Goal: Communication & Community: Answer question/provide support

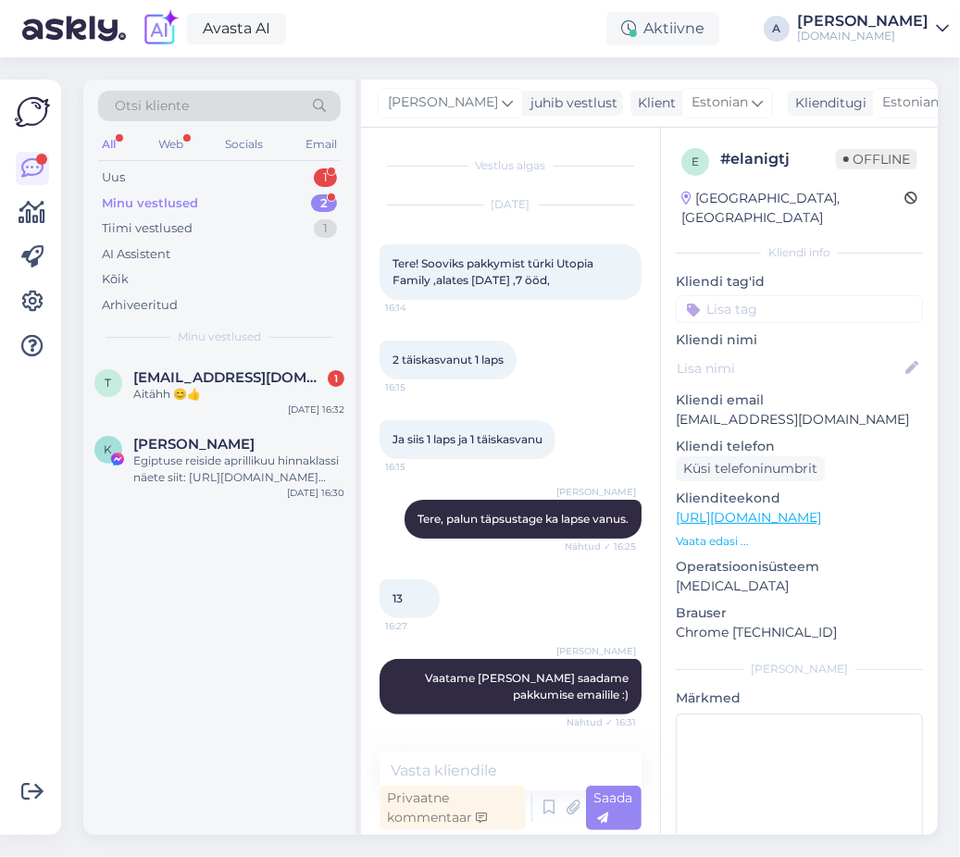
scroll to position [79, 0]
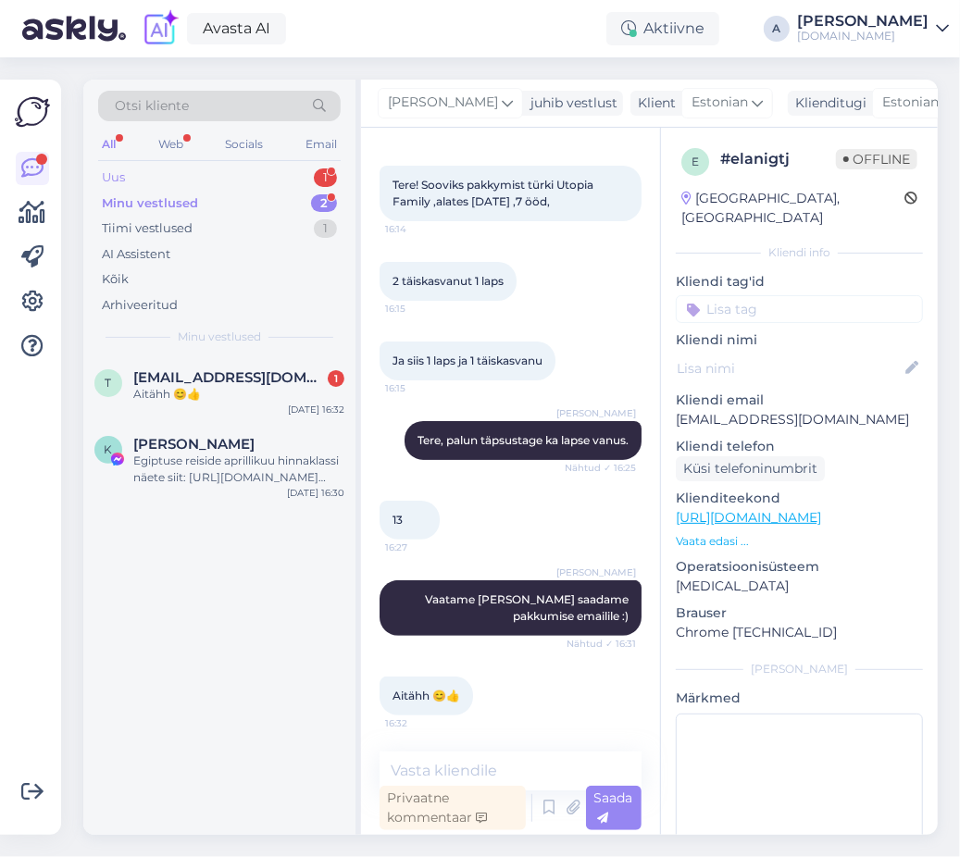
click at [274, 175] on div "Uus 1" at bounding box center [219, 178] width 242 height 26
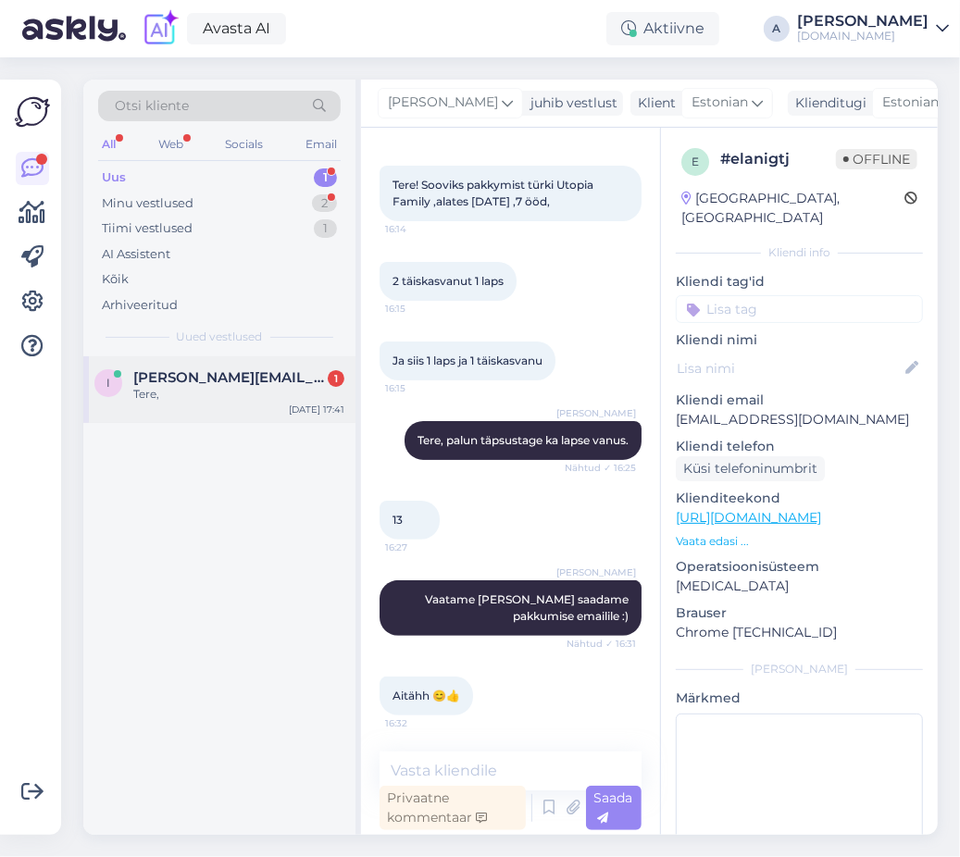
click at [269, 369] on span "[PERSON_NAME][EMAIL_ADDRESS][DOMAIN_NAME]" at bounding box center [229, 377] width 192 height 17
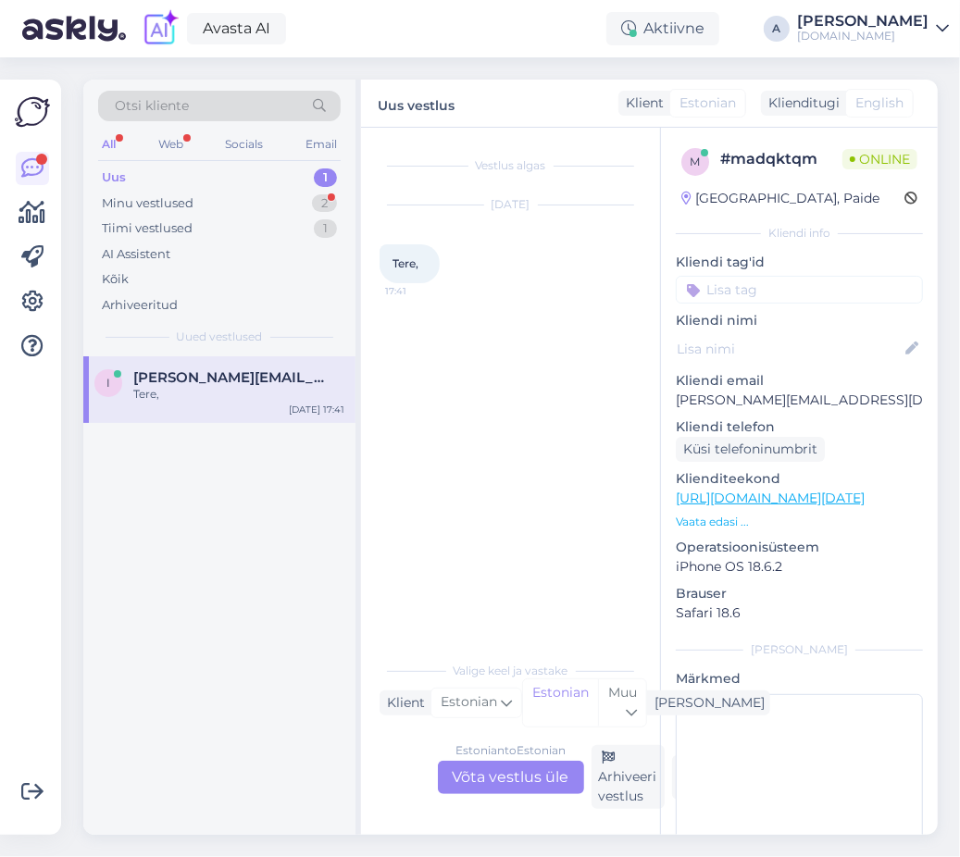
scroll to position [0, 0]
click at [500, 775] on div "Estonian to Estonian Võta vestlus üle" at bounding box center [511, 777] width 146 height 33
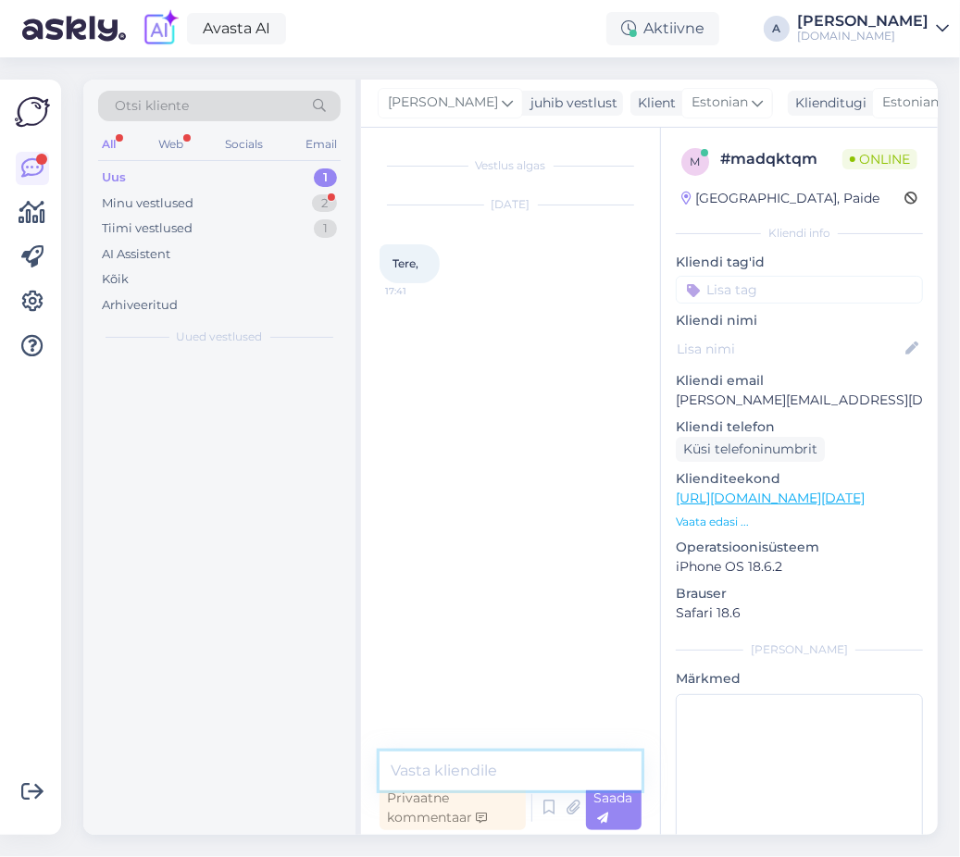
click at [508, 781] on textarea at bounding box center [510, 770] width 262 height 39
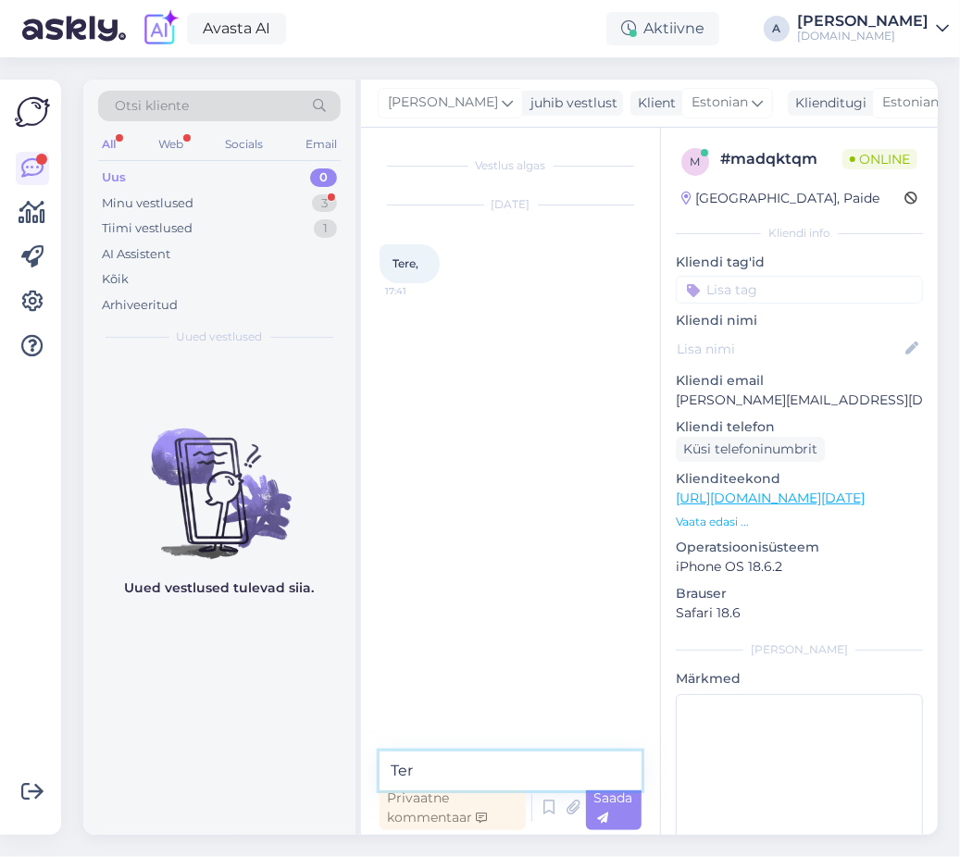
type textarea "Tere"
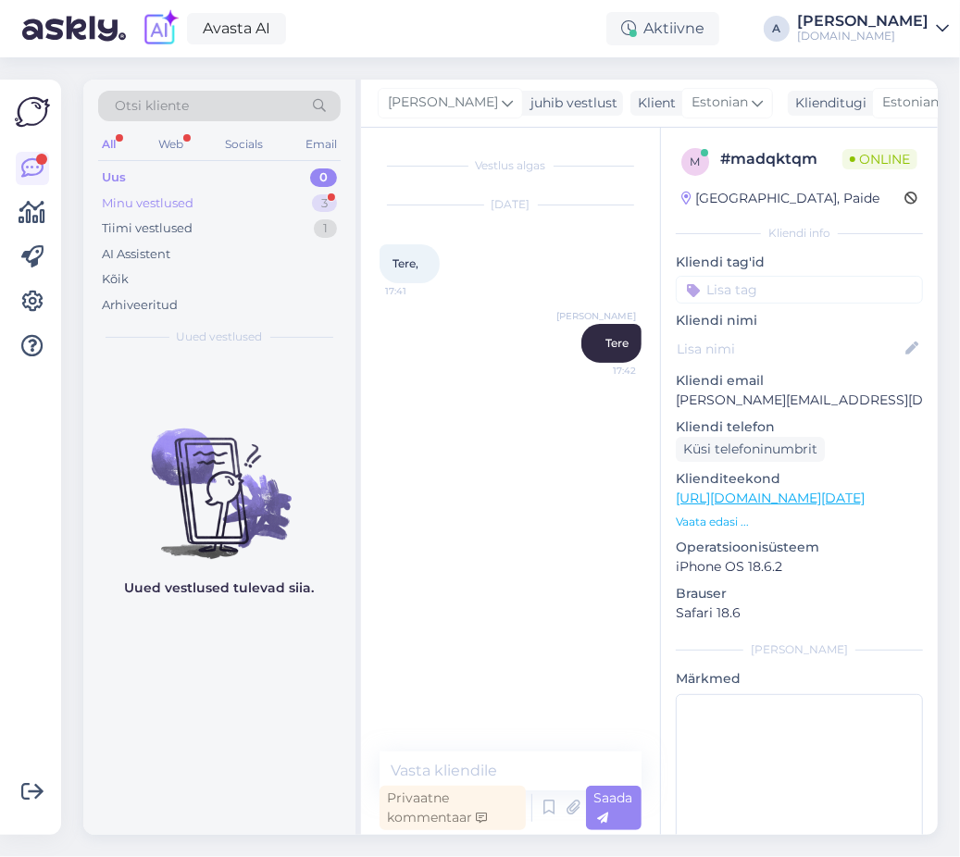
click at [287, 208] on div "Minu vestlused 3" at bounding box center [219, 204] width 242 height 26
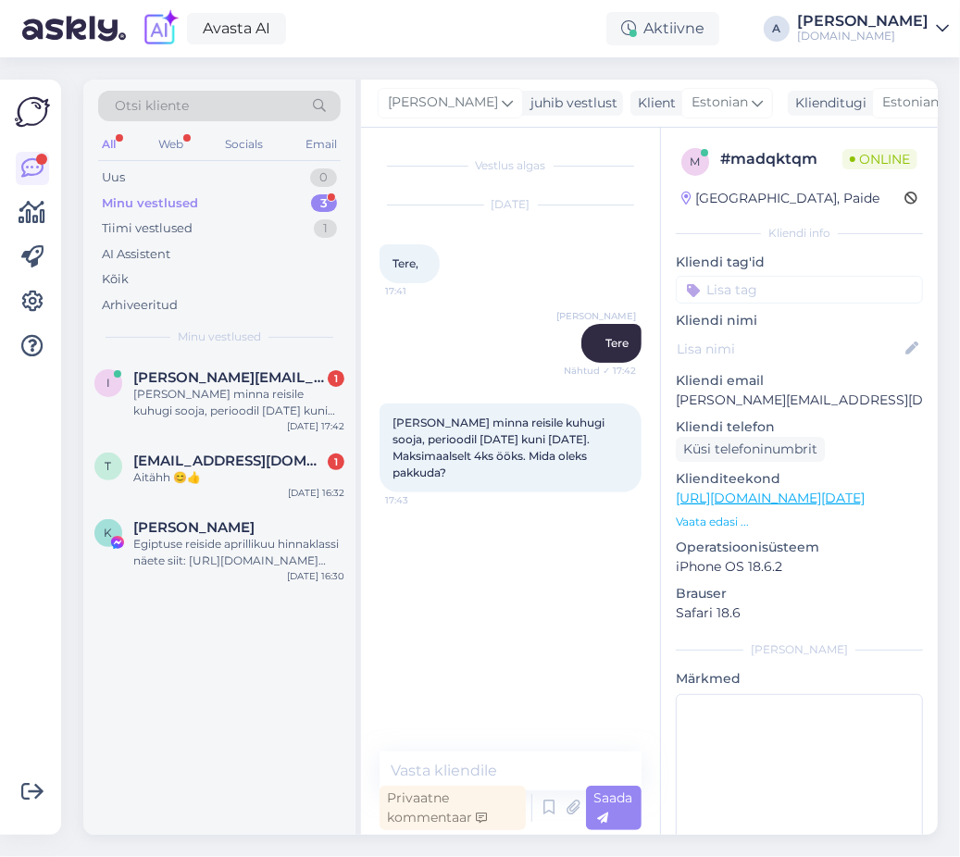
click at [784, 505] on link "[URL][DOMAIN_NAME][DATE]" at bounding box center [770, 498] width 189 height 17
click at [491, 762] on textarea at bounding box center [510, 770] width 262 height 39
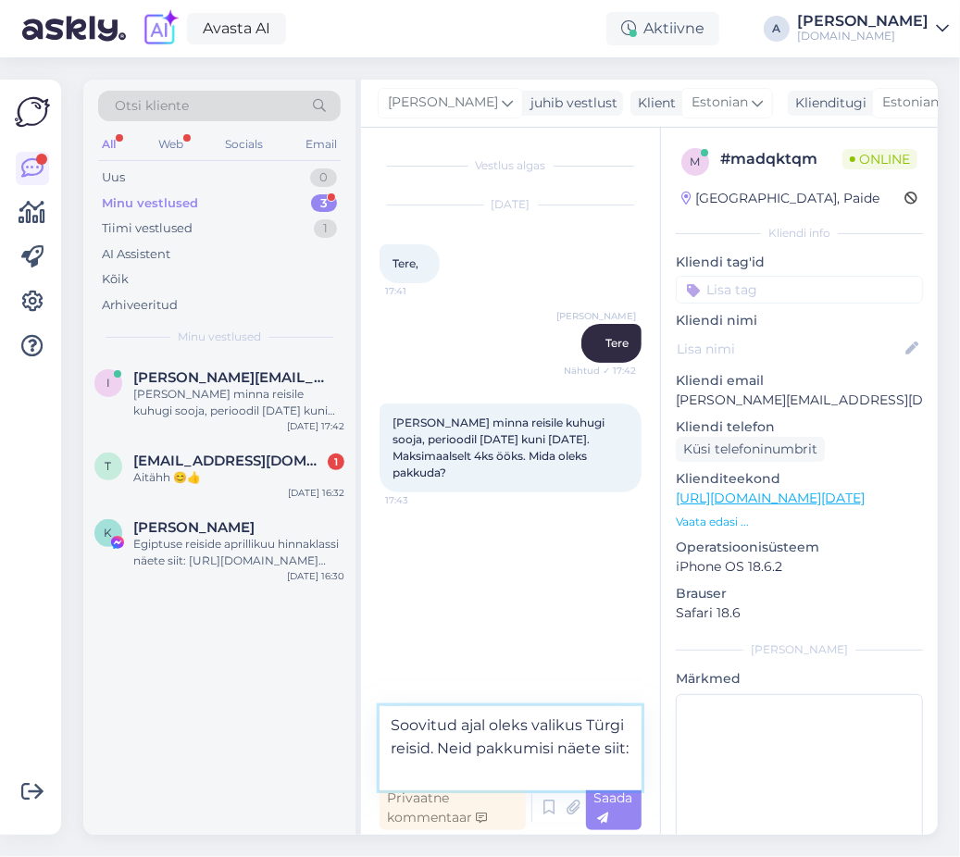
paste textarea "[URL][DOMAIN_NAME][DATE]"
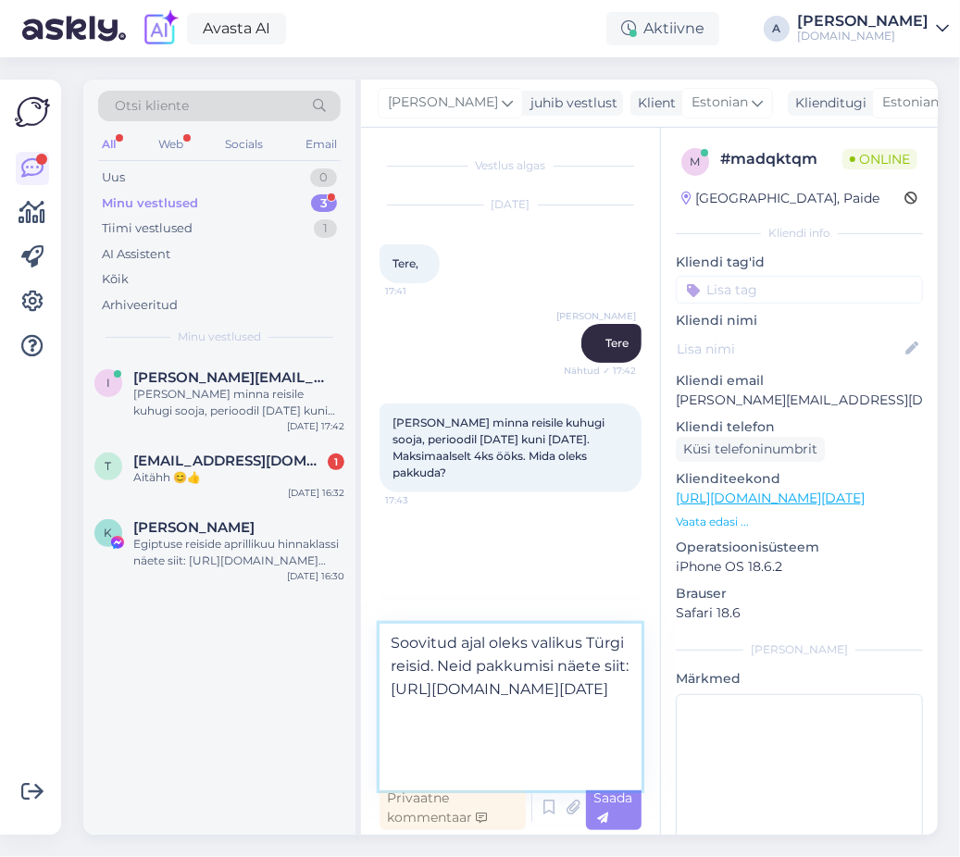
scroll to position [23, 0]
type textarea "Soovitud ajal oleks valikus Türgi reisid. Neid pakkumisi näete siit: [URL][DOMA…"
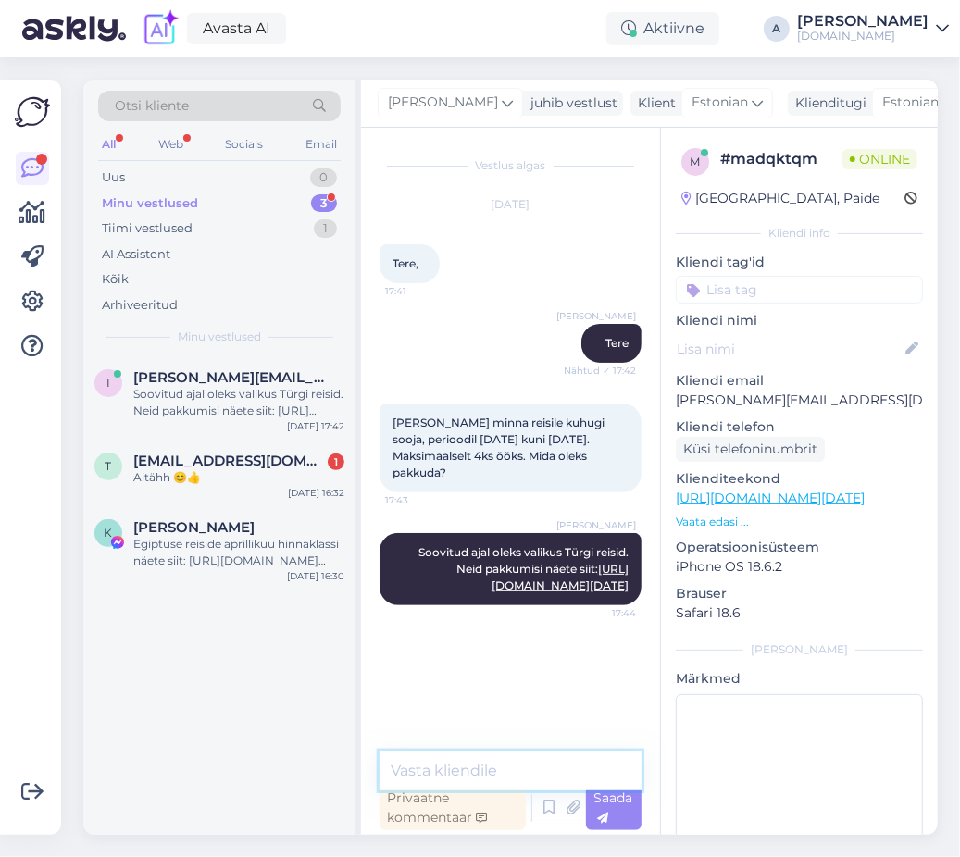
scroll to position [0, 0]
type textarea "Kas Türgi reisid pakuks Teile huvi?"
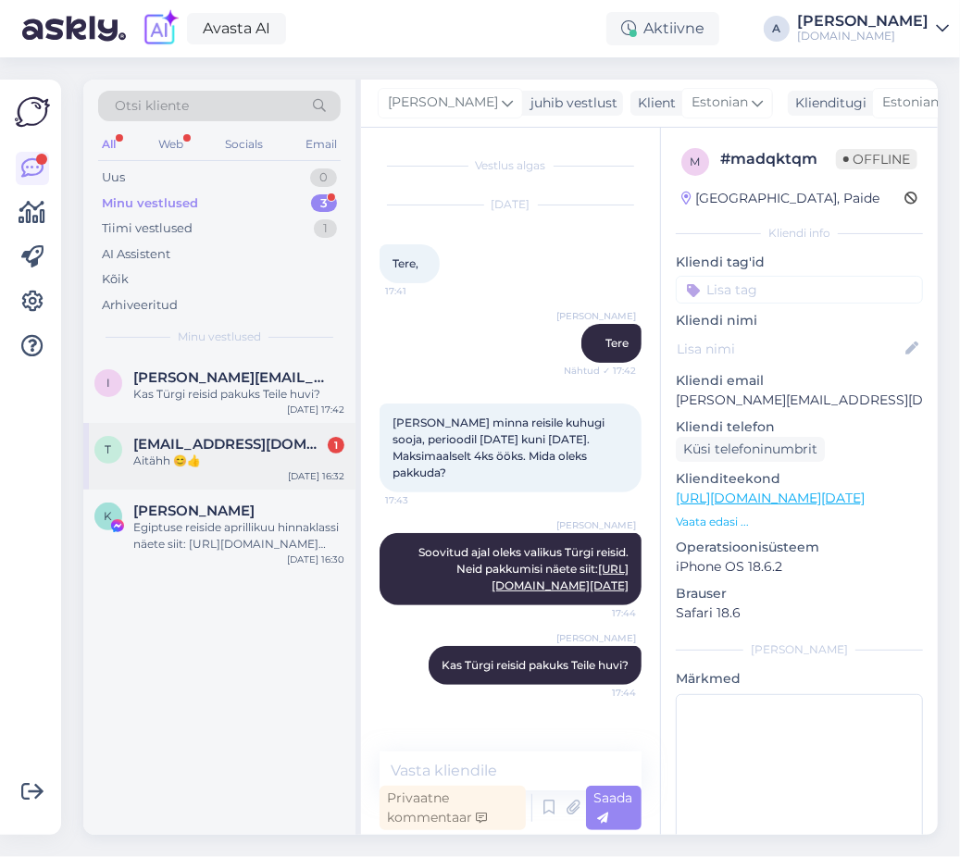
click at [243, 458] on div "Aitähh 😊👍" at bounding box center [238, 460] width 211 height 17
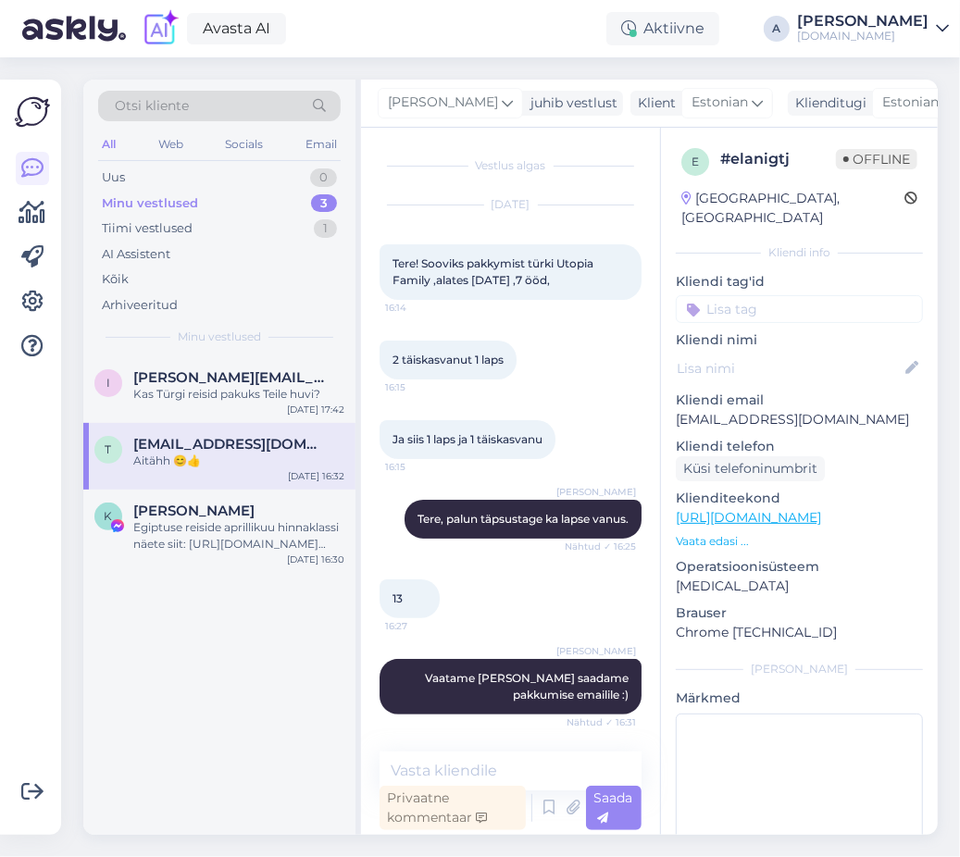
scroll to position [79, 0]
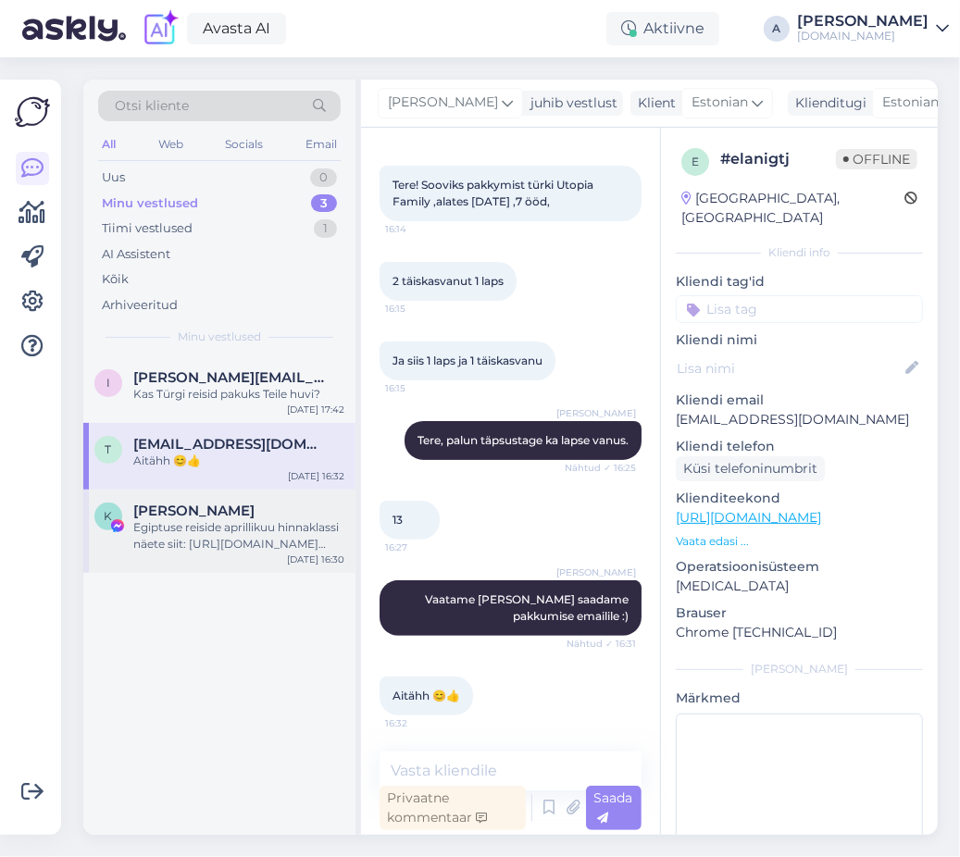
click at [253, 546] on div "Egiptuse reiside aprillikuu hinnaklassi näete siit: [URL][DOMAIN_NAME][DATE]" at bounding box center [238, 535] width 211 height 33
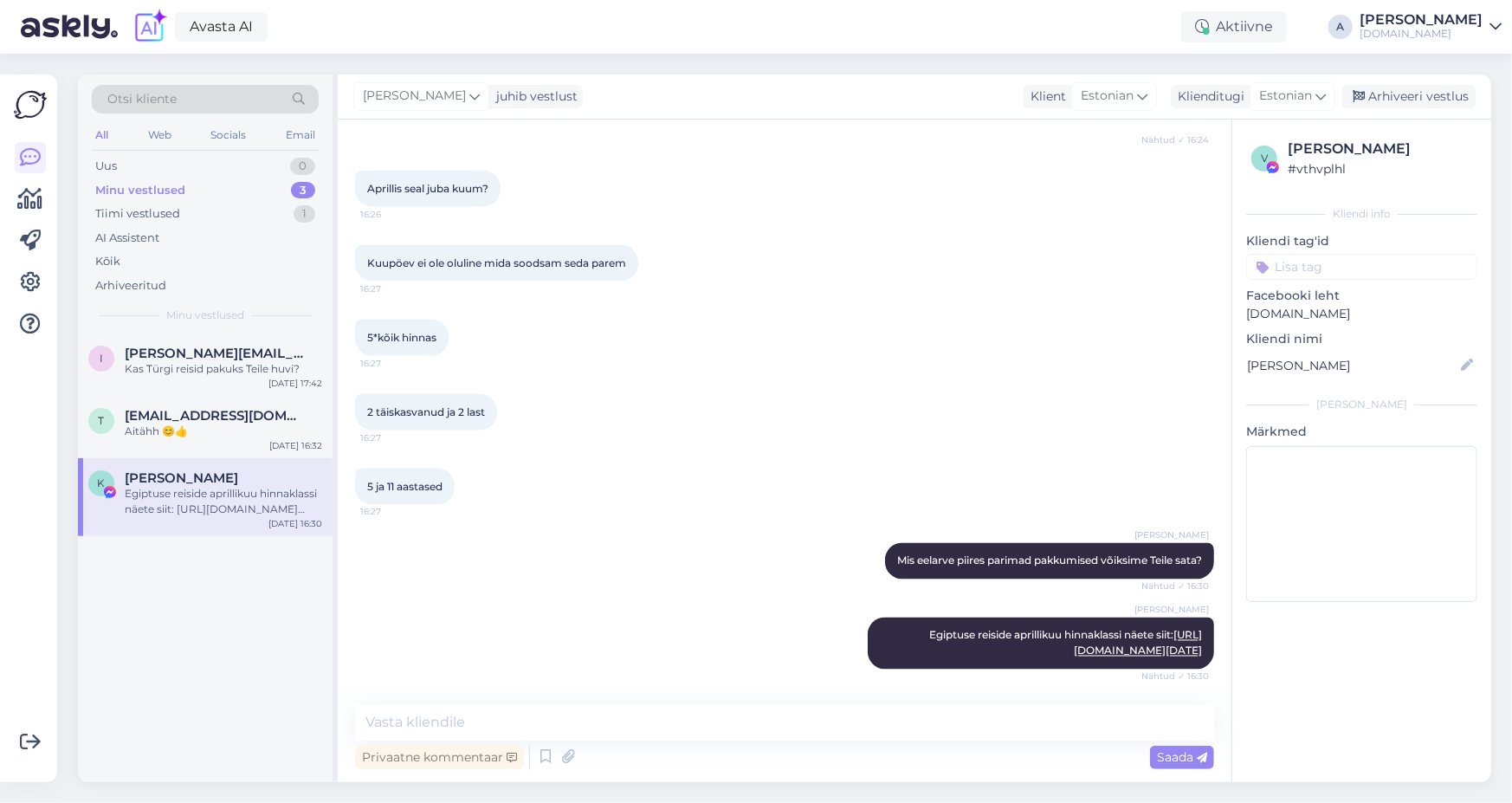
scroll to position [10103, 0]
click at [897, 374] on div "Vestlus algas [DATE] Tuleb teade või [PERSON_NAME] 21:57 There's a notification…" at bounding box center [914, 451] width 1154 height 663
click at [886, 737] on textarea at bounding box center [784, 722] width 859 height 36
type textarea "K"
type textarea "Millises hinnaklassis Egiptuse parimad pakkumised võiksime Teile saata?"
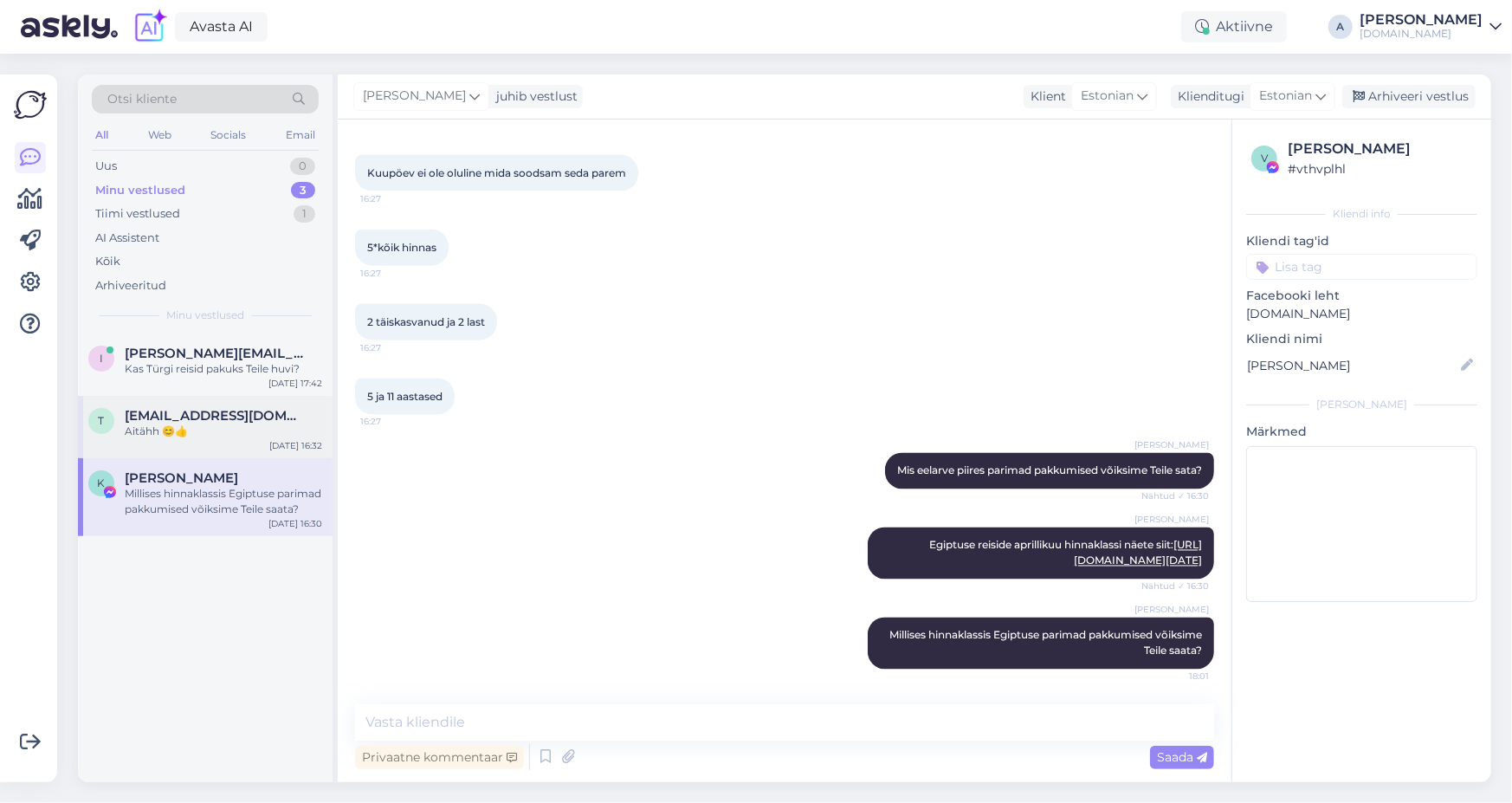
click at [180, 434] on div "Aitähh 😊👍" at bounding box center [223, 431] width 197 height 16
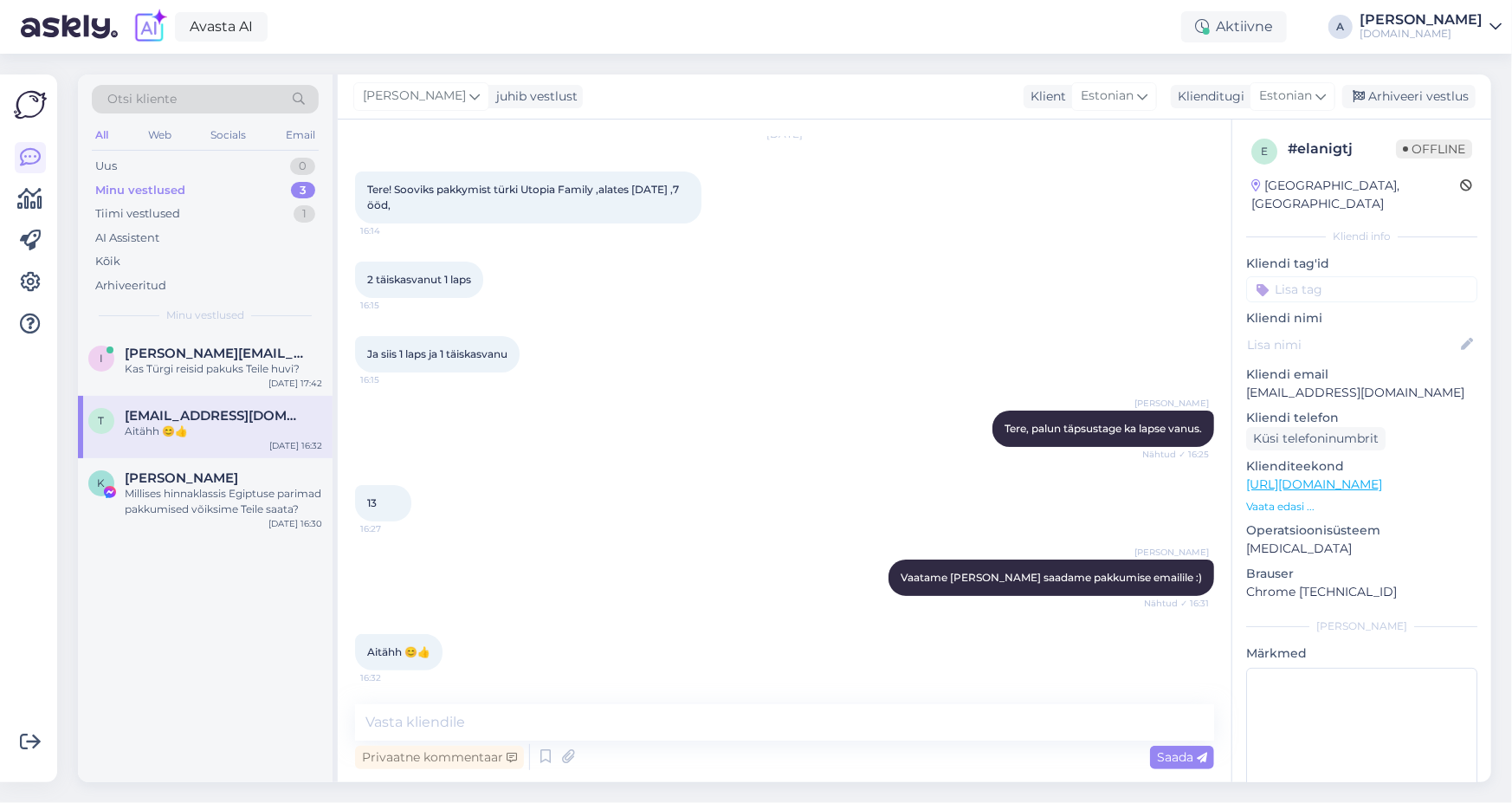
click at [897, 499] on p "Vaata edasi ..." at bounding box center [1361, 506] width 231 height 16
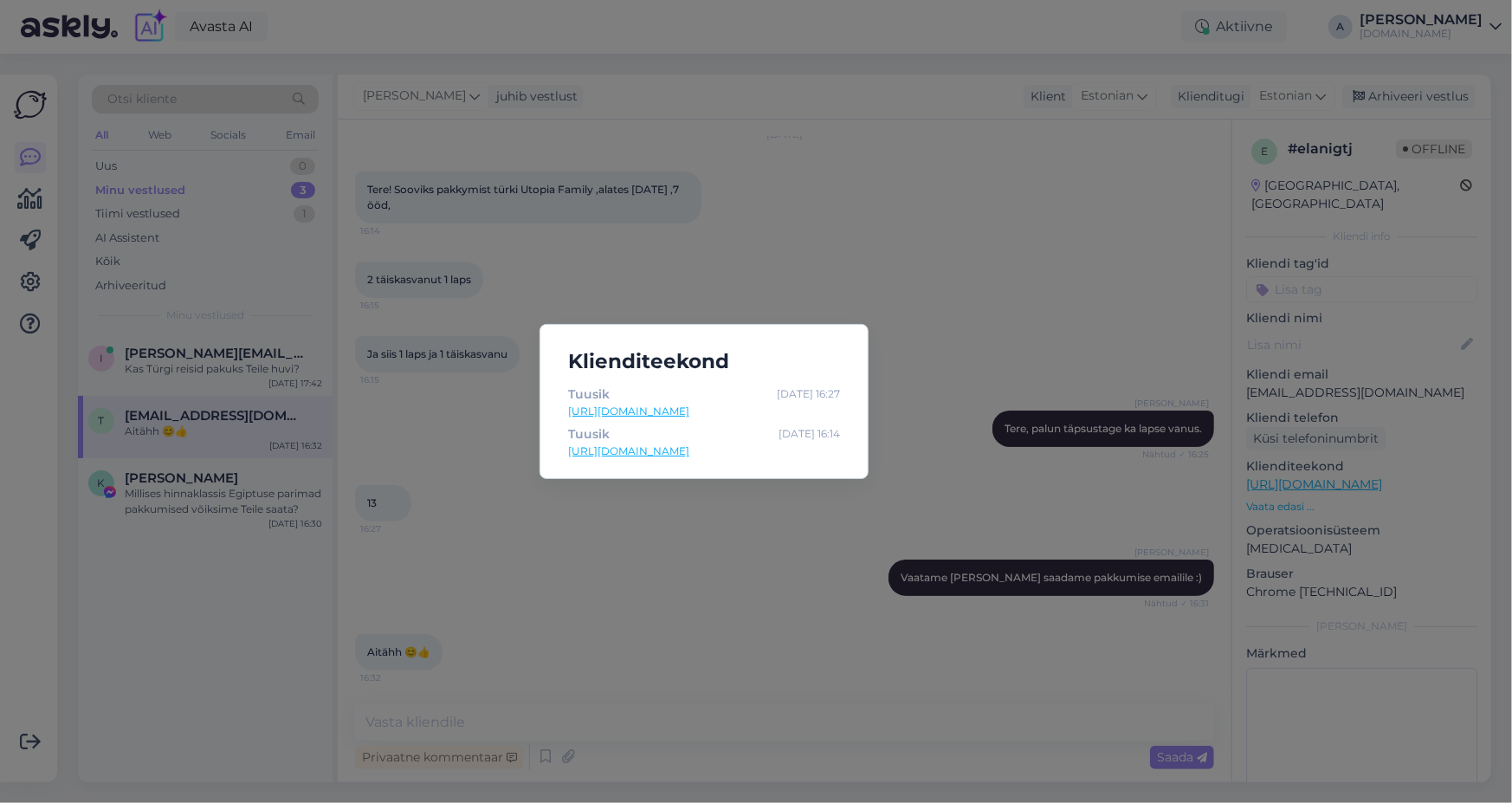
click at [894, 310] on div "Klienditeekond Tuusik [DATE] 16:27 [URL][DOMAIN_NAME] Tuusik [DATE] 16:14 [URL]…" at bounding box center [756, 402] width 1512 height 803
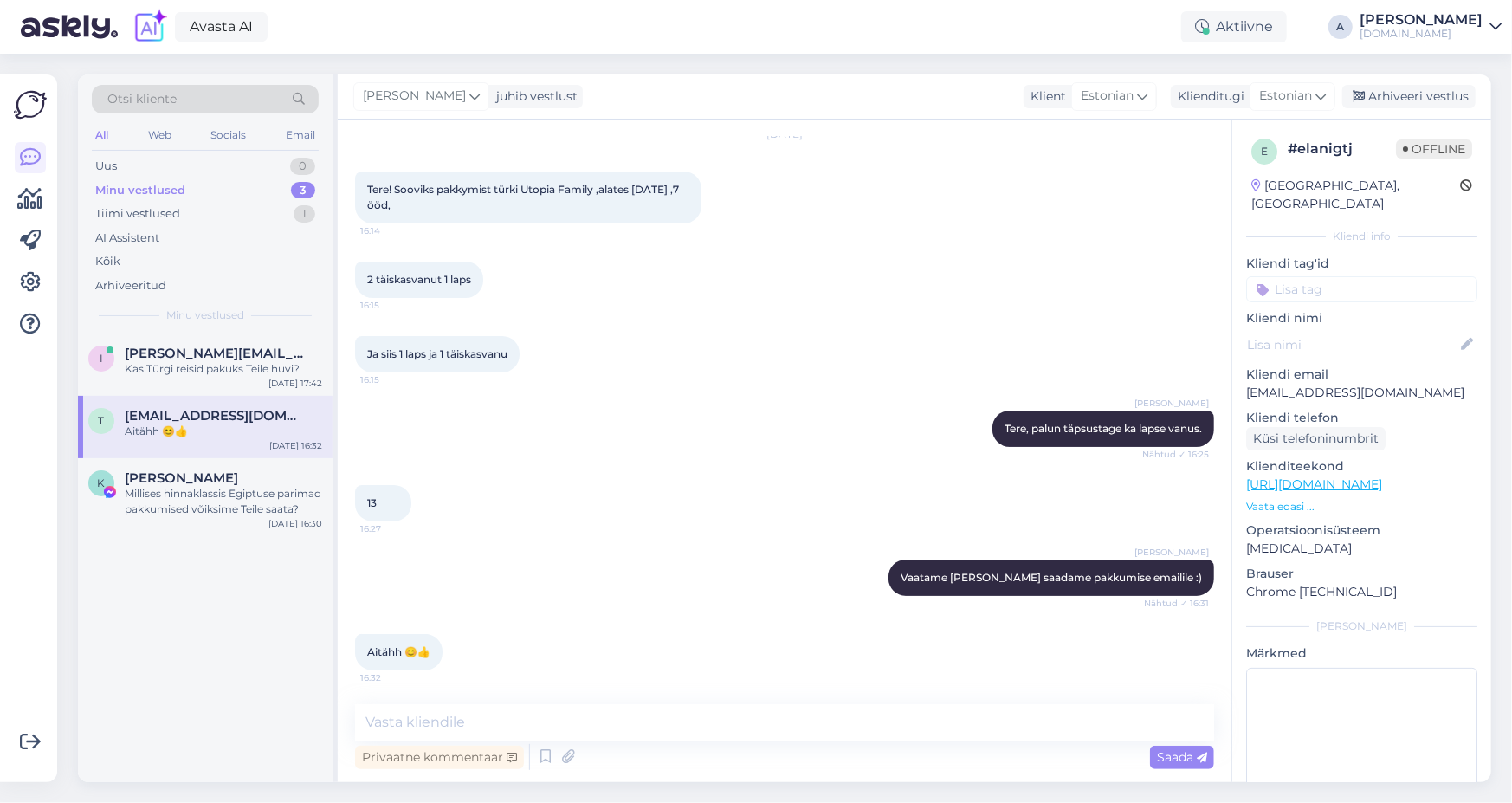
click at [897, 499] on p "Vaata edasi ..." at bounding box center [1361, 506] width 231 height 16
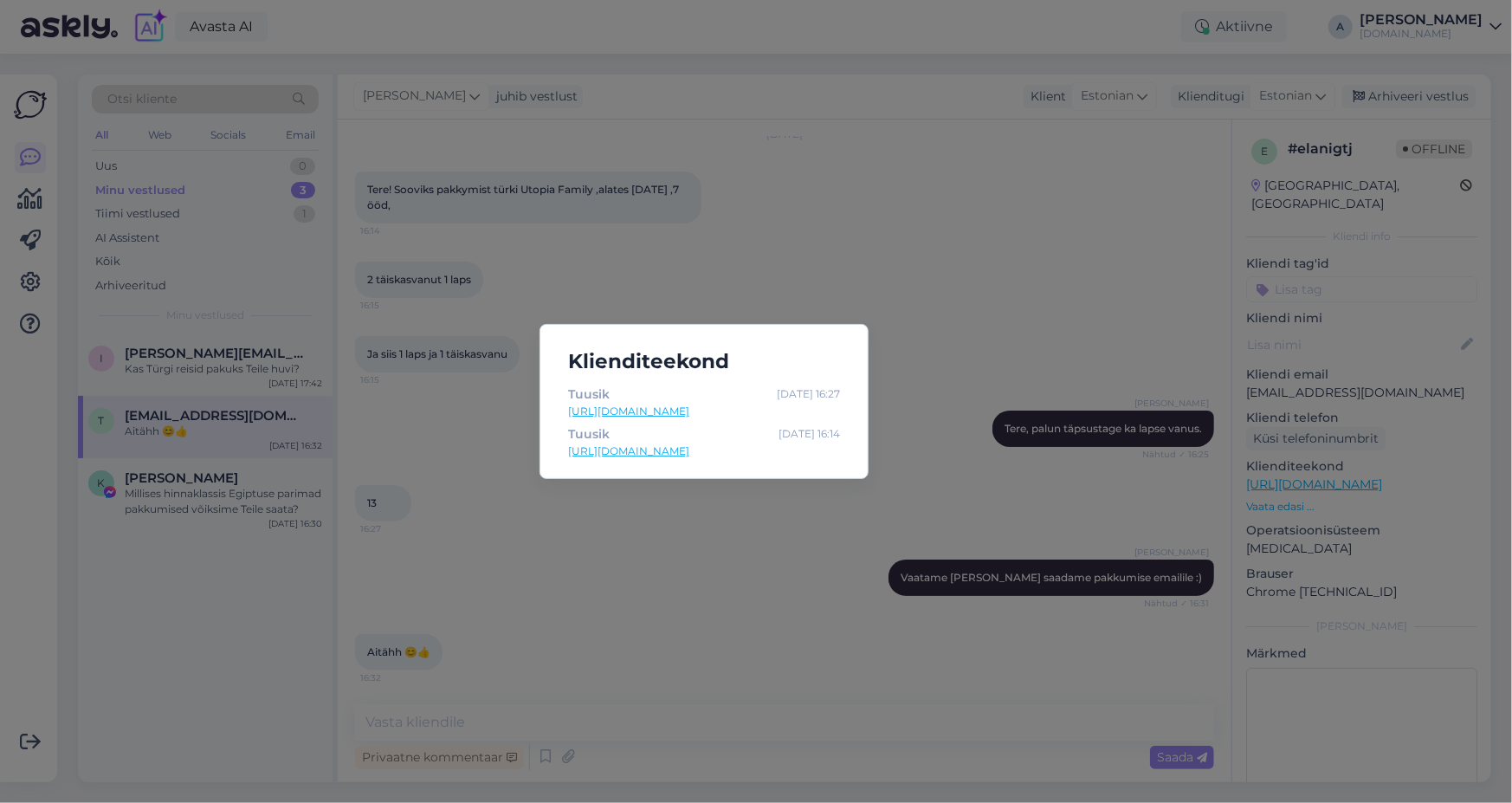
click at [771, 449] on link "[URL][DOMAIN_NAME]" at bounding box center [704, 451] width 272 height 16
click at [859, 248] on div "Klienditeekond Tuusik [DATE] 16:27 [URL][DOMAIN_NAME] Tuusik [DATE] 16:14 [URL]…" at bounding box center [756, 402] width 1512 height 803
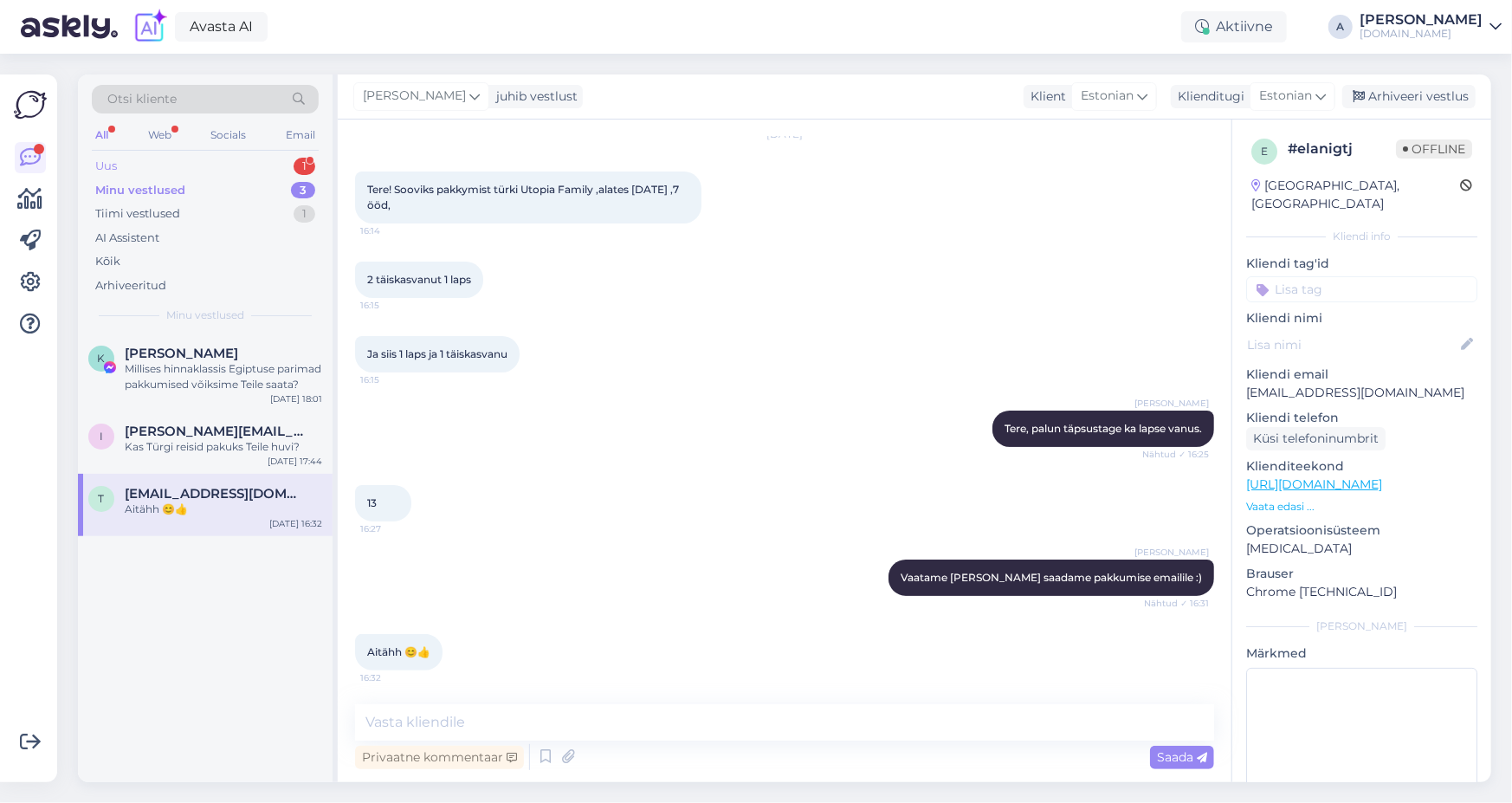
click at [284, 160] on div "Uus 1" at bounding box center [205, 167] width 226 height 24
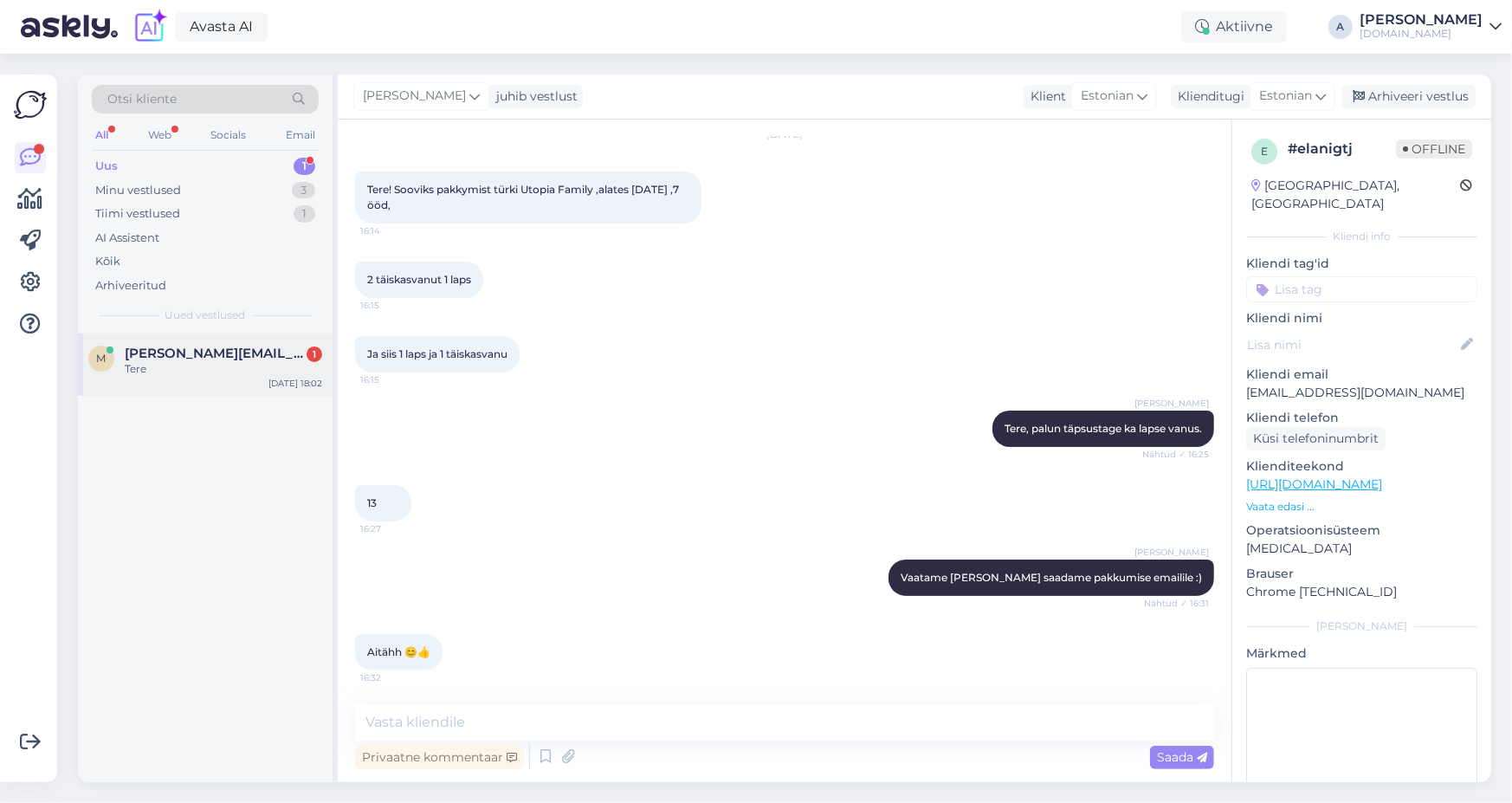
click at [264, 357] on span "[PERSON_NAME][EMAIL_ADDRESS][PERSON_NAME][DOMAIN_NAME]" at bounding box center [214, 353] width 180 height 16
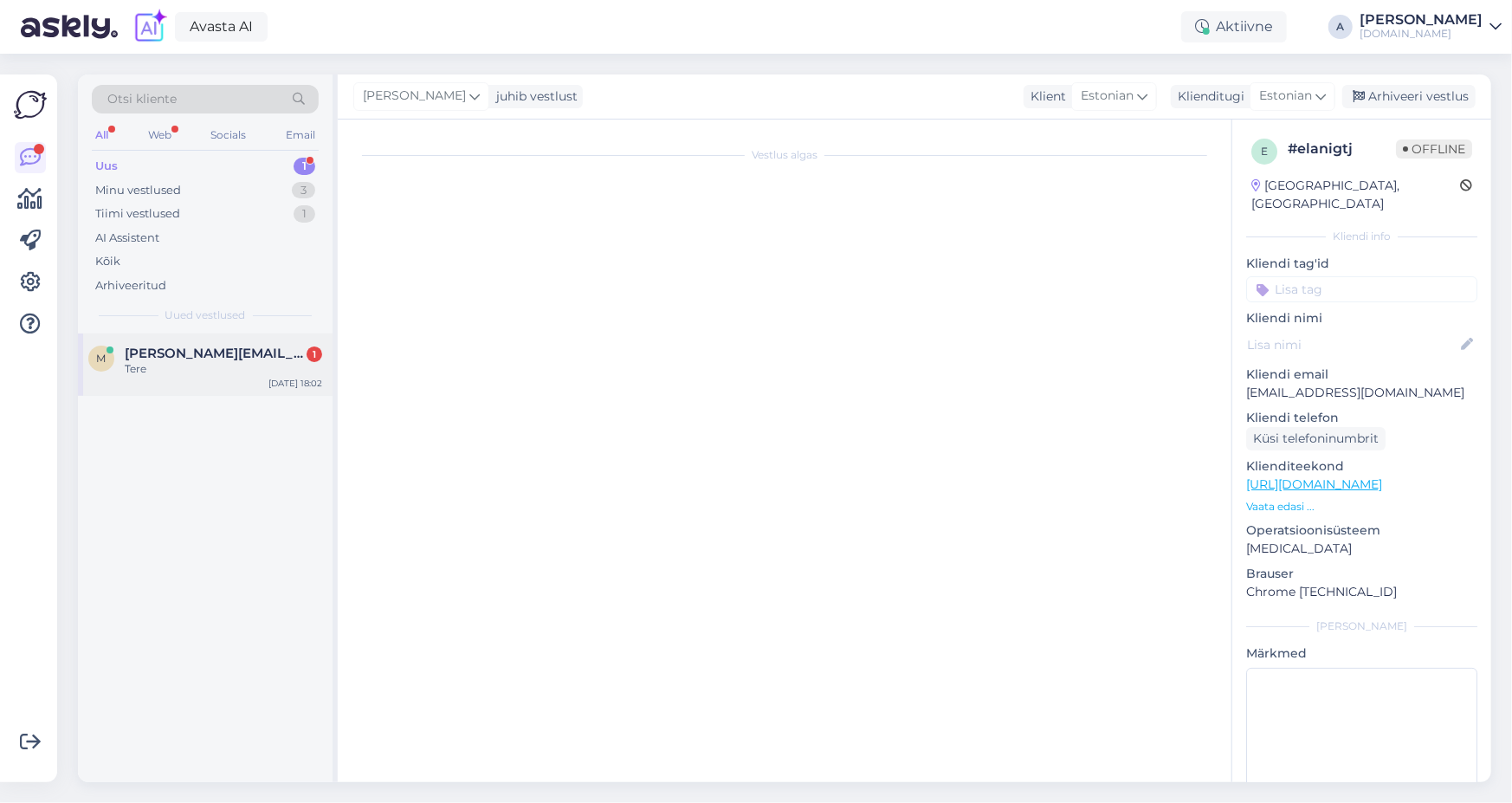
scroll to position [1409, 0]
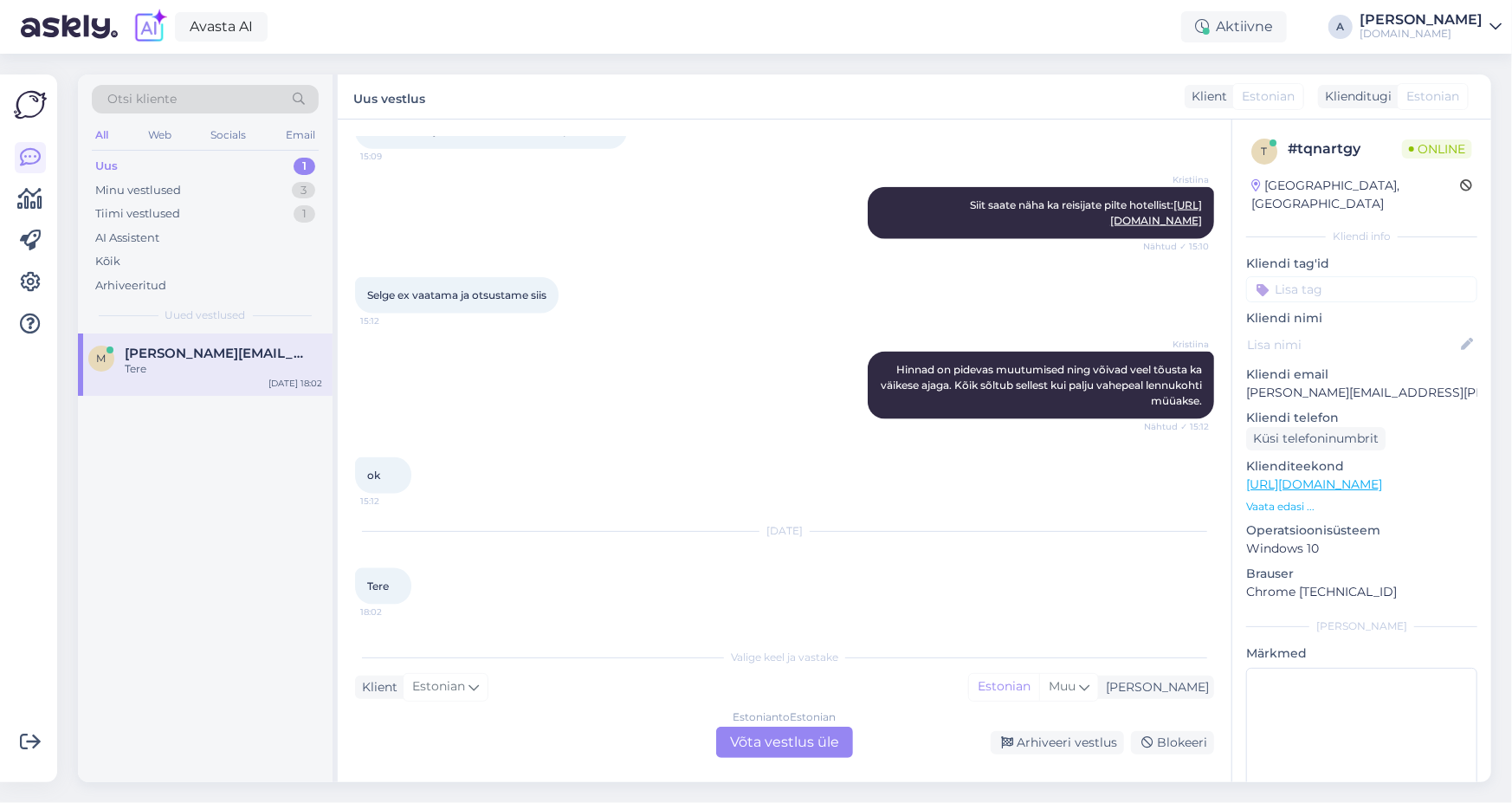
click at [797, 745] on div "Estonian to Estonian Võta vestlus üle" at bounding box center [784, 741] width 137 height 31
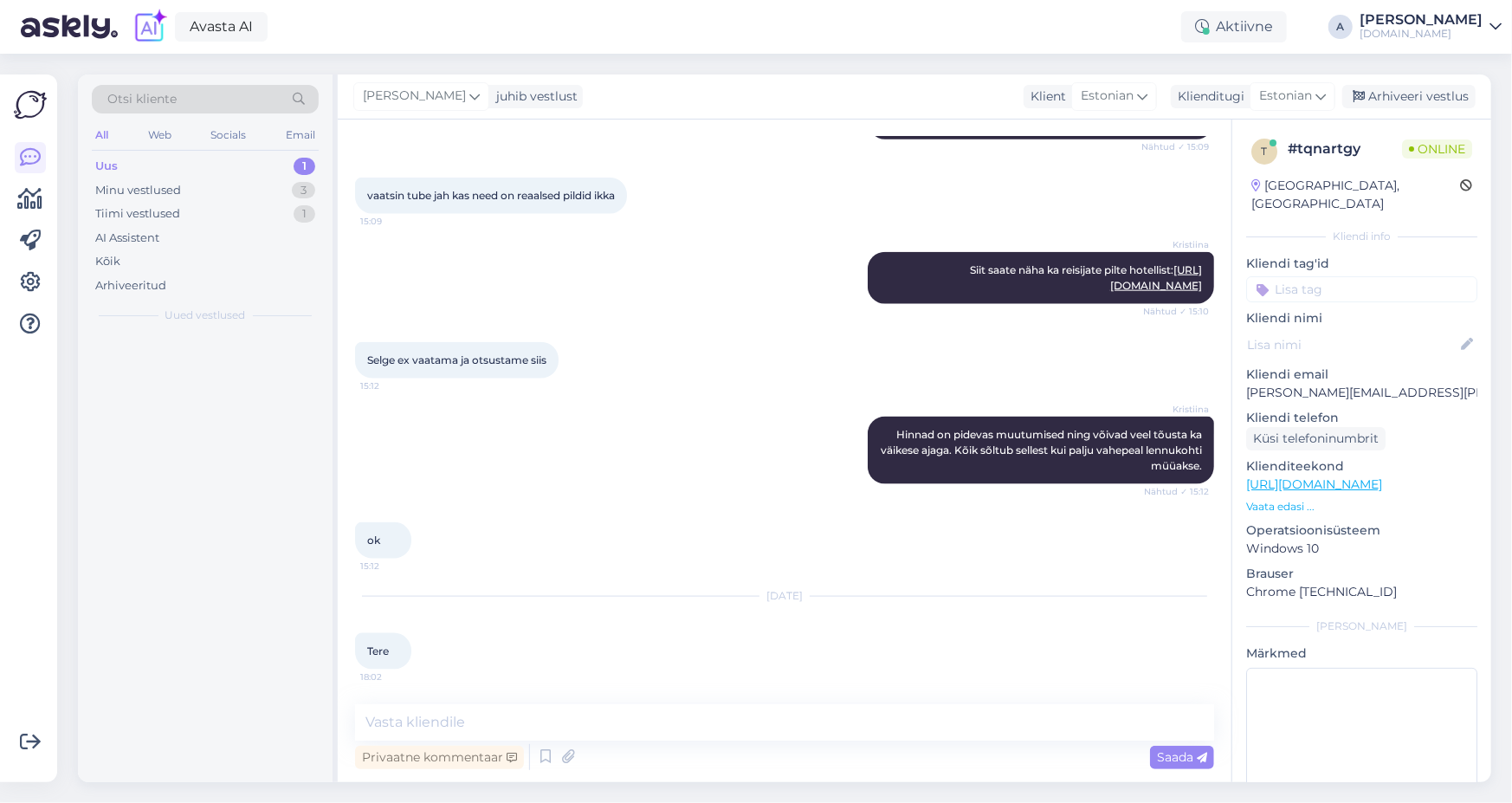
scroll to position [1343, 0]
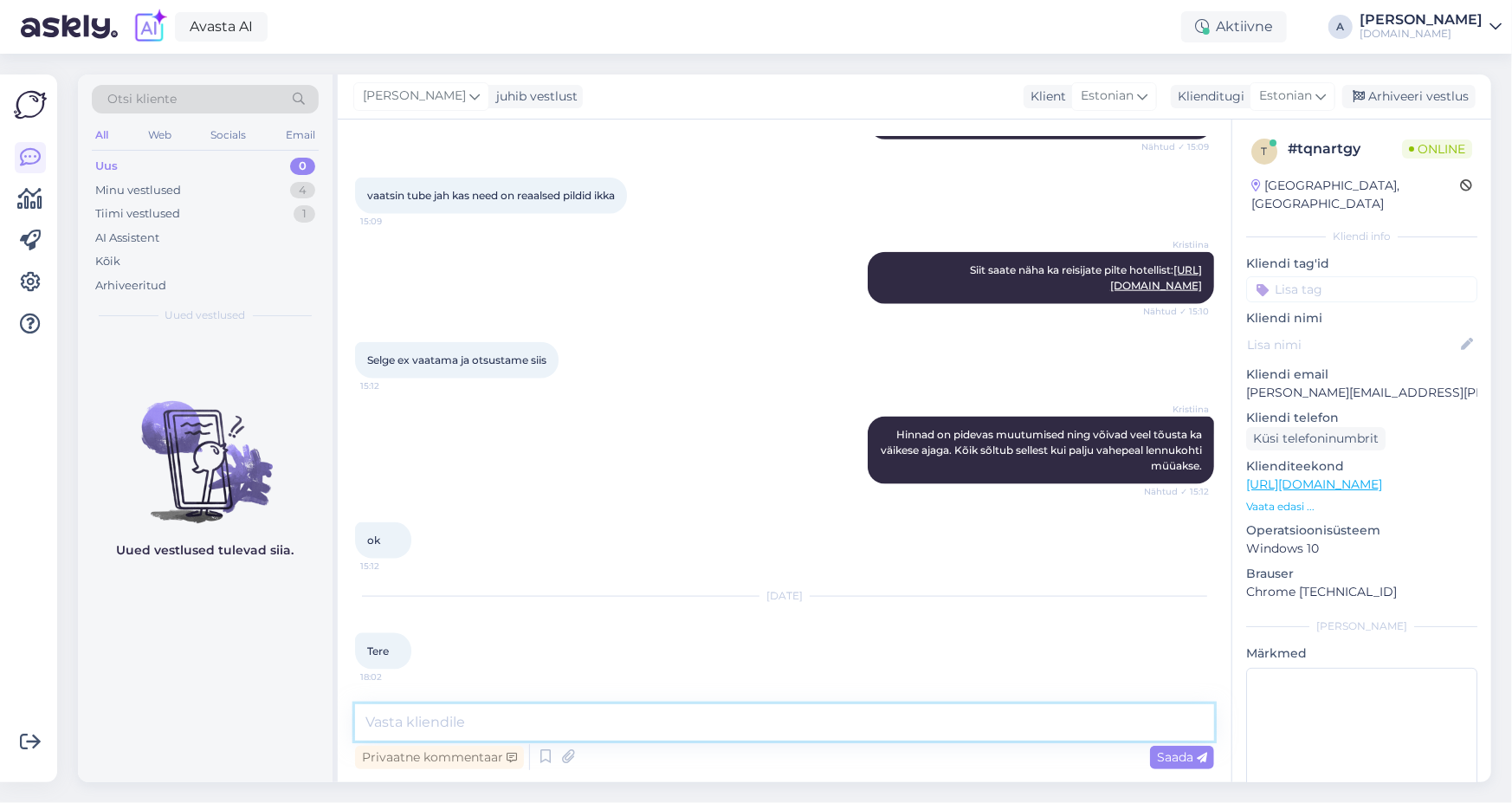
click at [783, 724] on textarea at bounding box center [784, 722] width 859 height 36
type textarea "Tere"
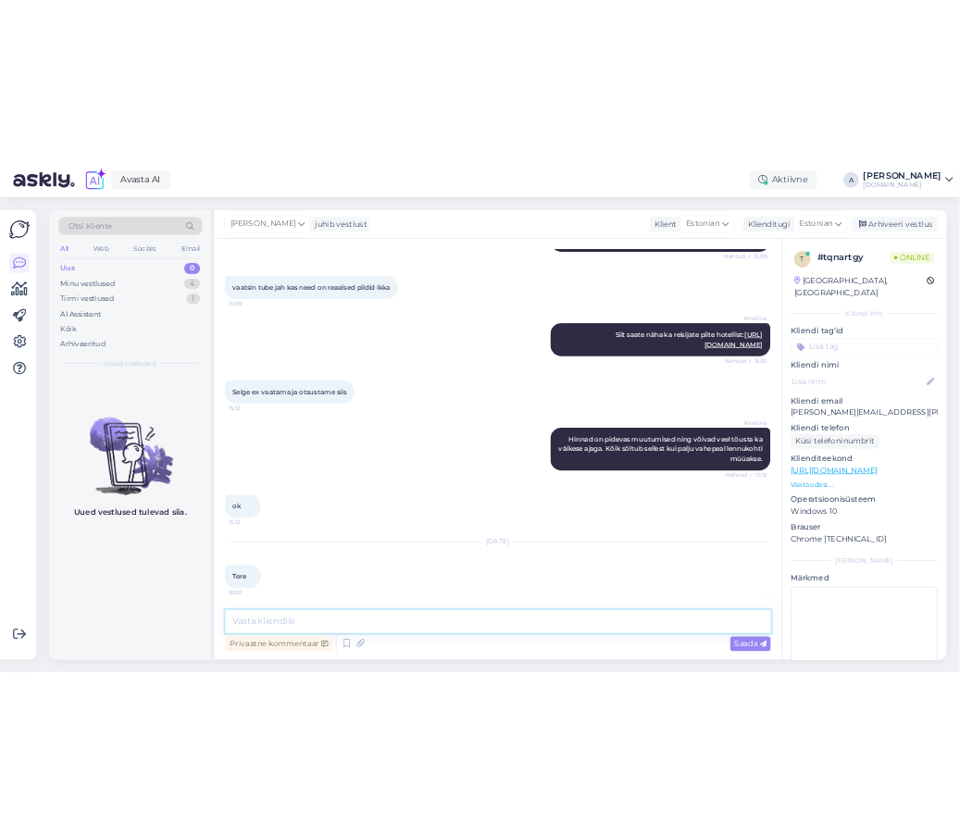
scroll to position [1515, 0]
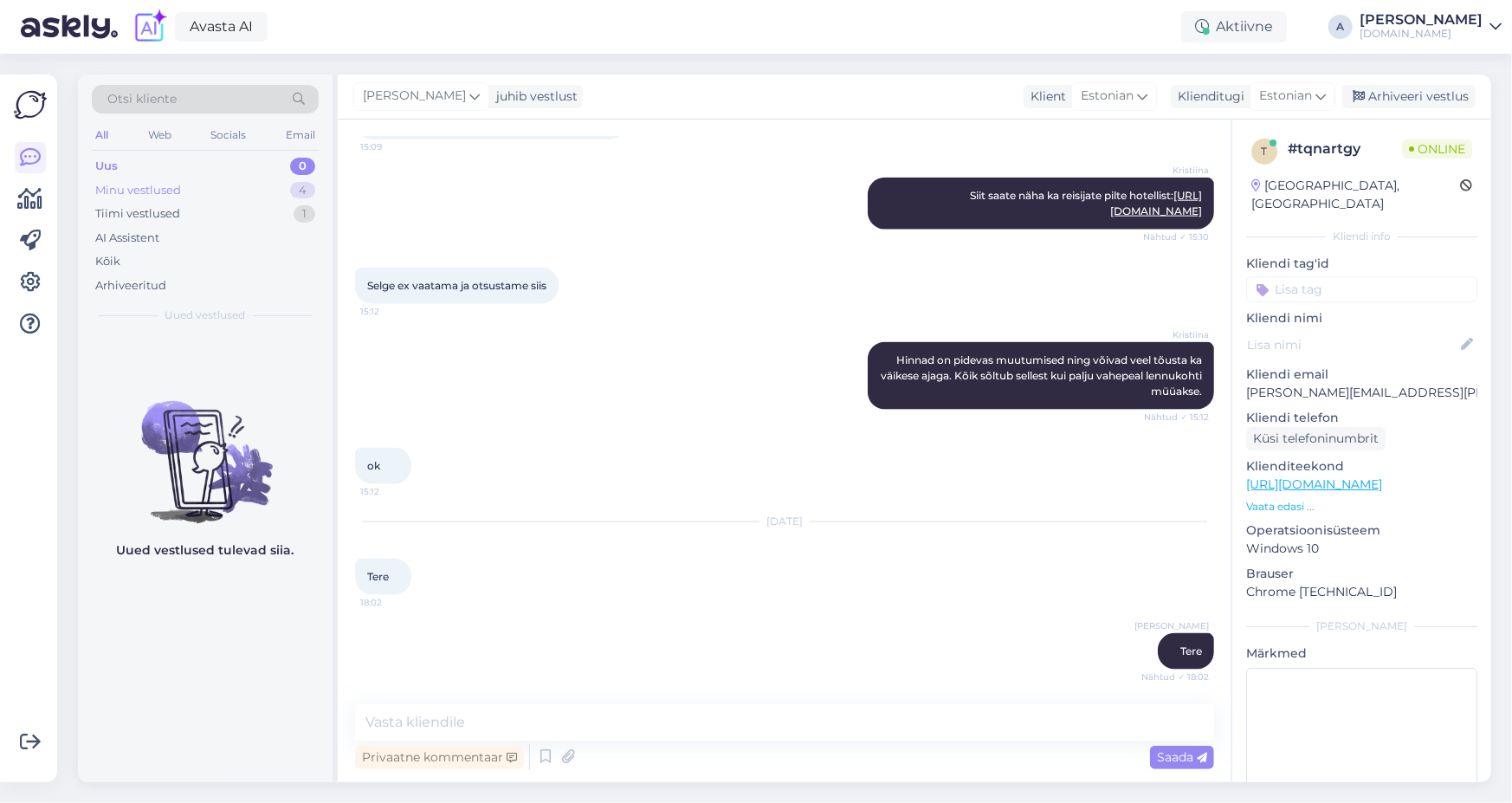
click at [298, 188] on div "4" at bounding box center [302, 190] width 25 height 18
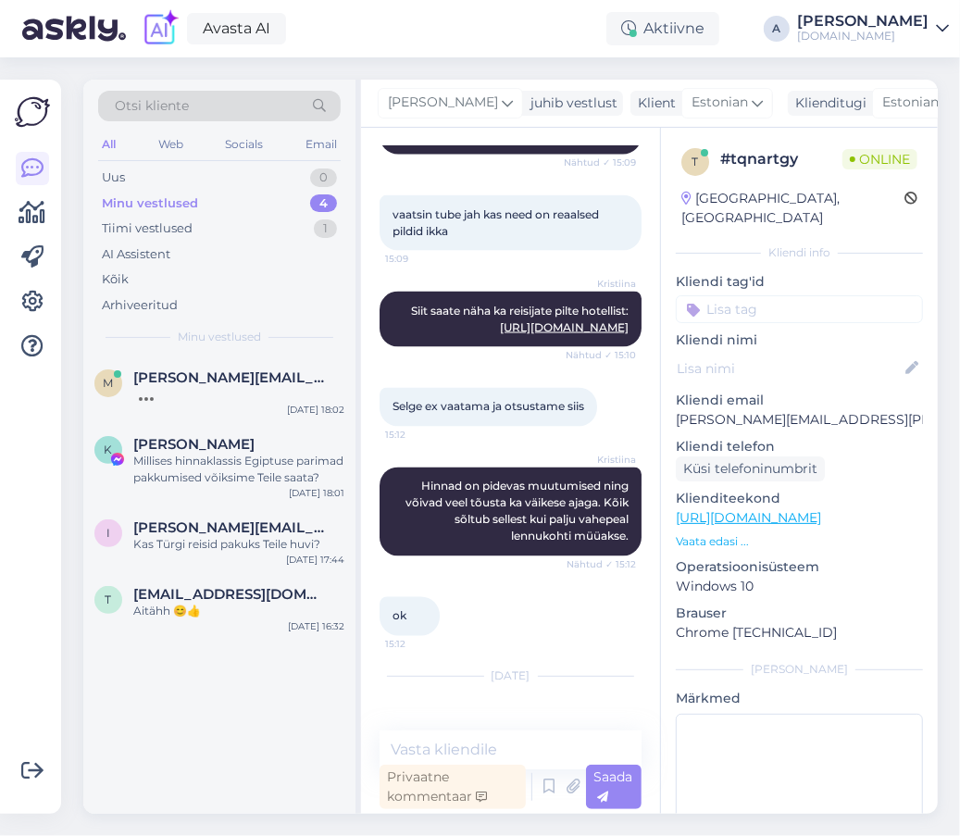
scroll to position [1665, 0]
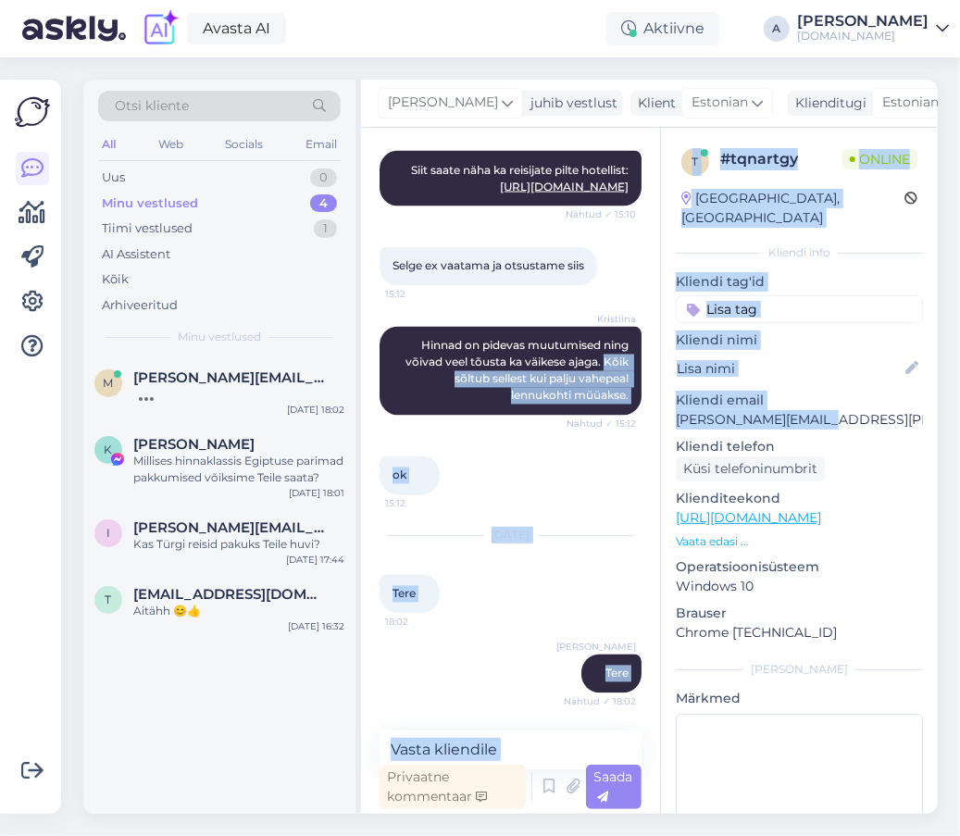
drag, startPoint x: 745, startPoint y: 401, endPoint x: 651, endPoint y: 400, distance: 94.4
click at [652, 400] on div "Vestlus algas [DATE] Tere 14:55 Hello [URL][DOMAIN_NAME][DATE] 14:55 [URL][DOMA…" at bounding box center [649, 471] width 576 height 686
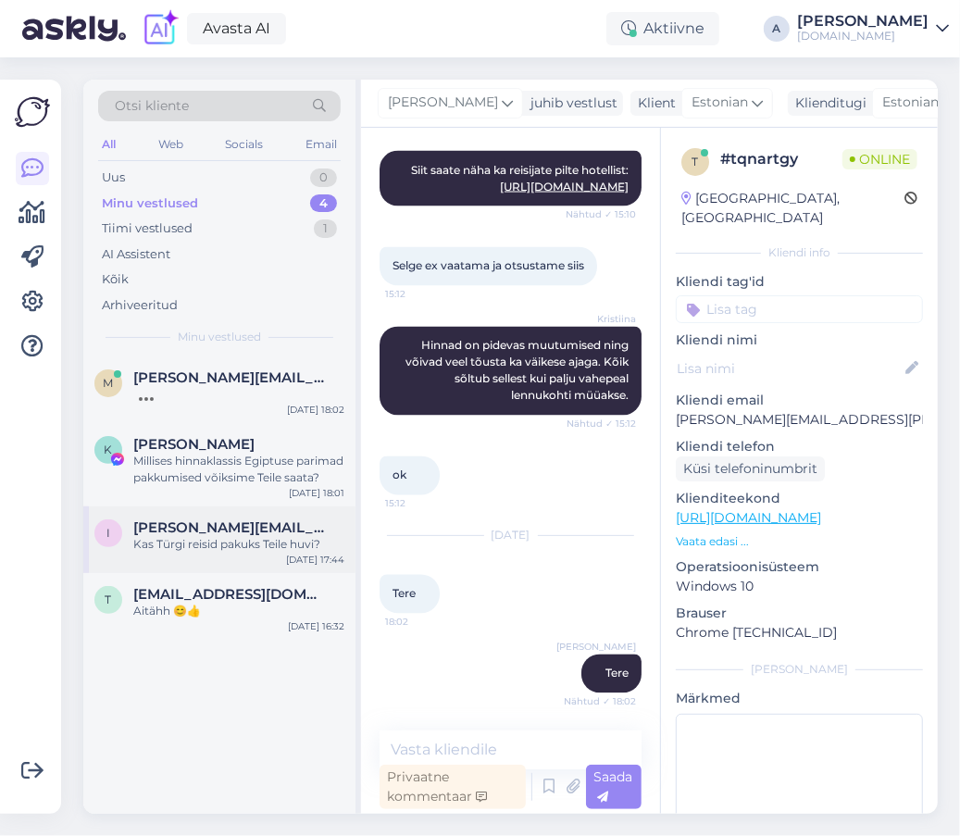
click at [230, 541] on div "Kas Türgi reisid pakuks Teile huvi?" at bounding box center [238, 544] width 211 height 17
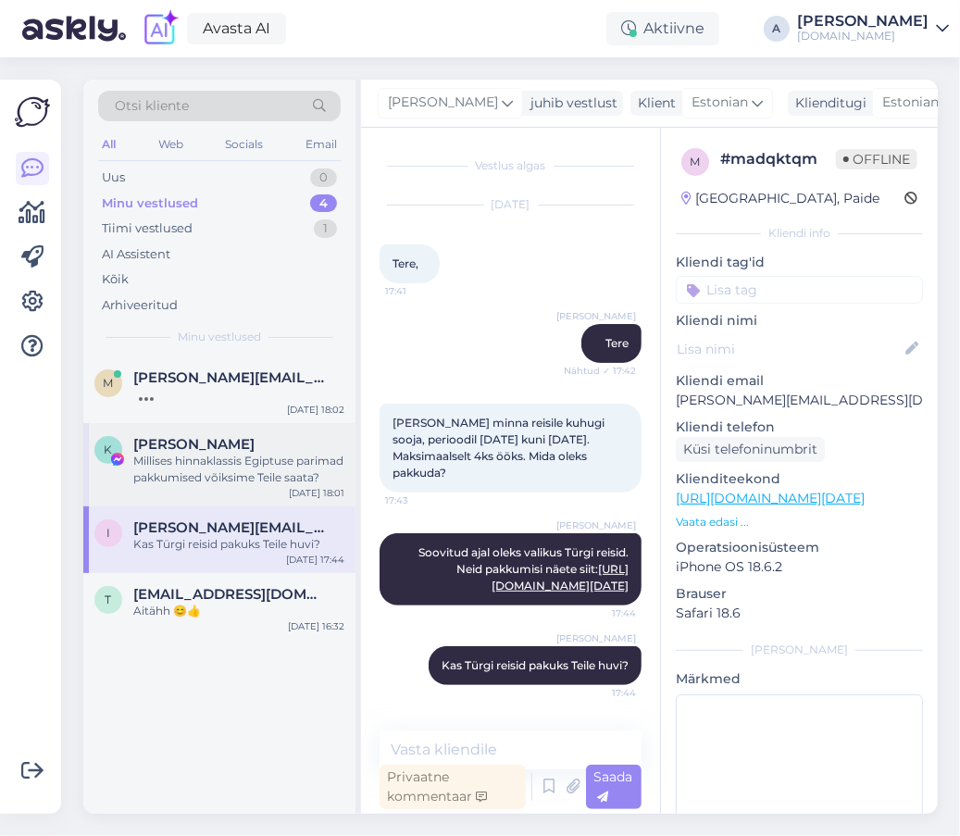
scroll to position [22, 0]
click at [254, 593] on span "[EMAIL_ADDRESS][DOMAIN_NAME]" at bounding box center [229, 594] width 192 height 17
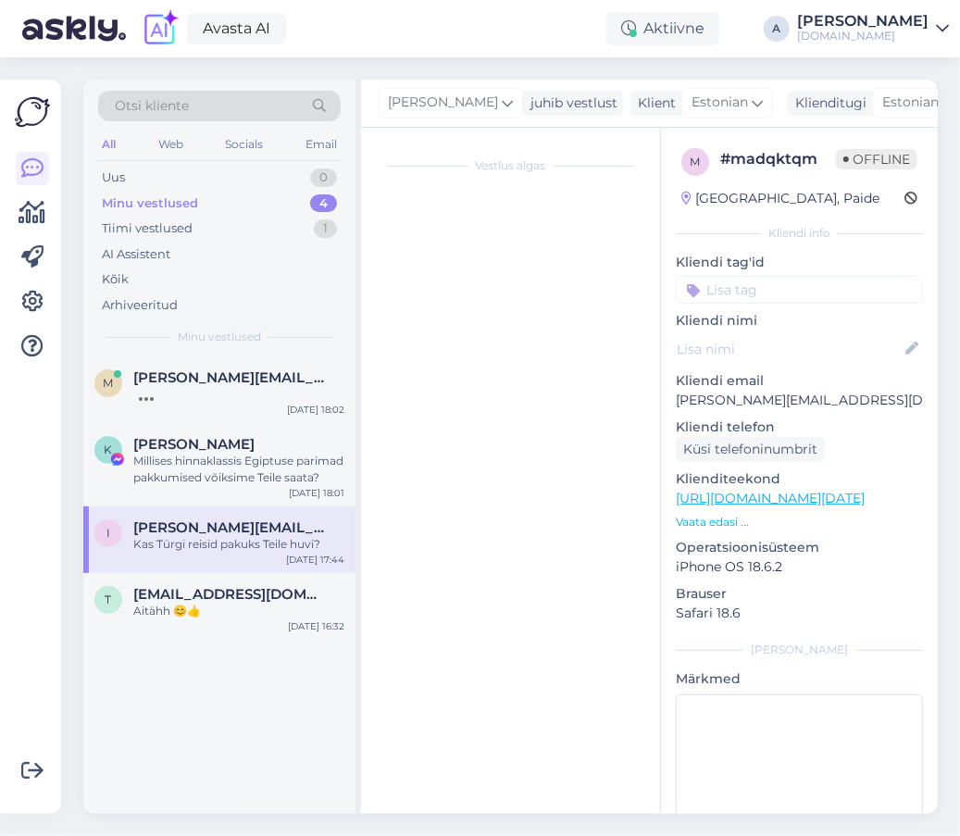
scroll to position [101, 0]
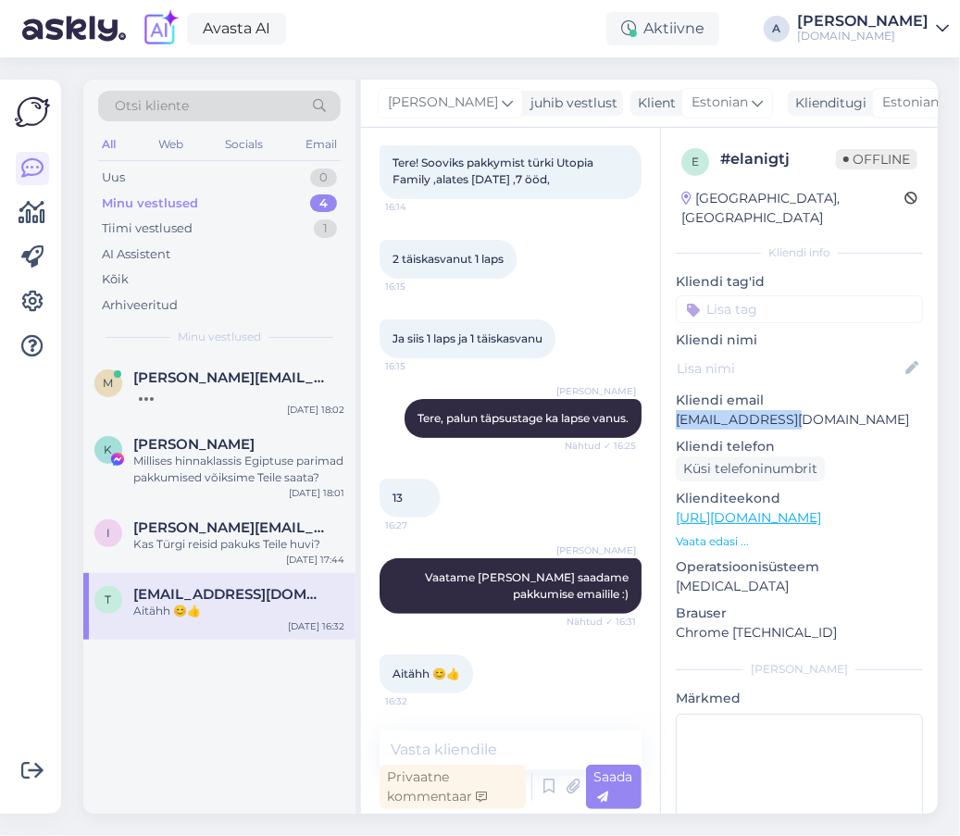
drag, startPoint x: 805, startPoint y: 402, endPoint x: 673, endPoint y: 405, distance: 132.4
click at [673, 405] on div "e # elanigtj Offline [GEOGRAPHIC_DATA], [GEOGRAPHIC_DATA] Kliendi info Kliendi …" at bounding box center [799, 518] width 277 height 780
copy p "[EMAIL_ADDRESS][DOMAIN_NAME]"
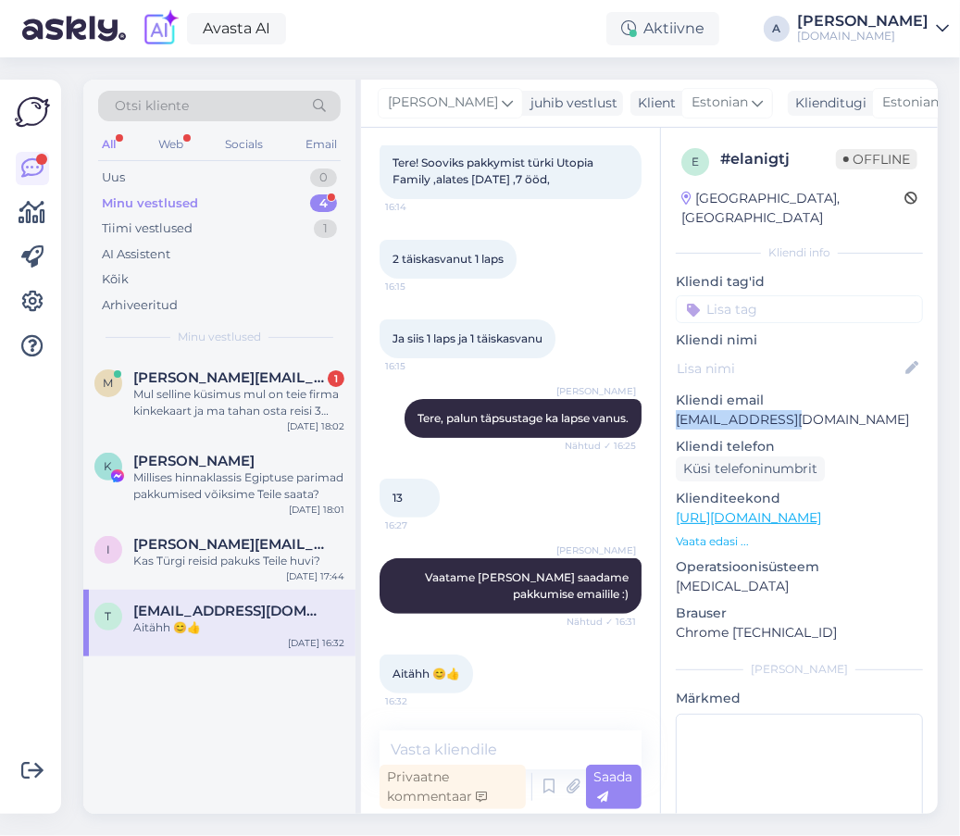
scroll to position [8, 0]
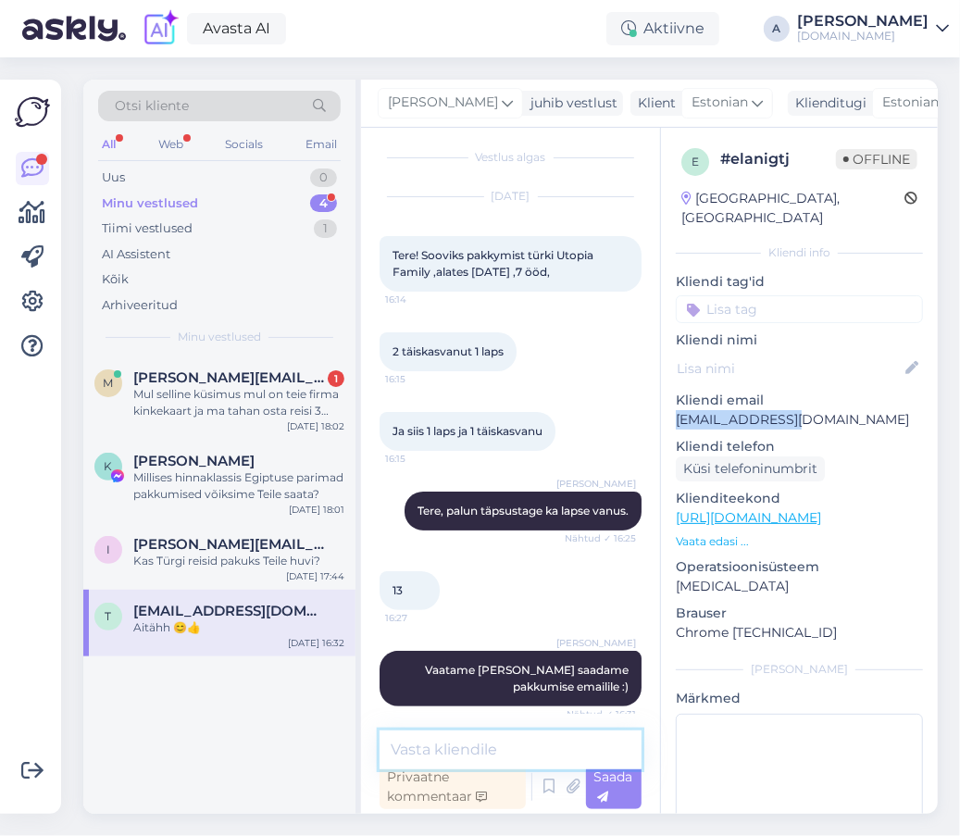
click at [460, 733] on textarea at bounding box center [510, 749] width 262 height 39
click at [462, 736] on textarea at bounding box center [510, 749] width 262 height 39
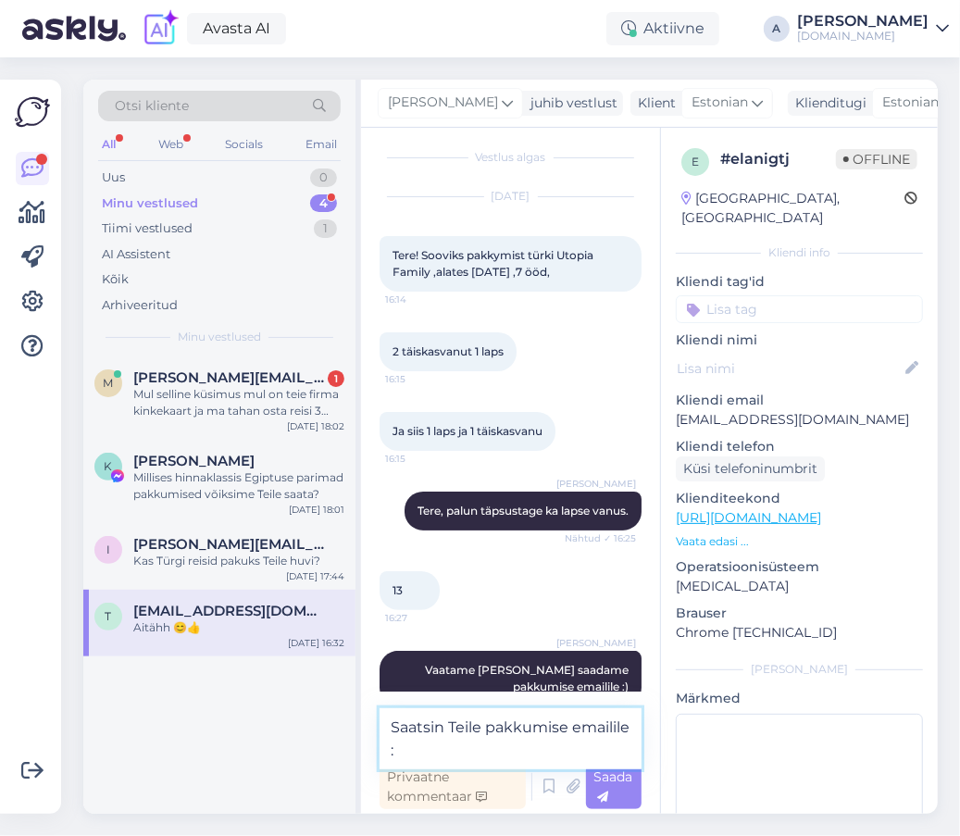
type textarea "Saatsin Teile pakkumise emailile :)"
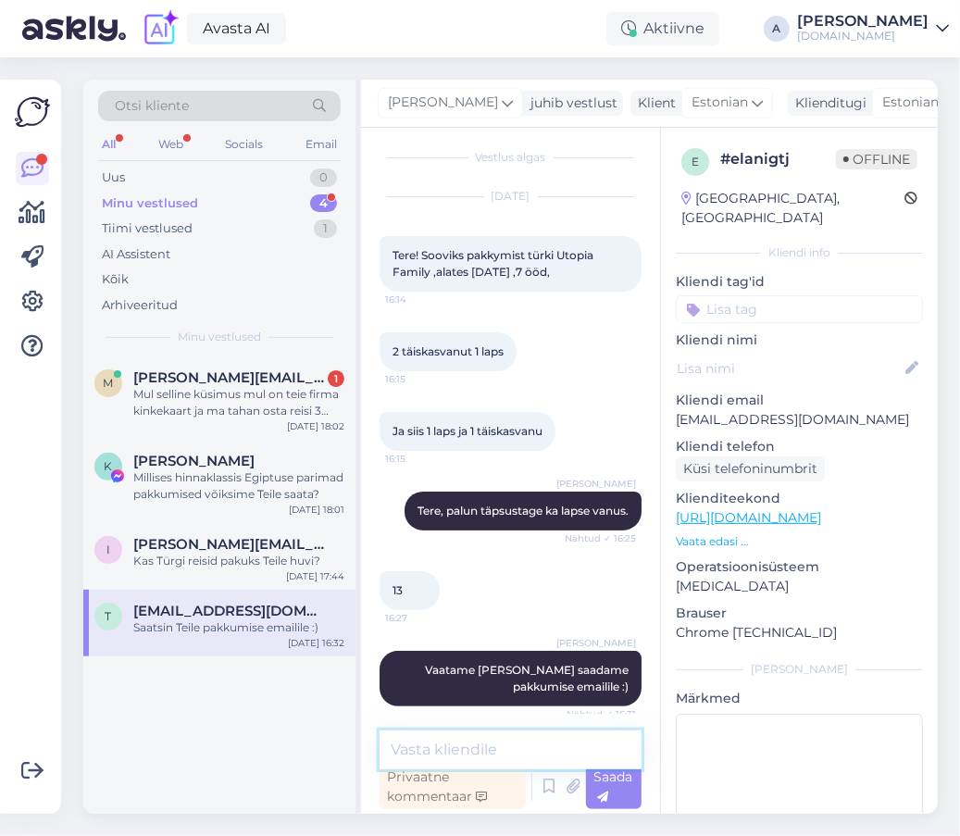
scroll to position [180, 0]
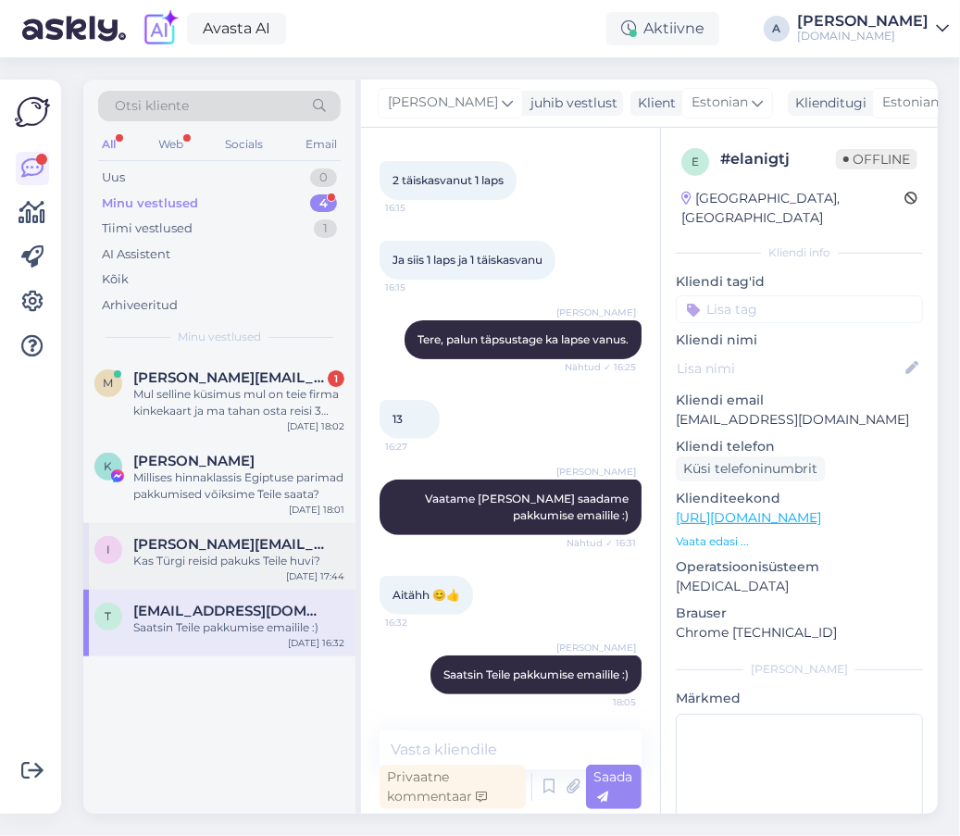
click at [229, 573] on div "I [PERSON_NAME][EMAIL_ADDRESS][DOMAIN_NAME] Kas Türgi reisid pakuks Teile huvi?…" at bounding box center [219, 556] width 272 height 67
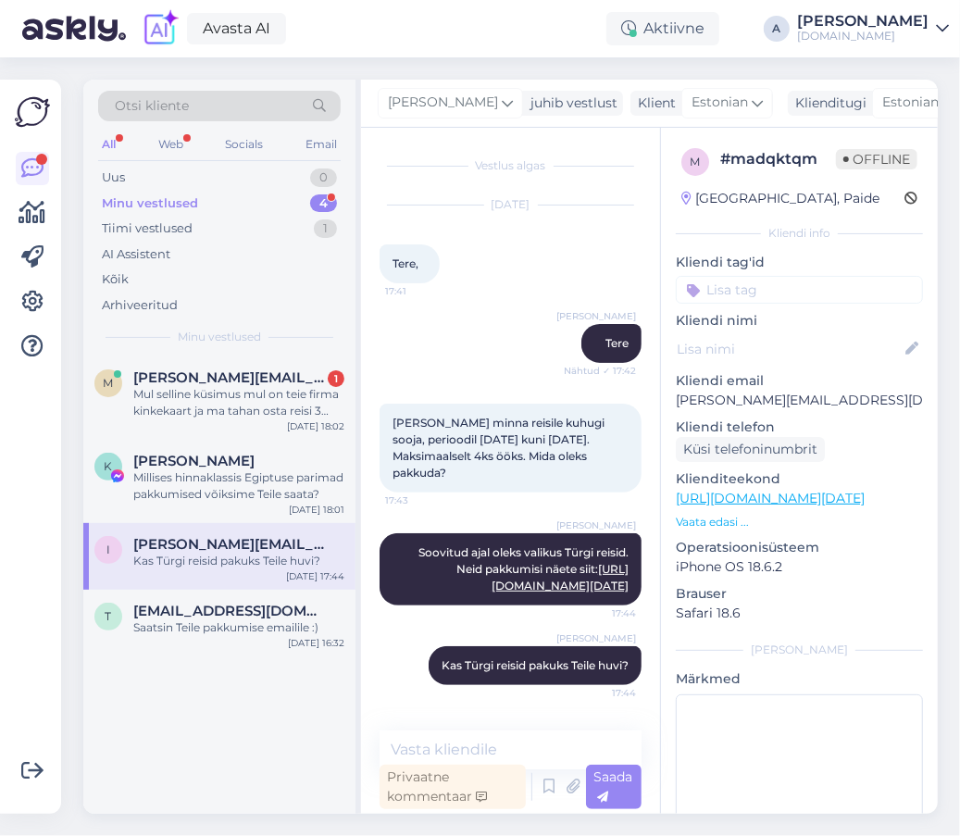
scroll to position [22, 0]
click at [258, 486] on div "Millises hinnaklassis Egiptuse parimad pakkumised võiksime Teile saata?" at bounding box center [238, 485] width 211 height 33
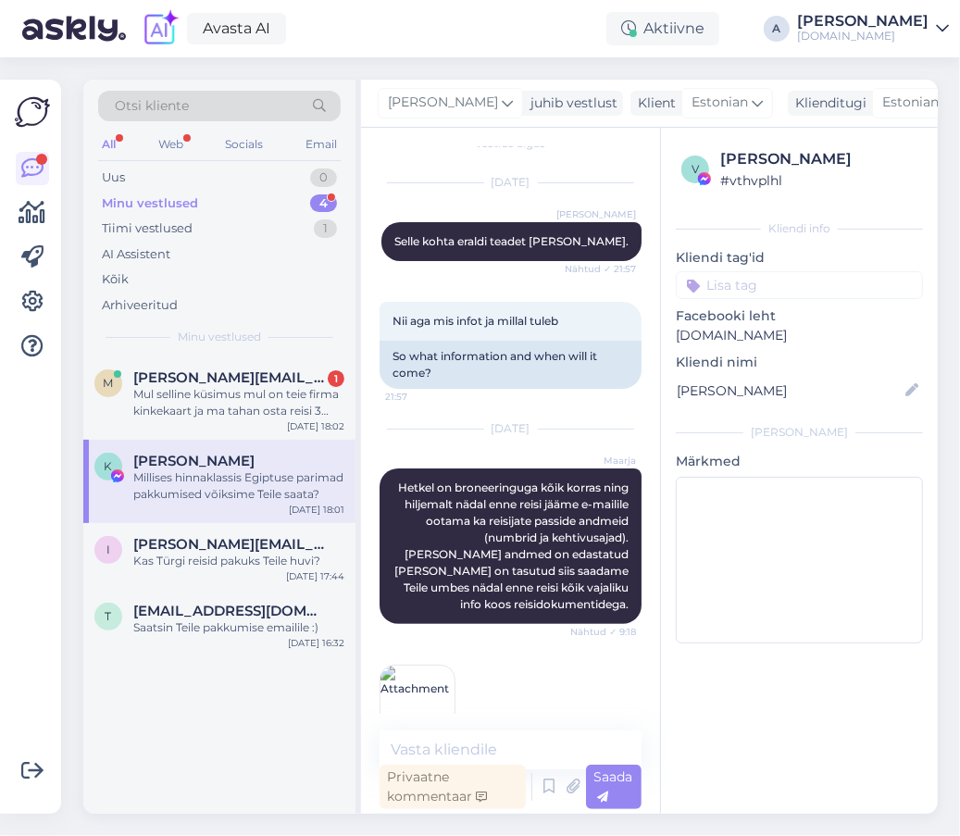
scroll to position [11534, 0]
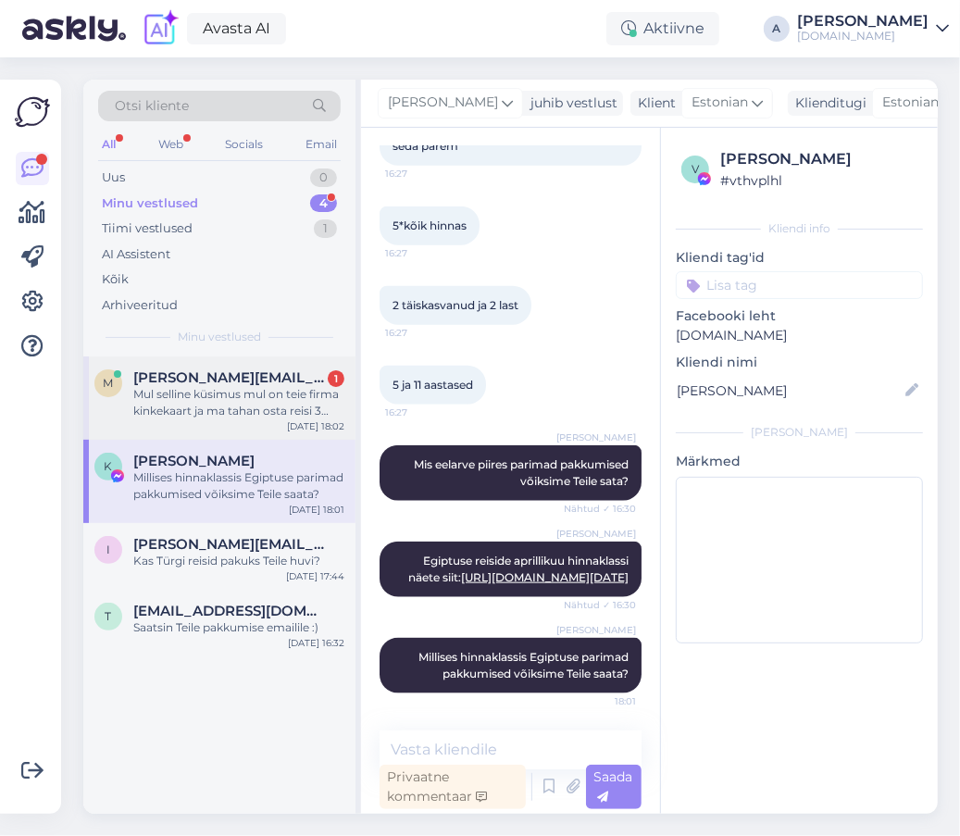
click at [266, 410] on div "Mul selline küsimus mul on teie firma kinkekaart ja ma tahan osta reisi 3 inime…" at bounding box center [238, 402] width 211 height 33
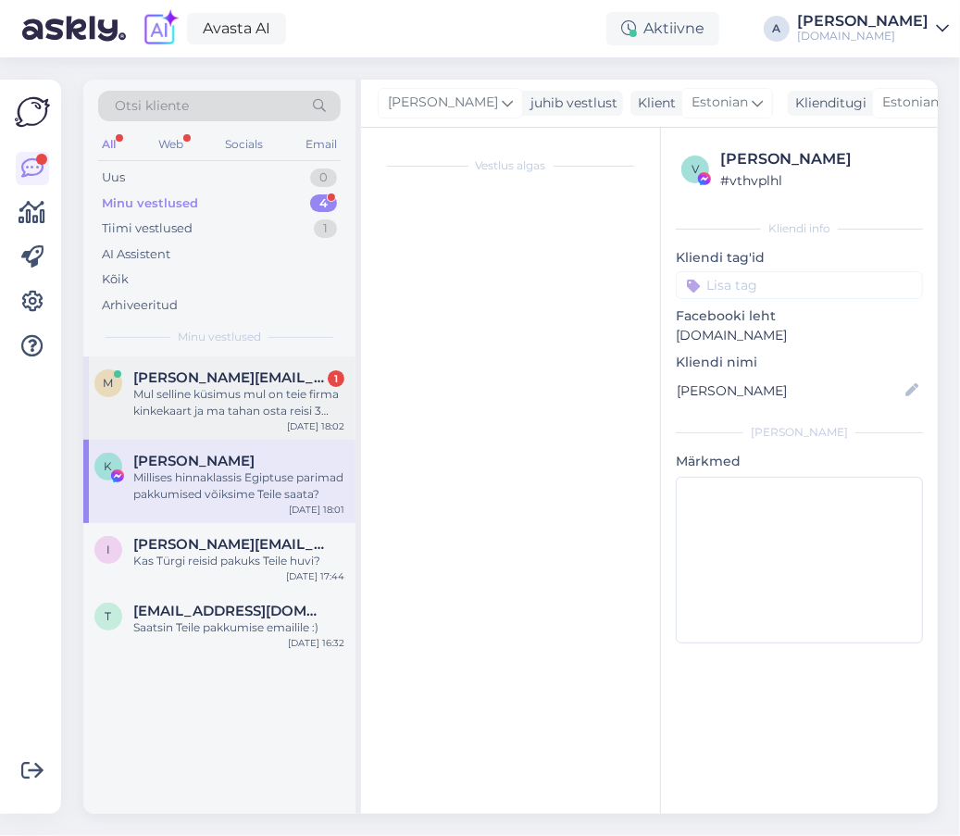
scroll to position [1881, 0]
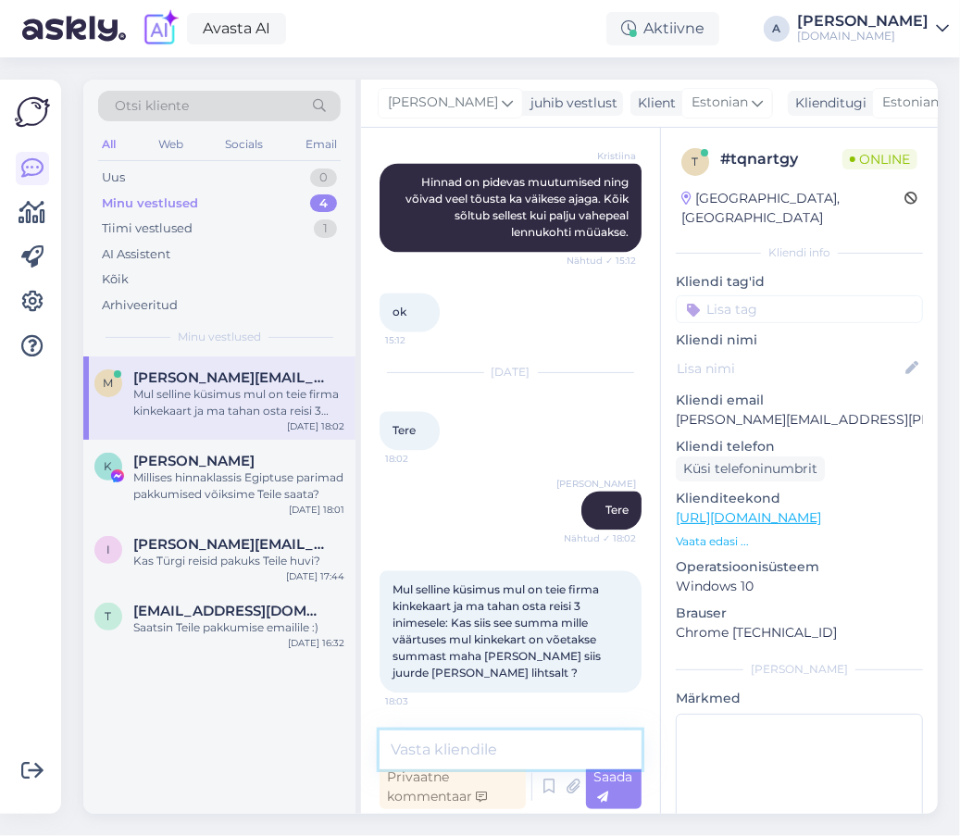
click at [490, 738] on textarea at bounding box center [510, 749] width 262 height 39
type textarea "jah, just nii."
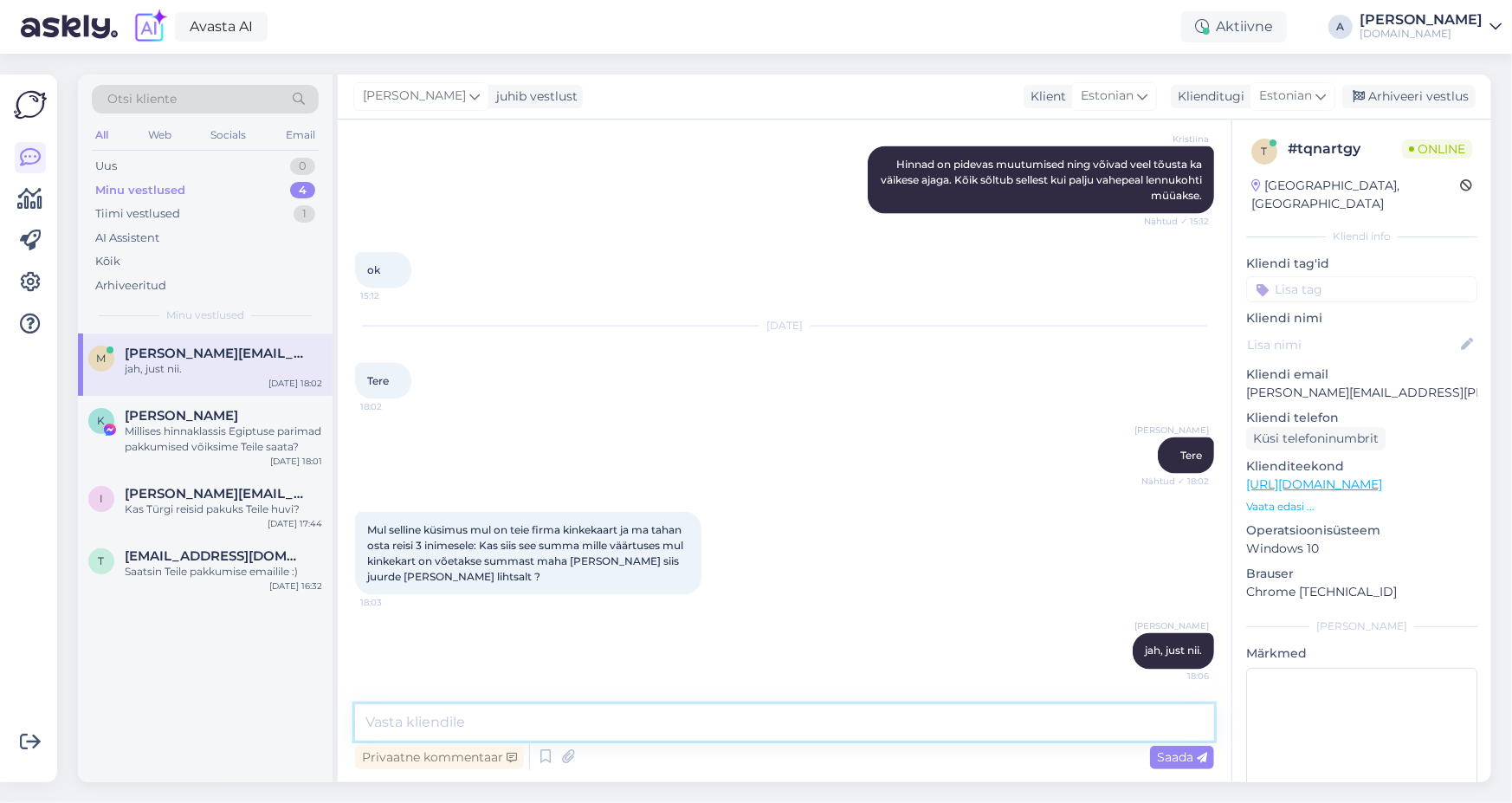
scroll to position [1613, 0]
type textarea "[PERSON_NAME] Teile silma jäi?"
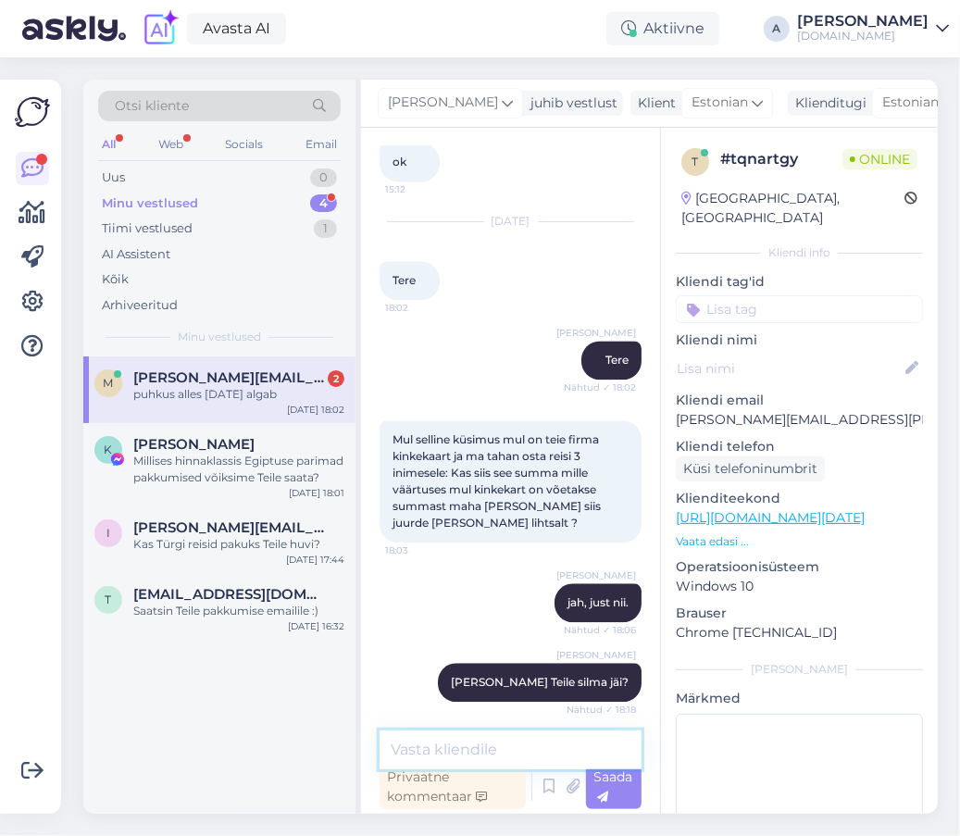
scroll to position [2200, 0]
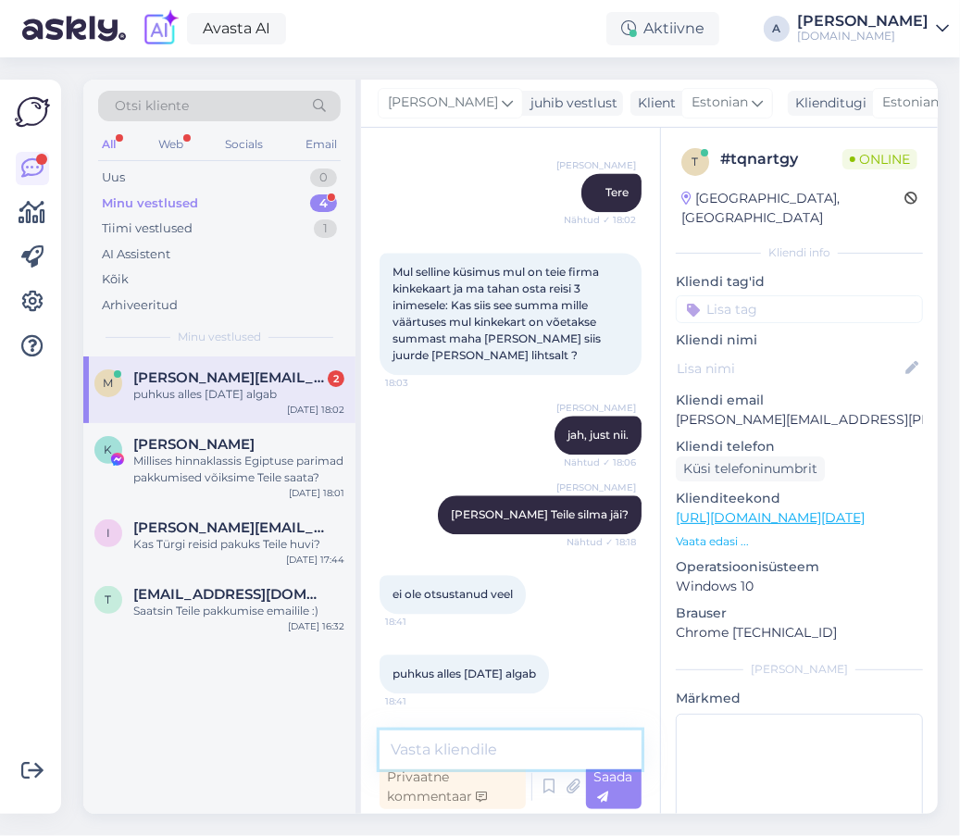
click at [486, 734] on textarea at bounding box center [510, 749] width 262 height 39
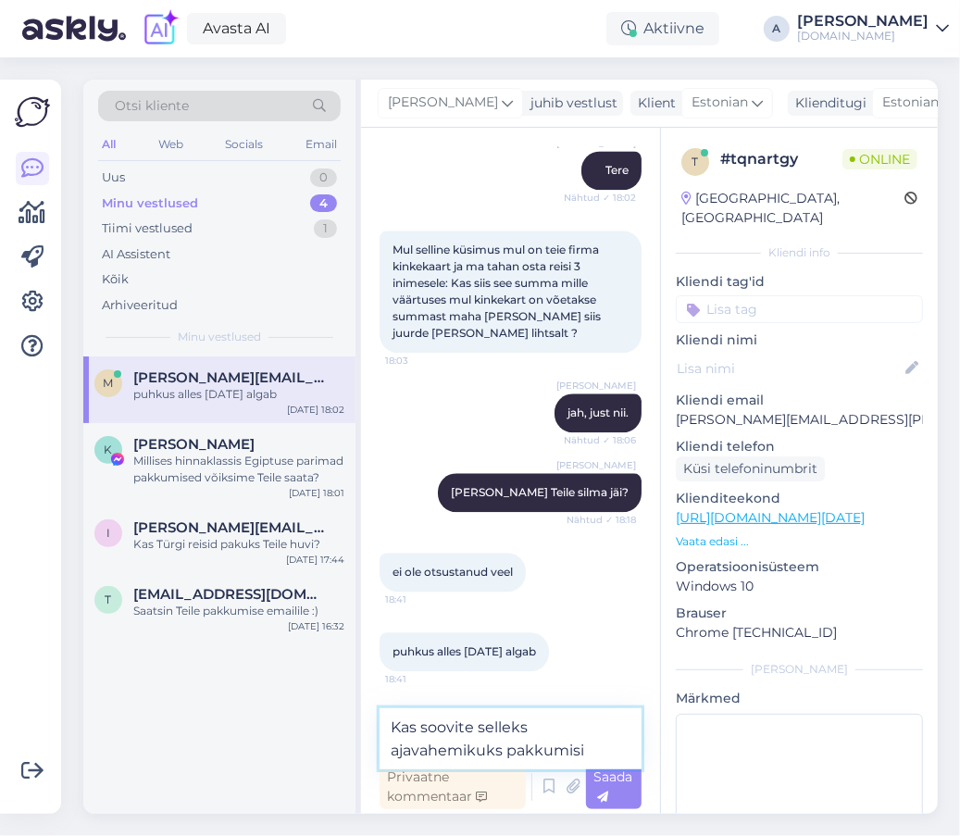
type textarea "Kas soovite selleks ajavahemikuks pakkumisi?"
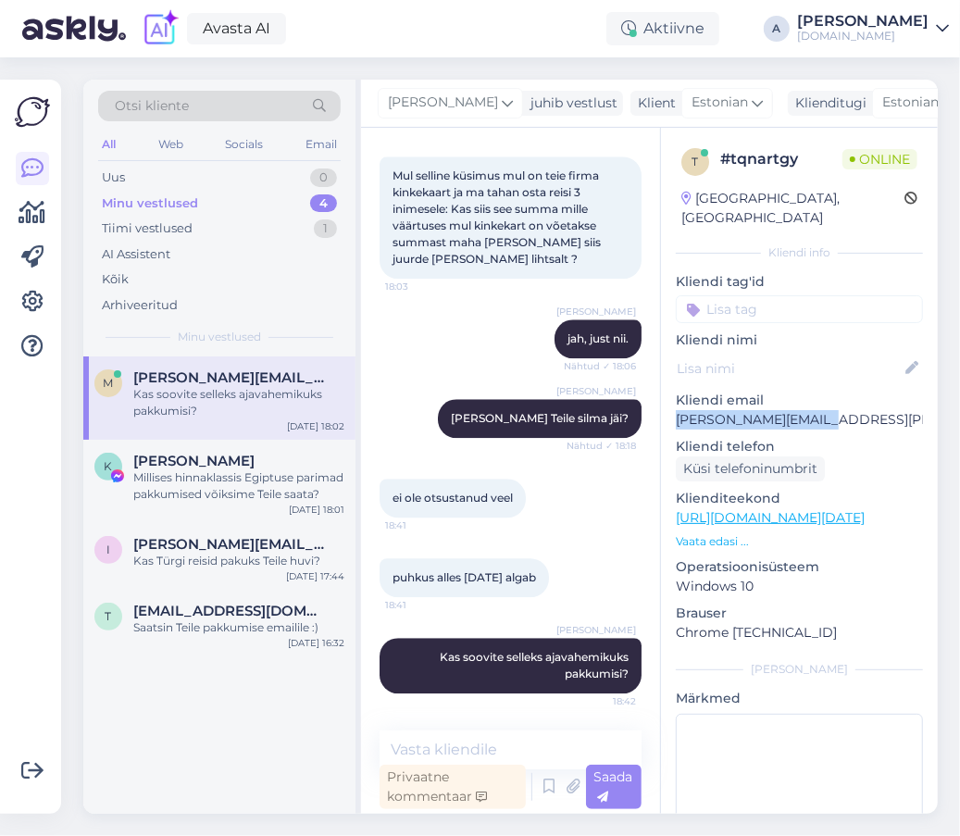
drag, startPoint x: 705, startPoint y: 399, endPoint x: 663, endPoint y: 397, distance: 42.6
click at [663, 397] on div "t # tqnartgy Online [GEOGRAPHIC_DATA], [GEOGRAPHIC_DATA] info Kliendi tag'id Kl…" at bounding box center [799, 518] width 277 height 780
copy p "[PERSON_NAME][EMAIL_ADDRESS][PERSON_NAME][DOMAIN_NAME]"
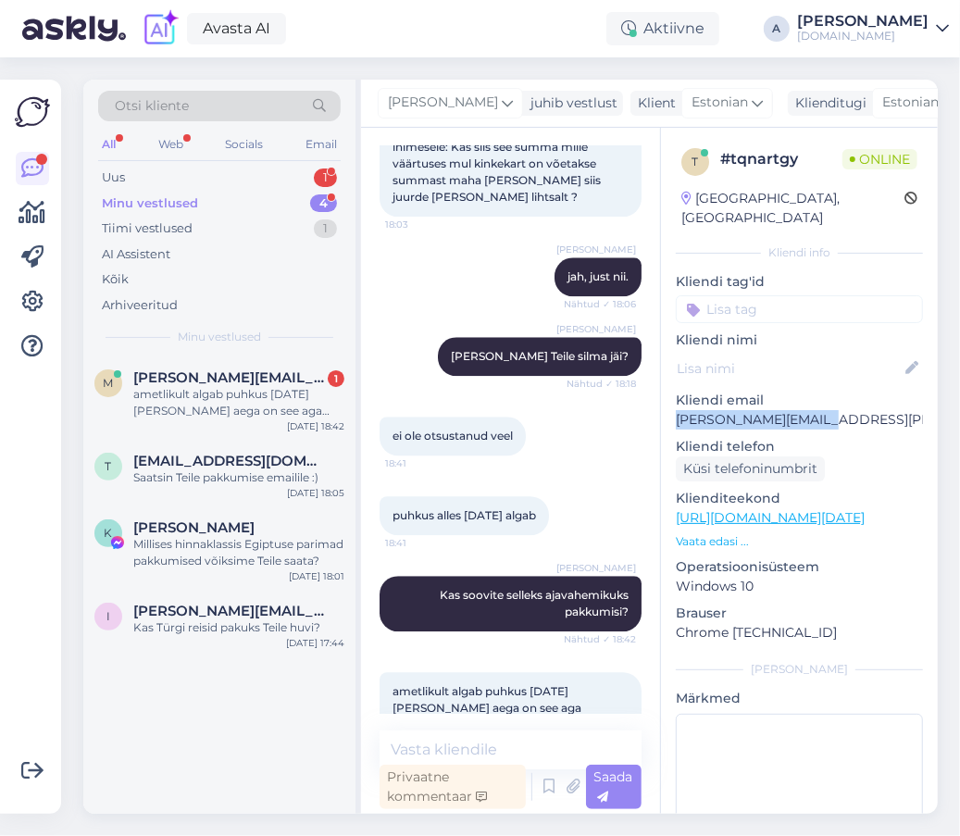
scroll to position [2424, 0]
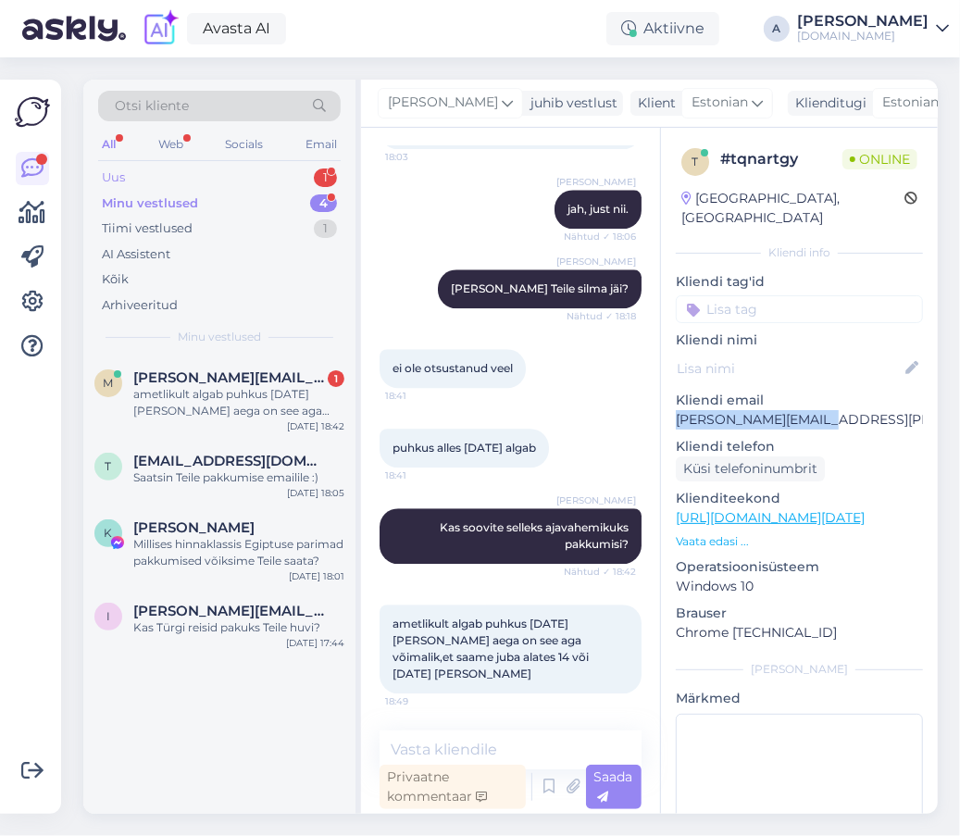
click at [268, 176] on div "Uus 1" at bounding box center [219, 178] width 242 height 26
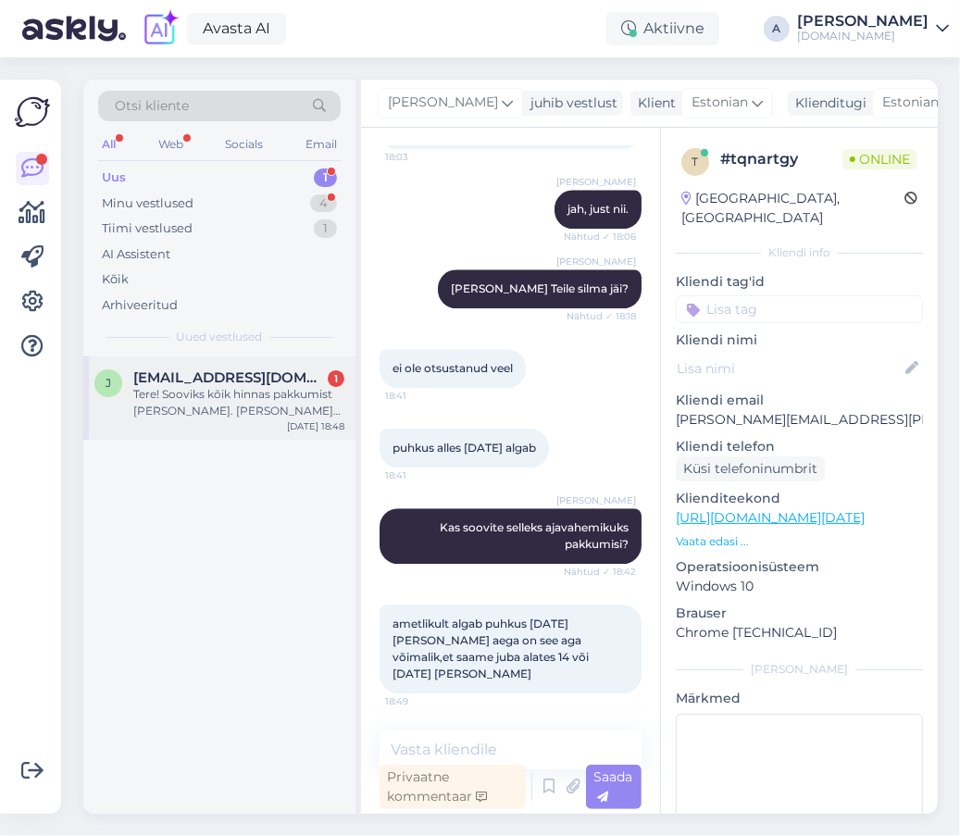
click at [283, 416] on div "Tere! Sooviks kõik hinnas pakkumist [PERSON_NAME]. [PERSON_NAME] peaks olema ho…" at bounding box center [238, 402] width 211 height 33
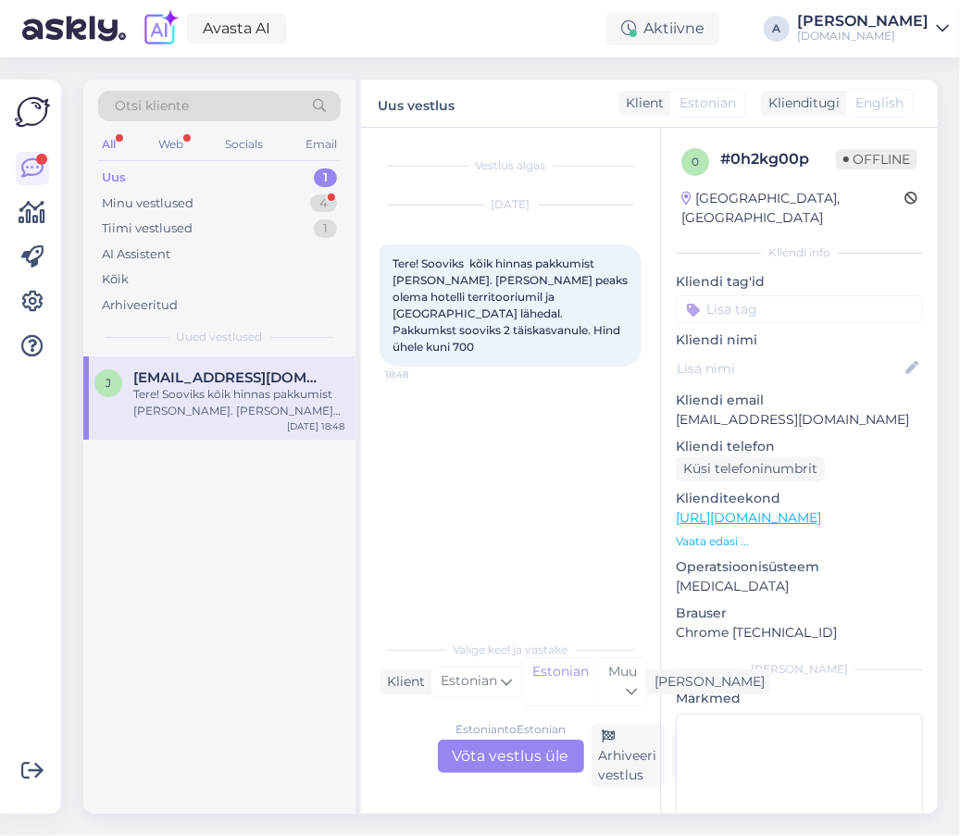
click at [527, 771] on div "Estonian to Estonian Võta vestlus üle" at bounding box center [511, 755] width 146 height 33
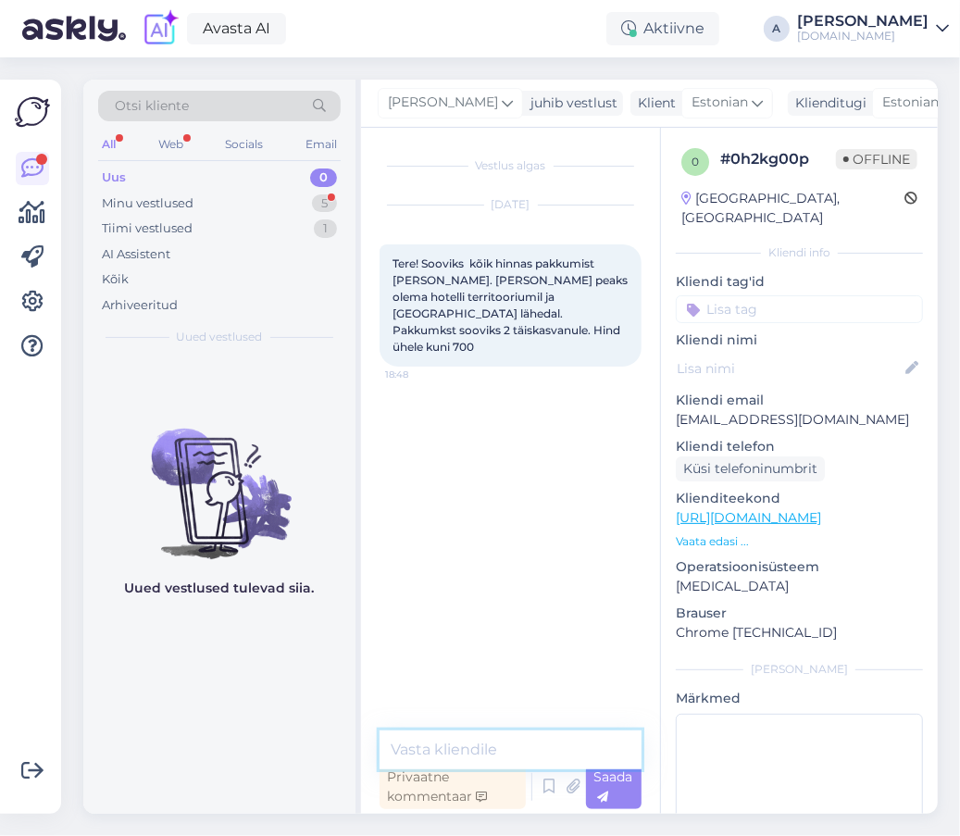
click at [486, 745] on textarea at bounding box center [510, 749] width 262 height 39
type textarea "[PERSON_NAME], [PERSON_NAME] soovite reisile minna?"
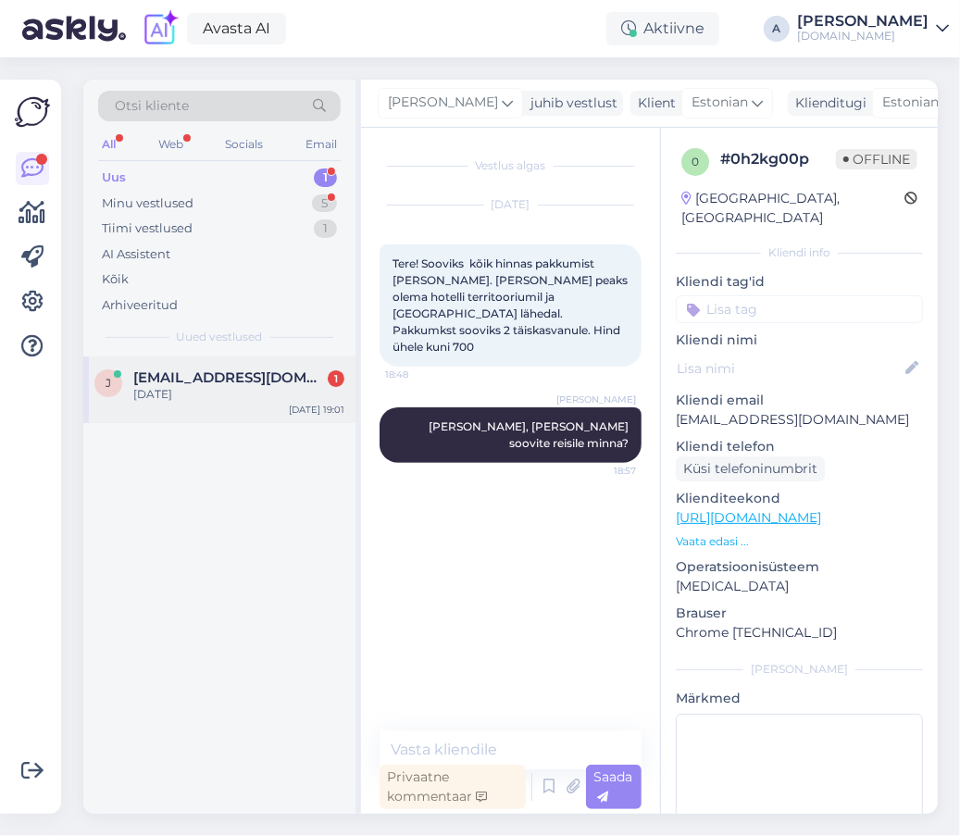
click at [261, 375] on span "[EMAIL_ADDRESS][DOMAIN_NAME]" at bounding box center [229, 377] width 192 height 17
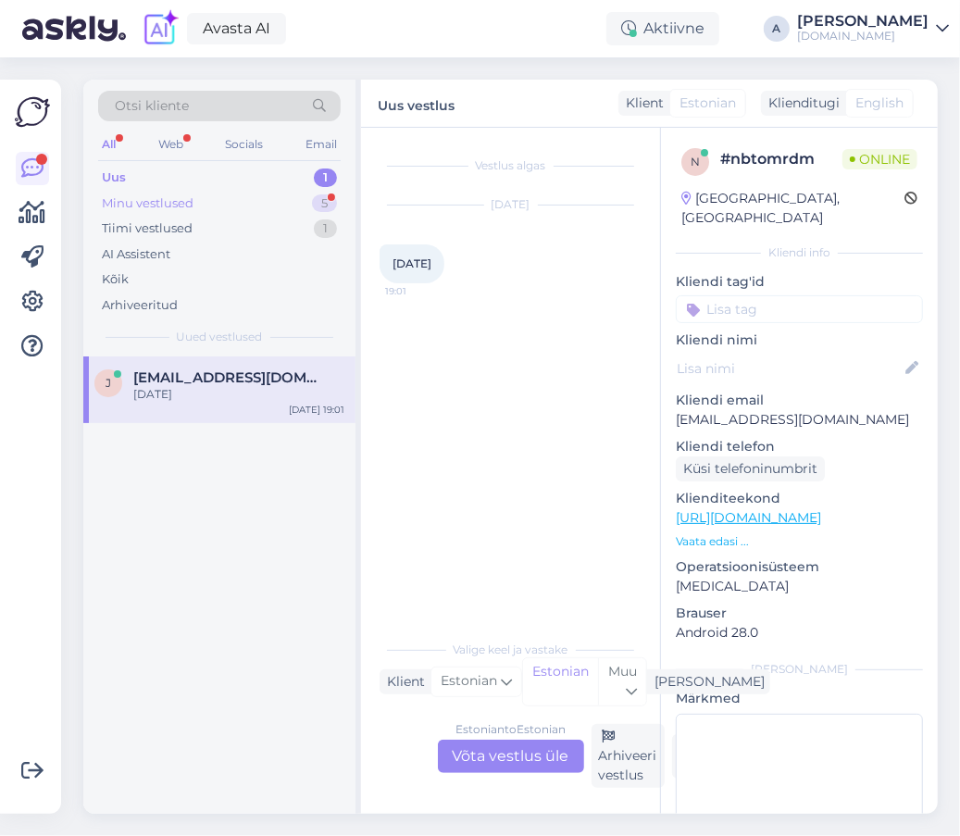
click at [281, 192] on div "Minu vestlused 5" at bounding box center [219, 204] width 242 height 26
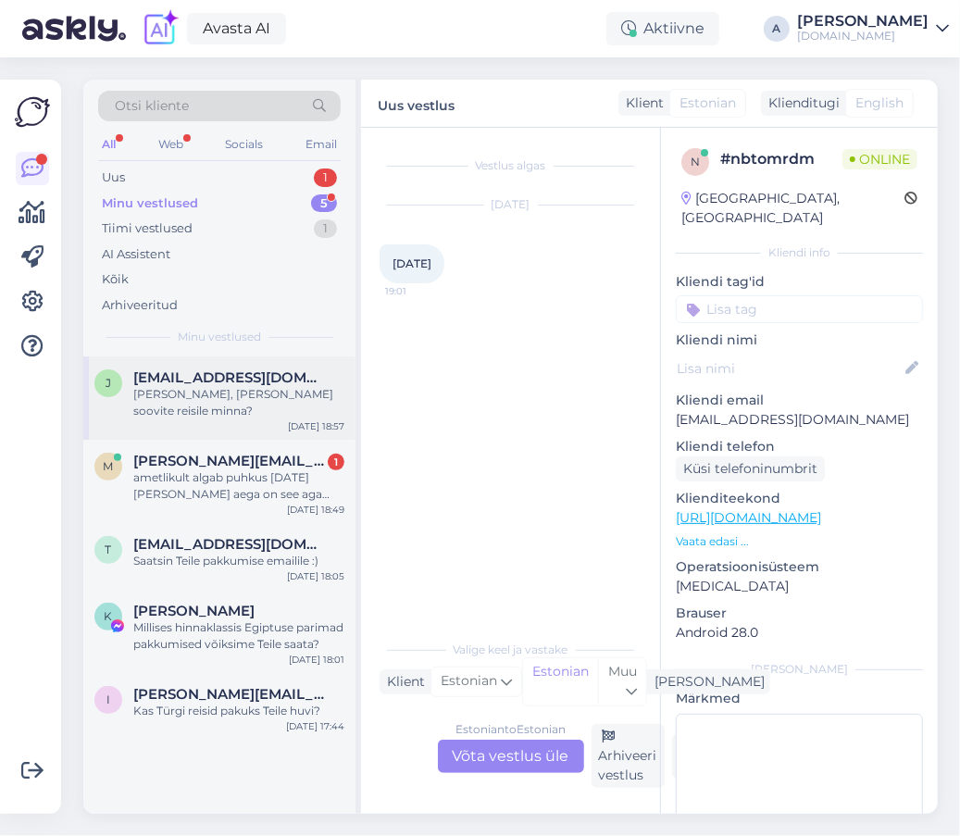
click at [290, 397] on div "[PERSON_NAME], [PERSON_NAME] soovite reisile minna?" at bounding box center [238, 402] width 211 height 33
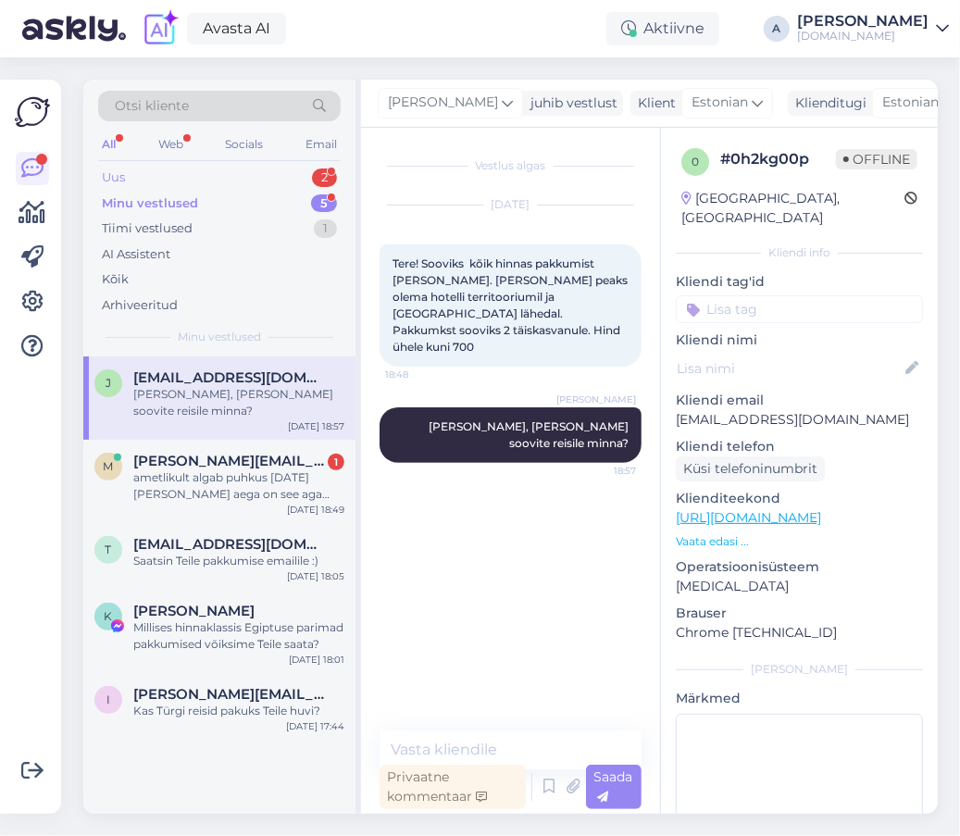
click at [319, 175] on div "2" at bounding box center [324, 177] width 25 height 19
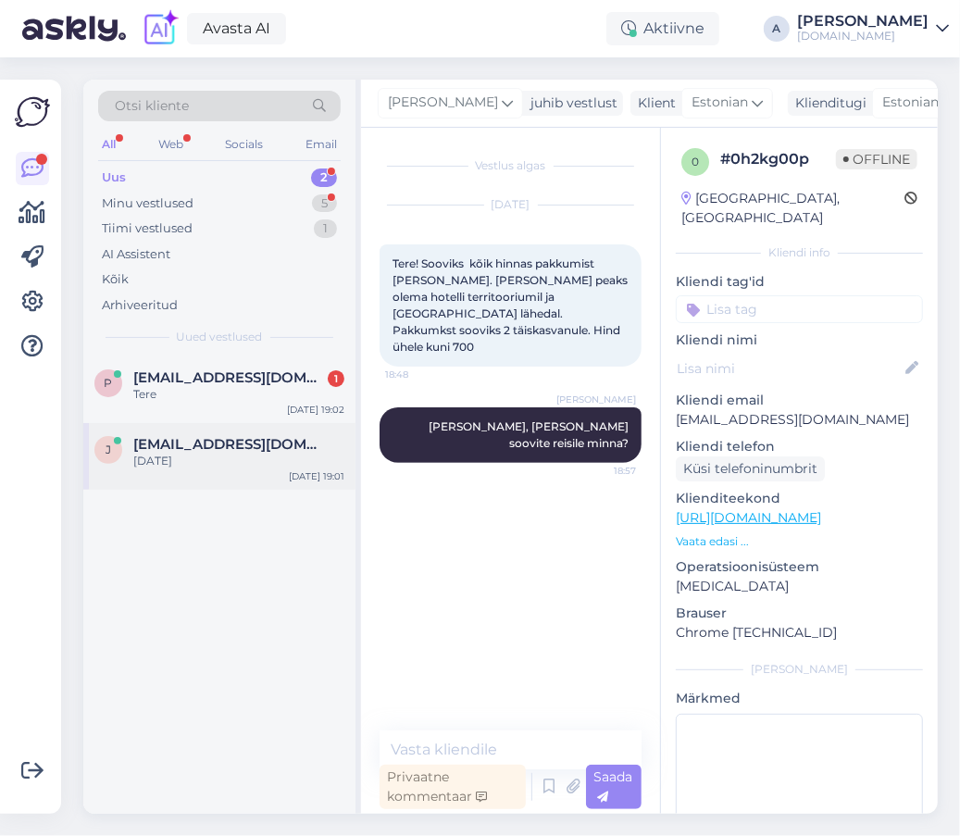
click at [274, 456] on div "[DATE]" at bounding box center [238, 460] width 211 height 17
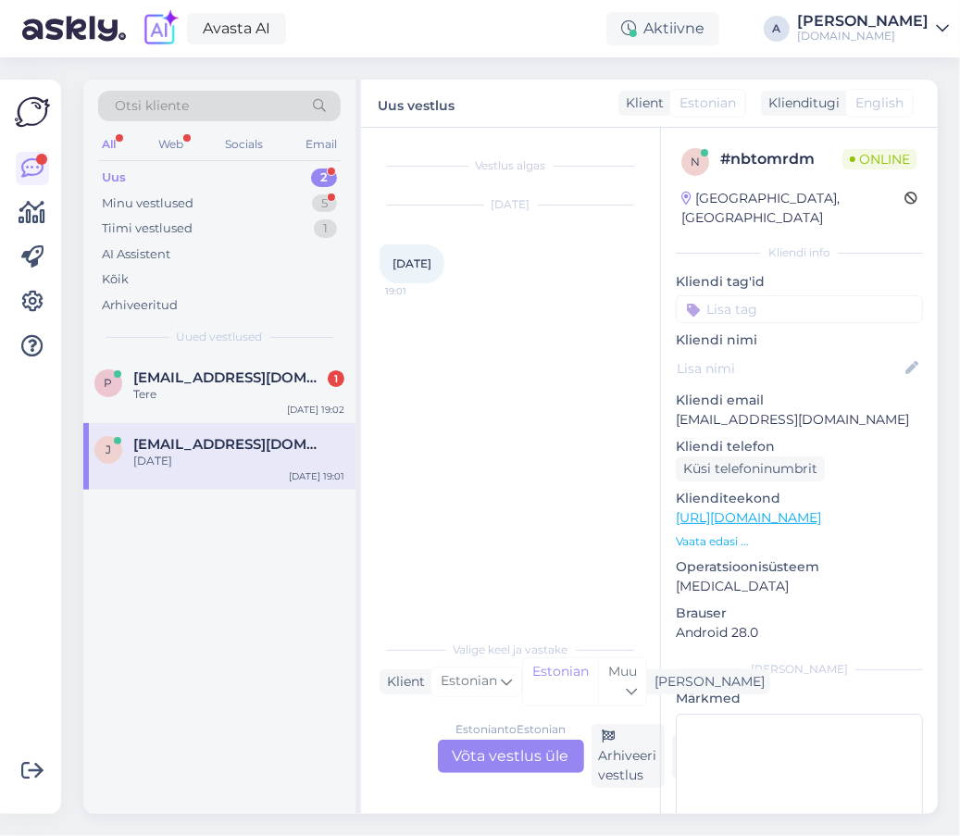
click at [533, 747] on div "Estonian to Estonian Võta vestlus üle" at bounding box center [511, 755] width 146 height 33
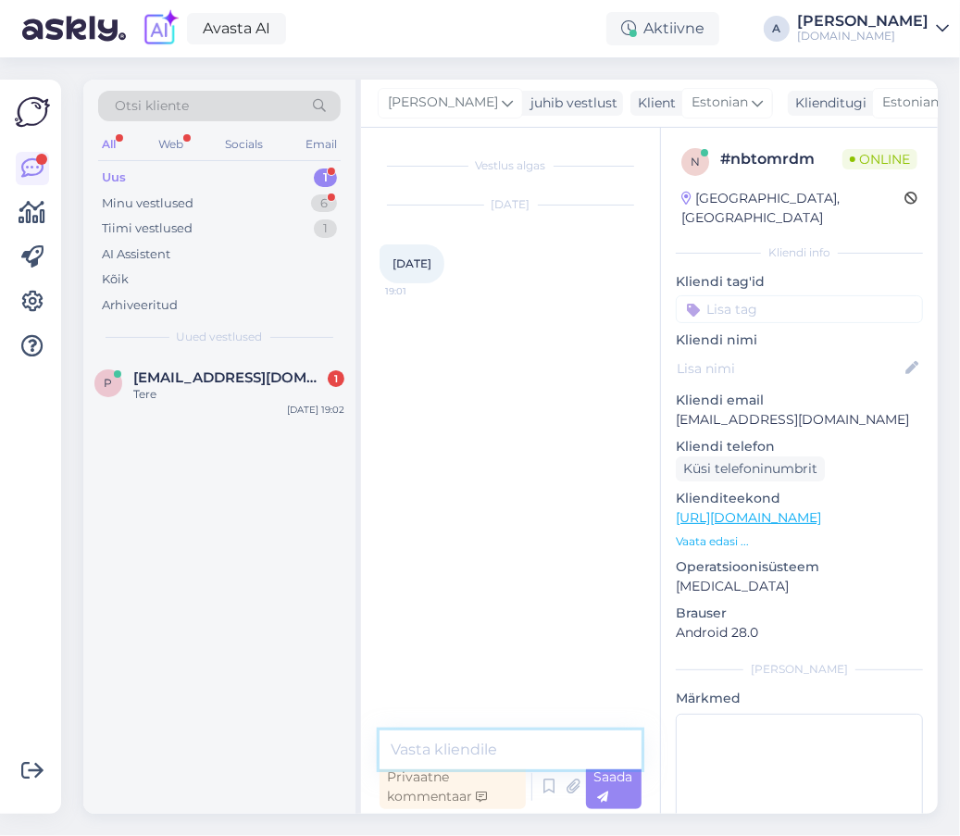
click at [506, 752] on textarea at bounding box center [510, 749] width 262 height 39
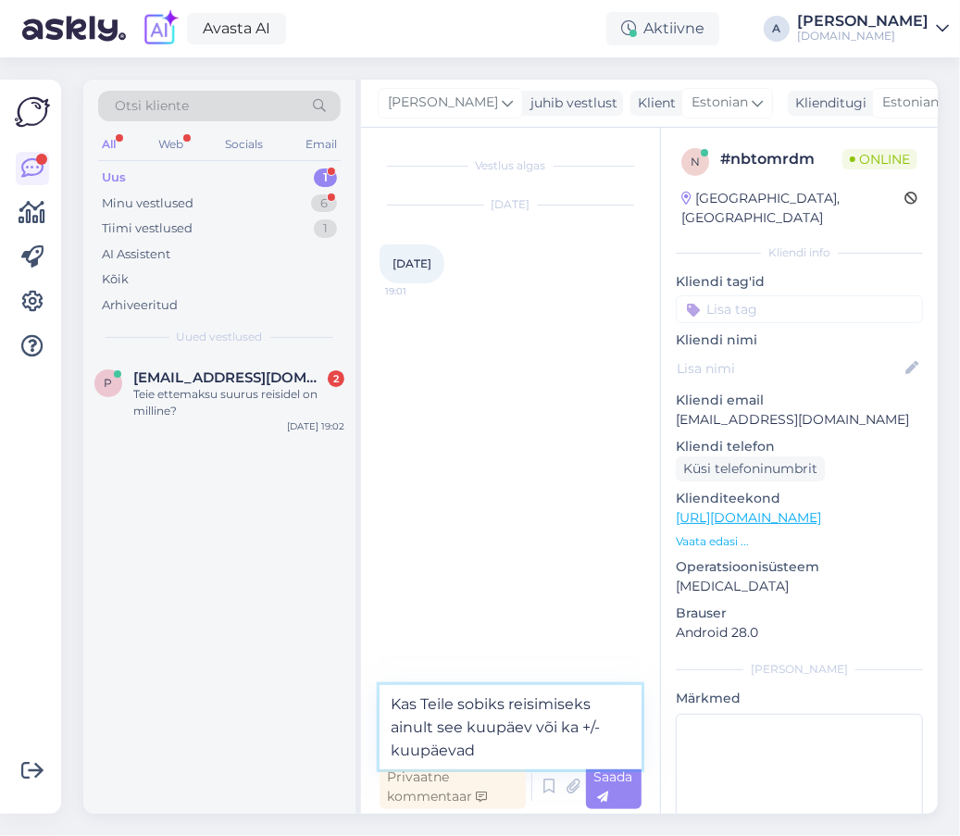
type textarea "Kas Teile sobiks reisimiseks ainult see kuupäev või ka +/- kuupäevad?"
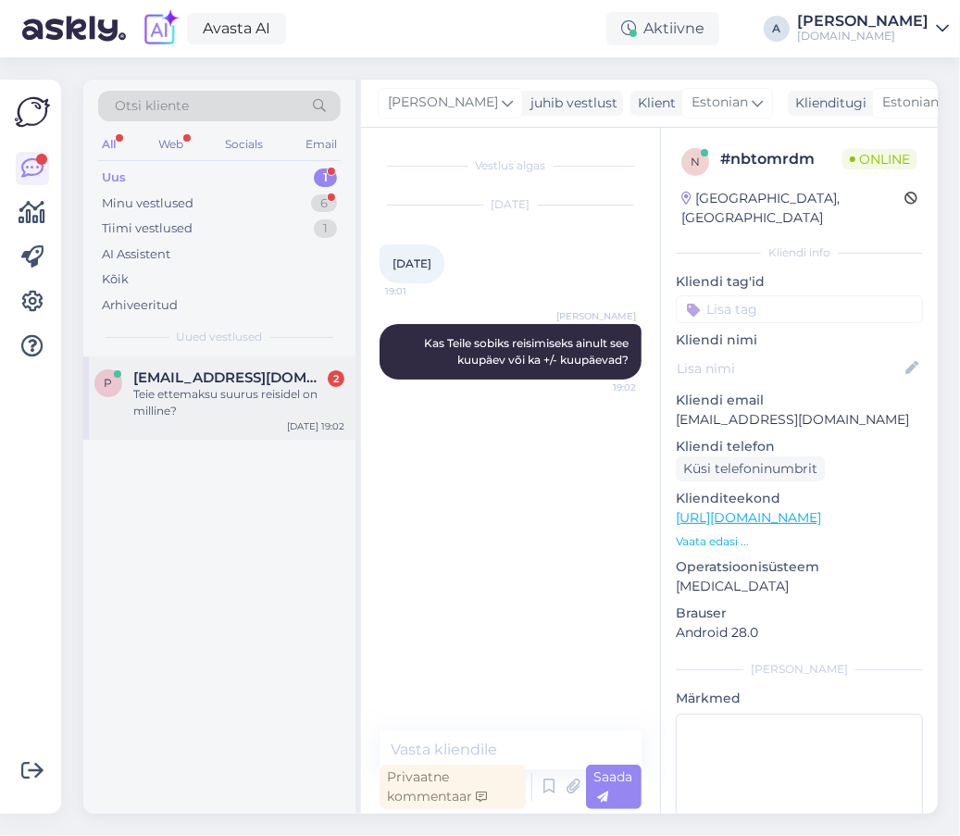
click at [179, 378] on span "[EMAIL_ADDRESS][DOMAIN_NAME]" at bounding box center [229, 377] width 192 height 17
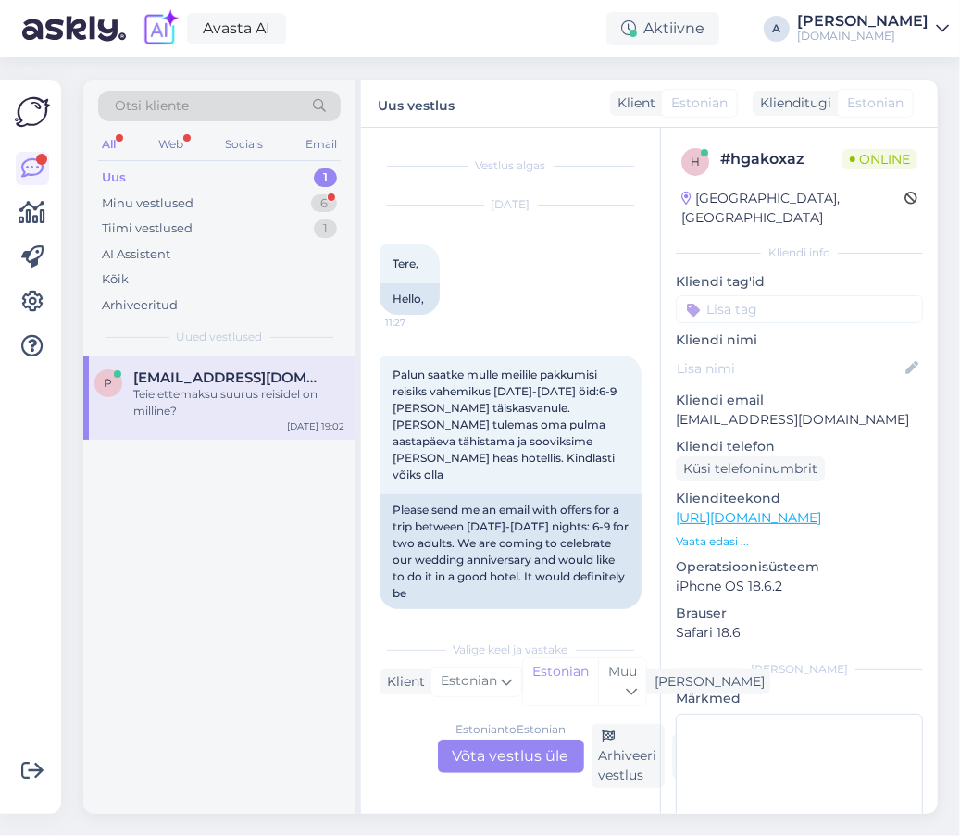
scroll to position [1333, 0]
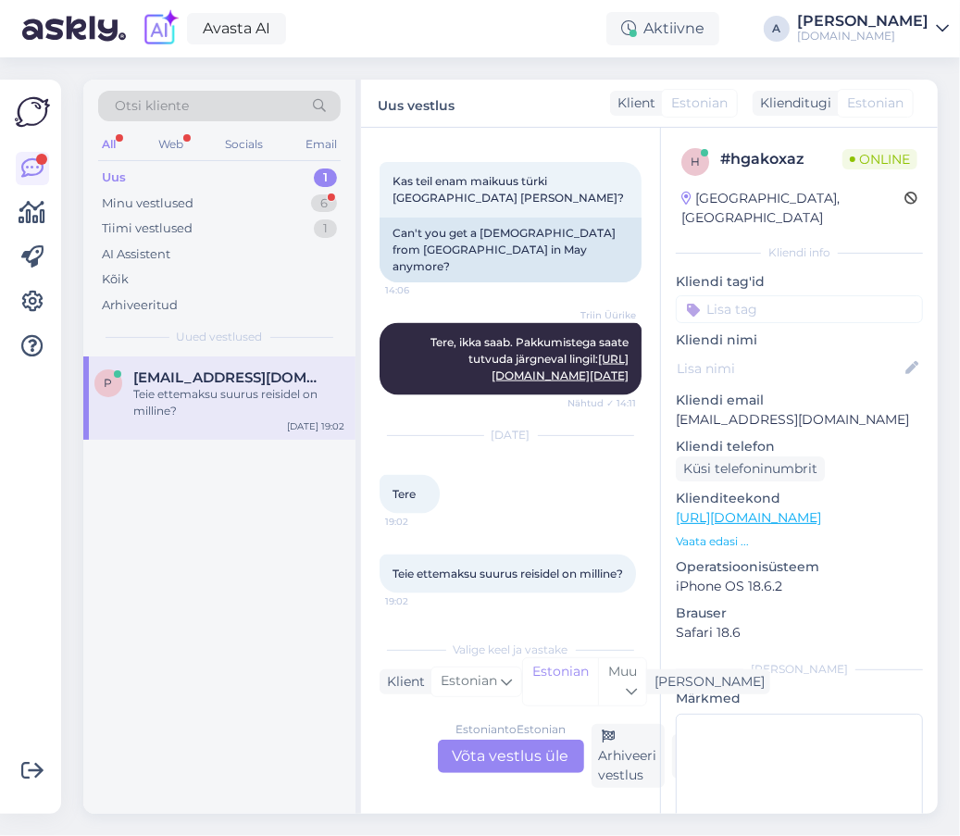
click at [512, 760] on div "Estonian to Estonian Võta vestlus üle" at bounding box center [511, 755] width 146 height 33
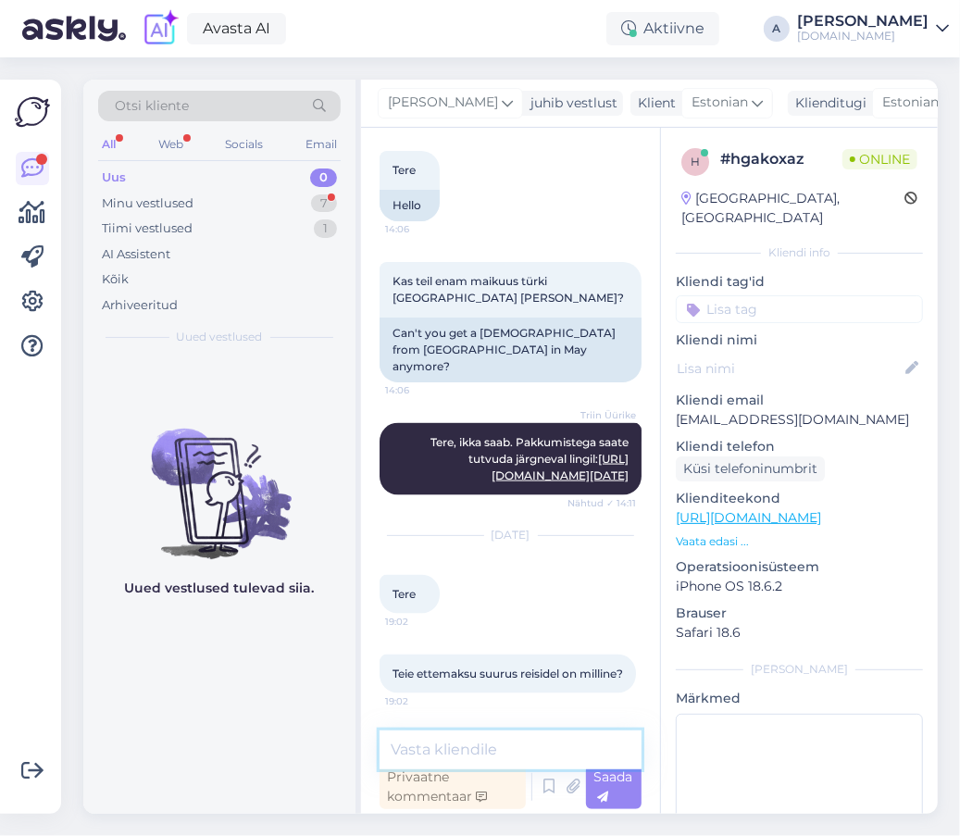
click at [505, 735] on textarea at bounding box center [510, 749] width 262 height 39
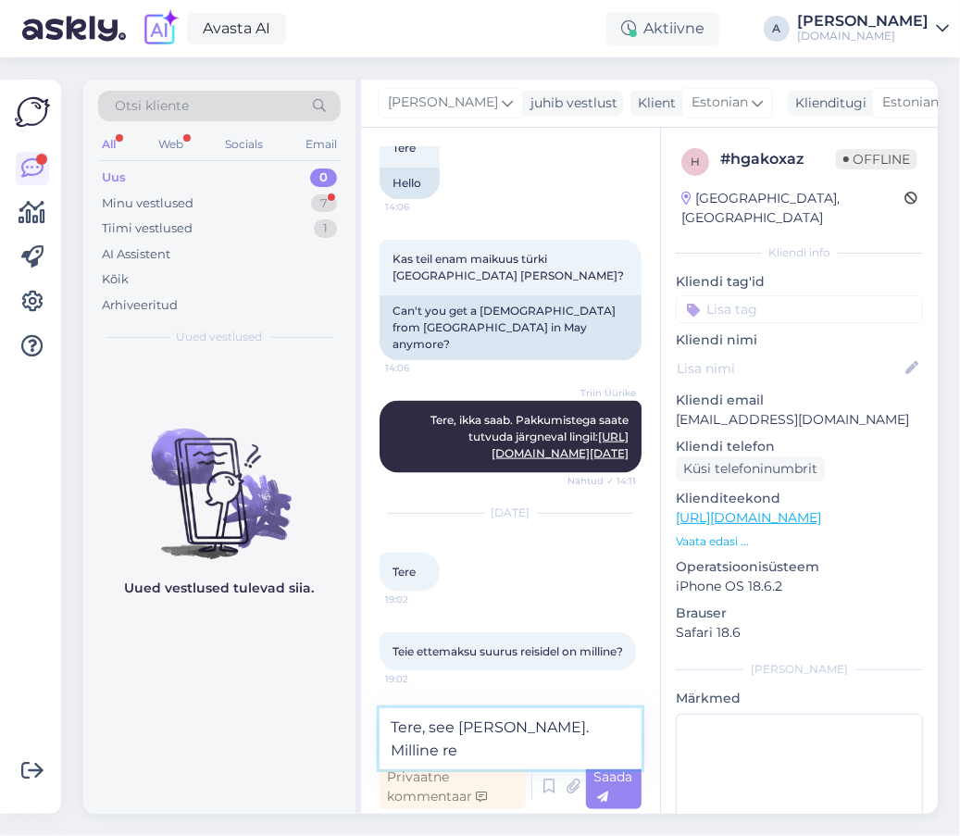
scroll to position [1254, 0]
type textarea "Tere, see [PERSON_NAME]. [PERSON_NAME] Teile silma jäi?"
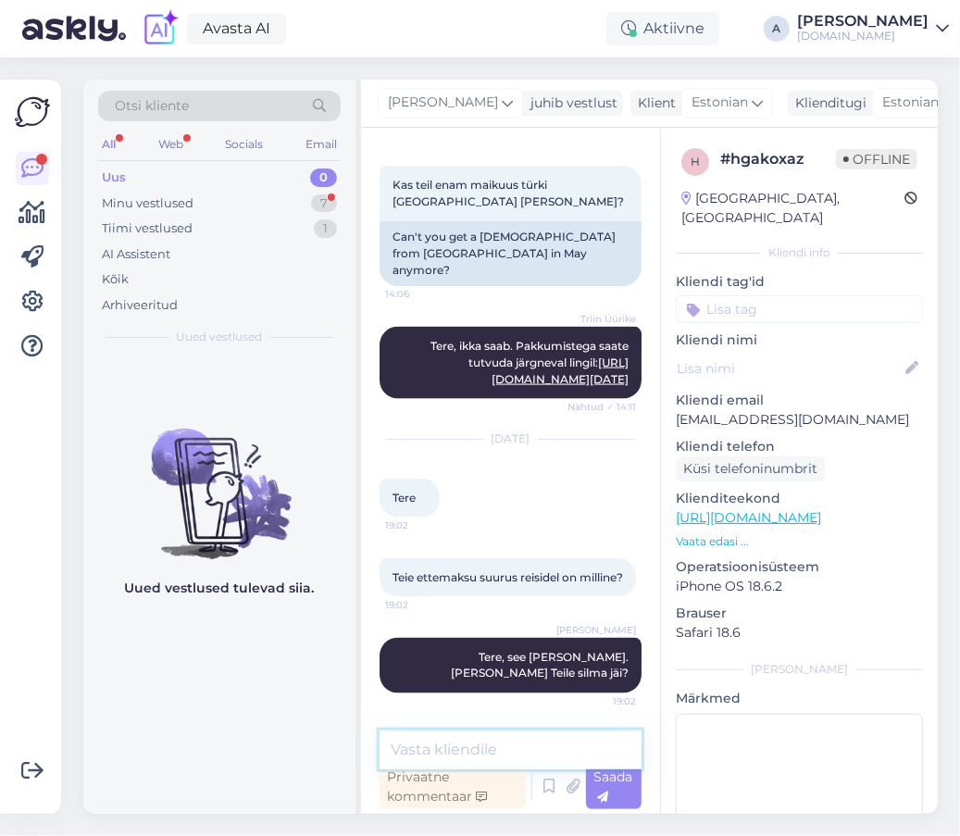
scroll to position [1328, 0]
click at [271, 200] on div "Minu vestlused 7" at bounding box center [219, 204] width 242 height 26
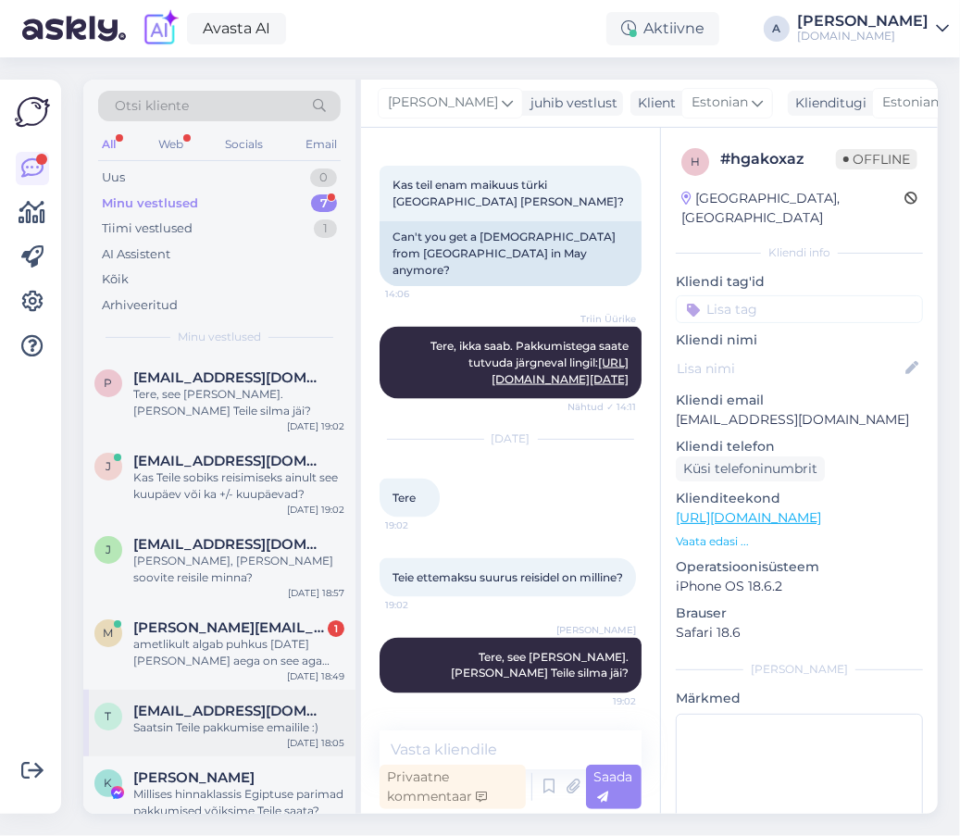
scroll to position [58, 0]
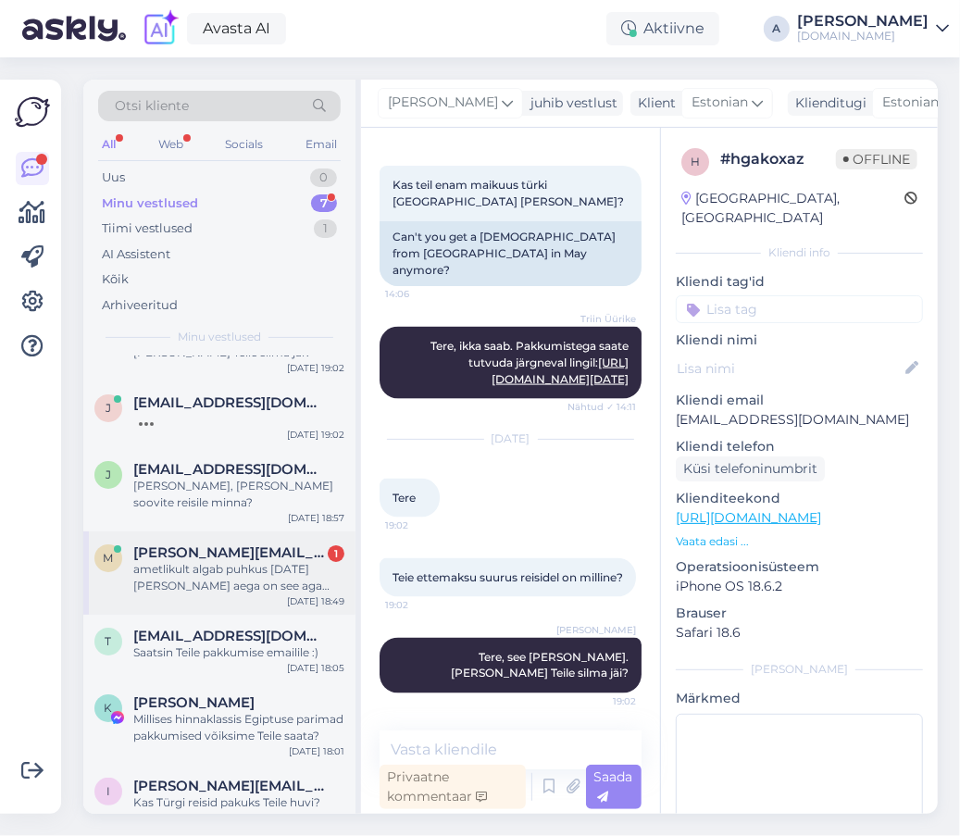
click at [290, 569] on div "ametlikult algab puhkus [DATE] [PERSON_NAME] aega on see aga võimalik,et saame …" at bounding box center [238, 577] width 211 height 33
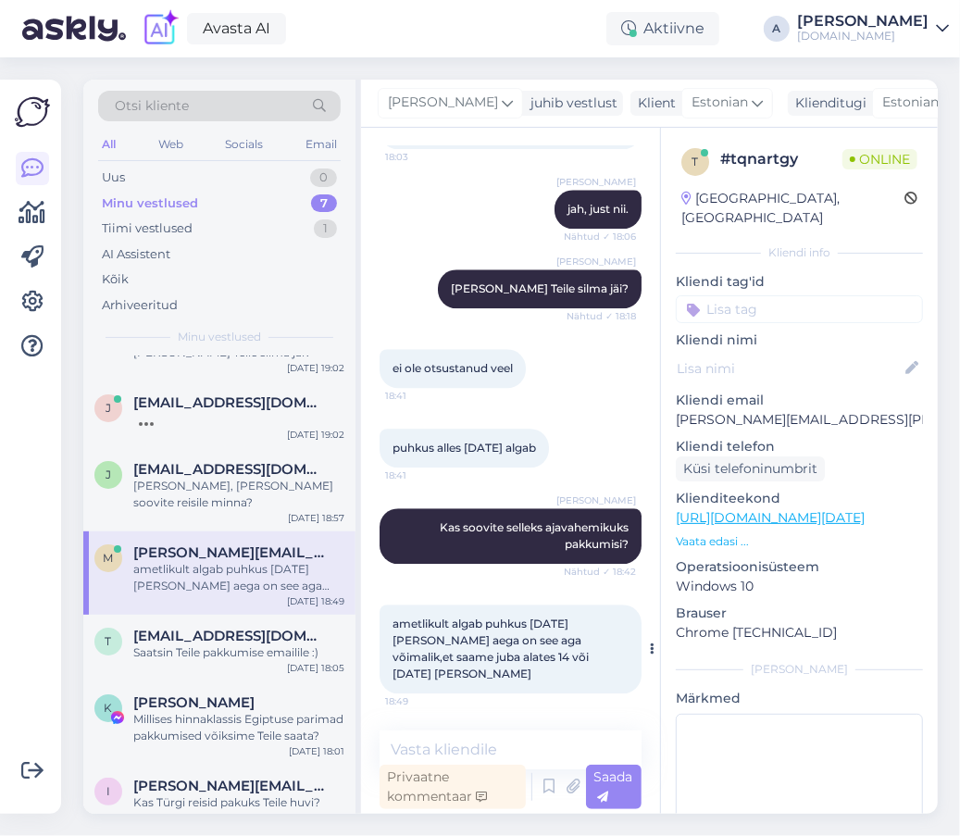
scroll to position [2424, 0]
click at [459, 759] on textarea at bounding box center [510, 749] width 262 height 39
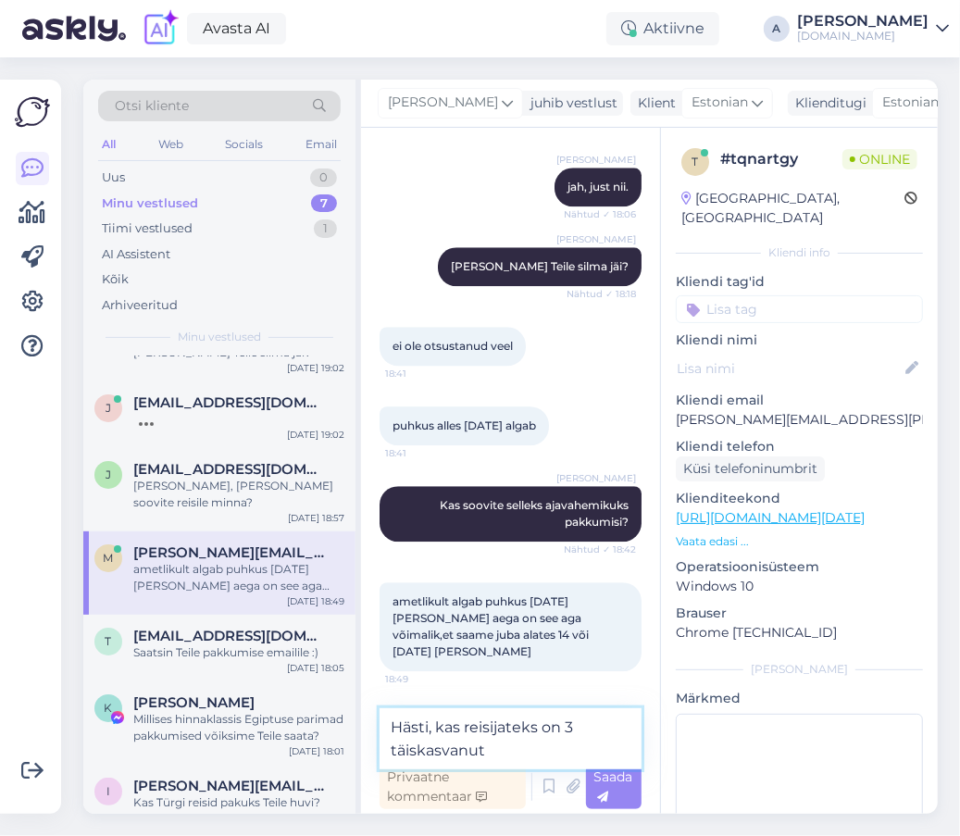
type textarea "Hästi, kas reisijateks on 3 täiskasvanut?"
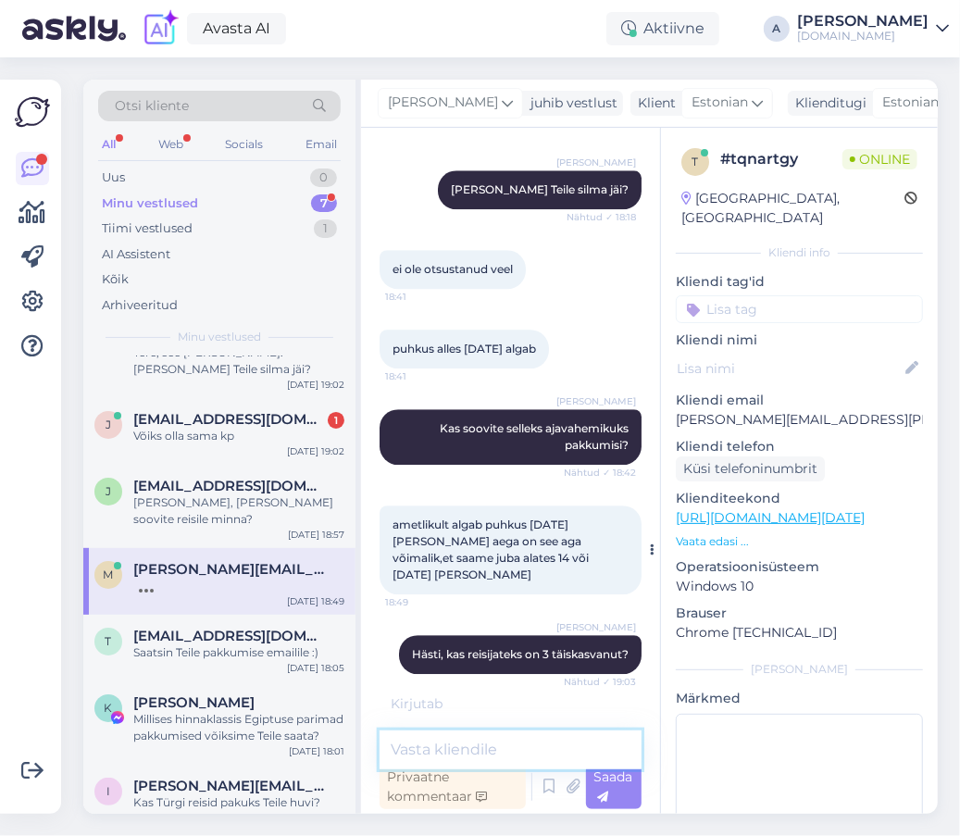
scroll to position [2524, 0]
click at [553, 740] on textarea at bounding box center [510, 749] width 262 height 39
type textarea "J"
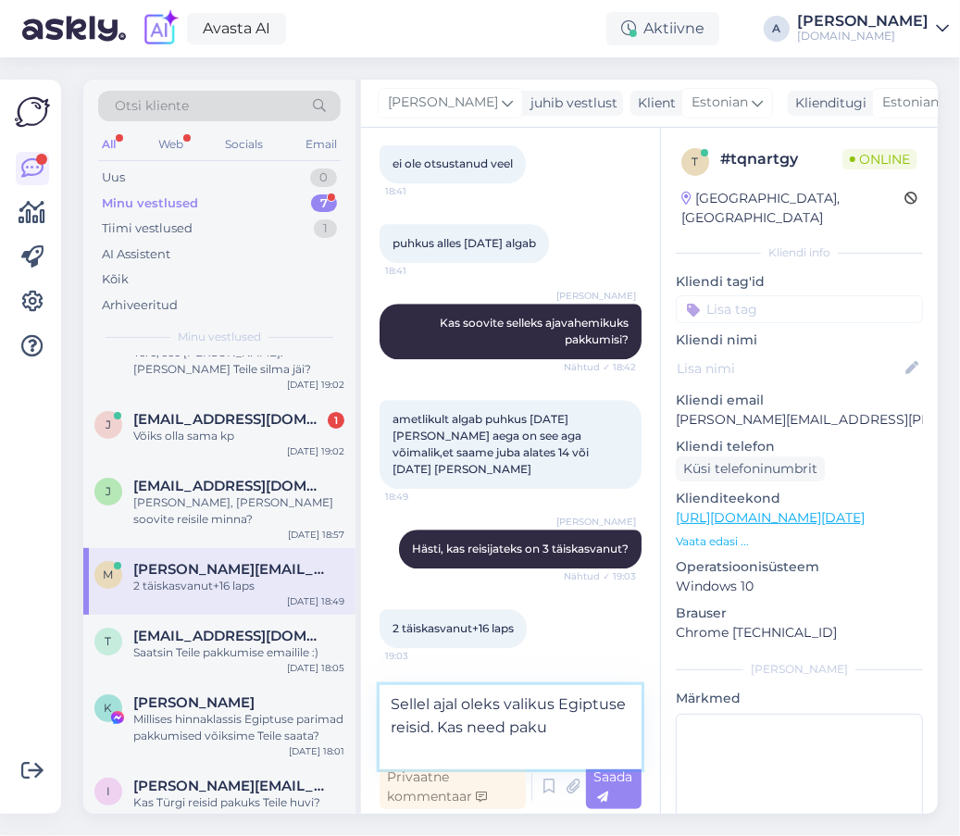
scroll to position [2625, 0]
type textarea "Sellel ajal oleks valikus Egiptuse reisid. Kas need pakuks Teile huvi?"
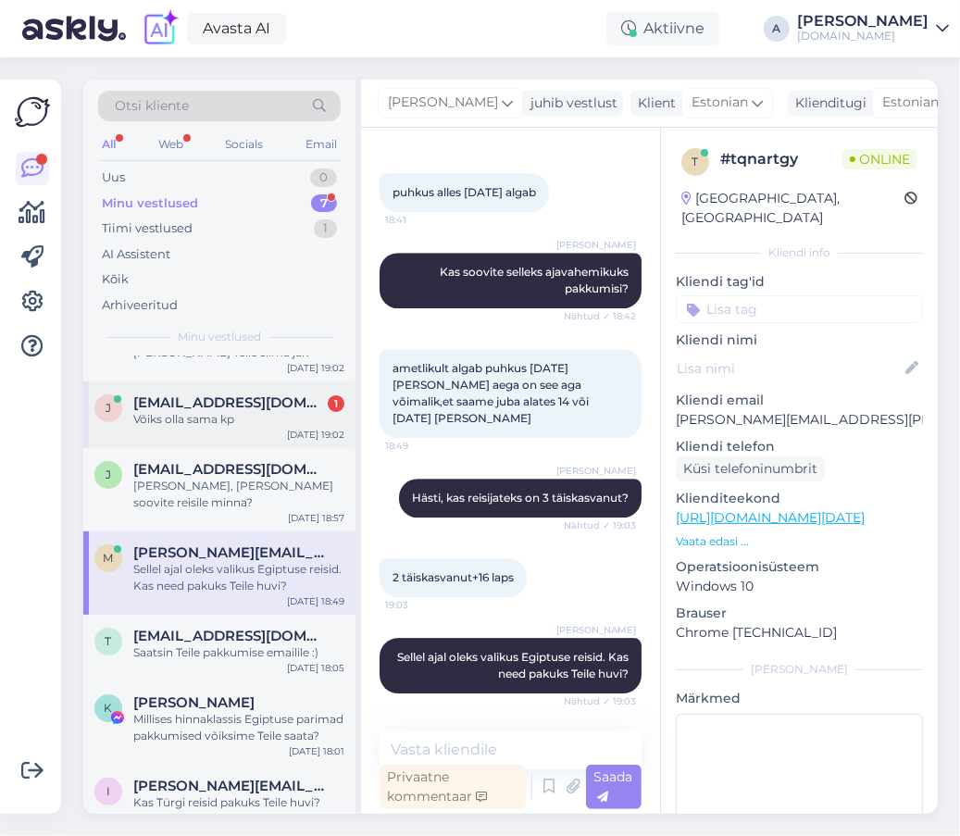
click at [184, 402] on span "[EMAIL_ADDRESS][DOMAIN_NAME]" at bounding box center [229, 402] width 192 height 17
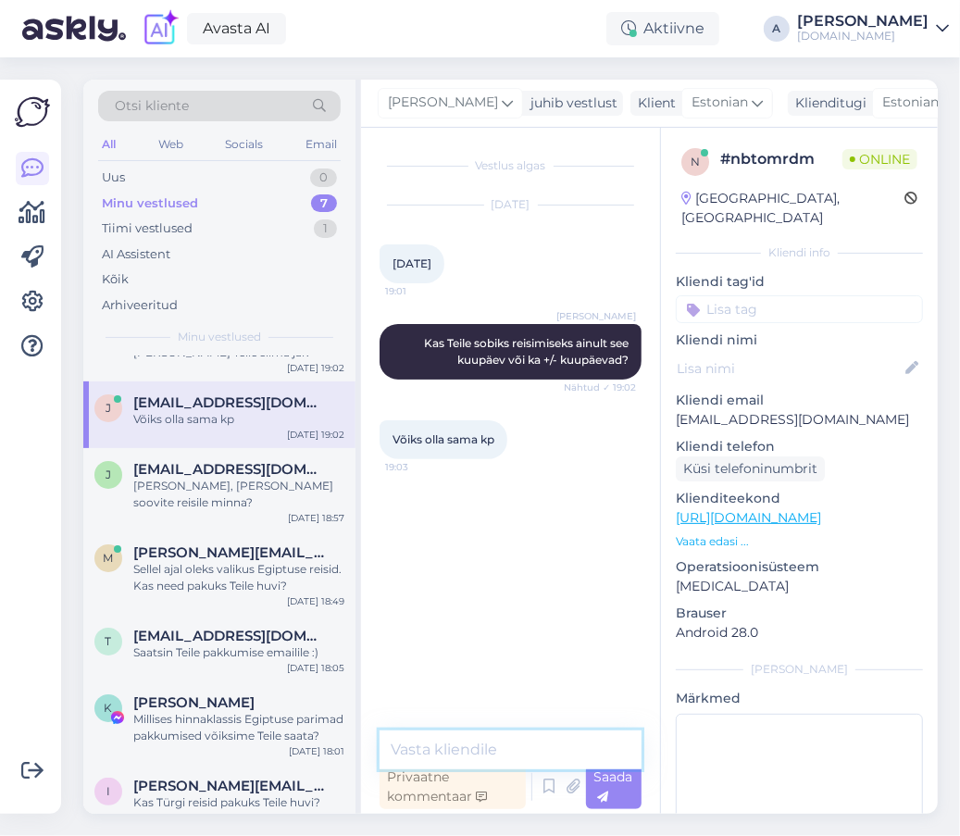
click at [529, 748] on textarea at bounding box center [510, 749] width 262 height 39
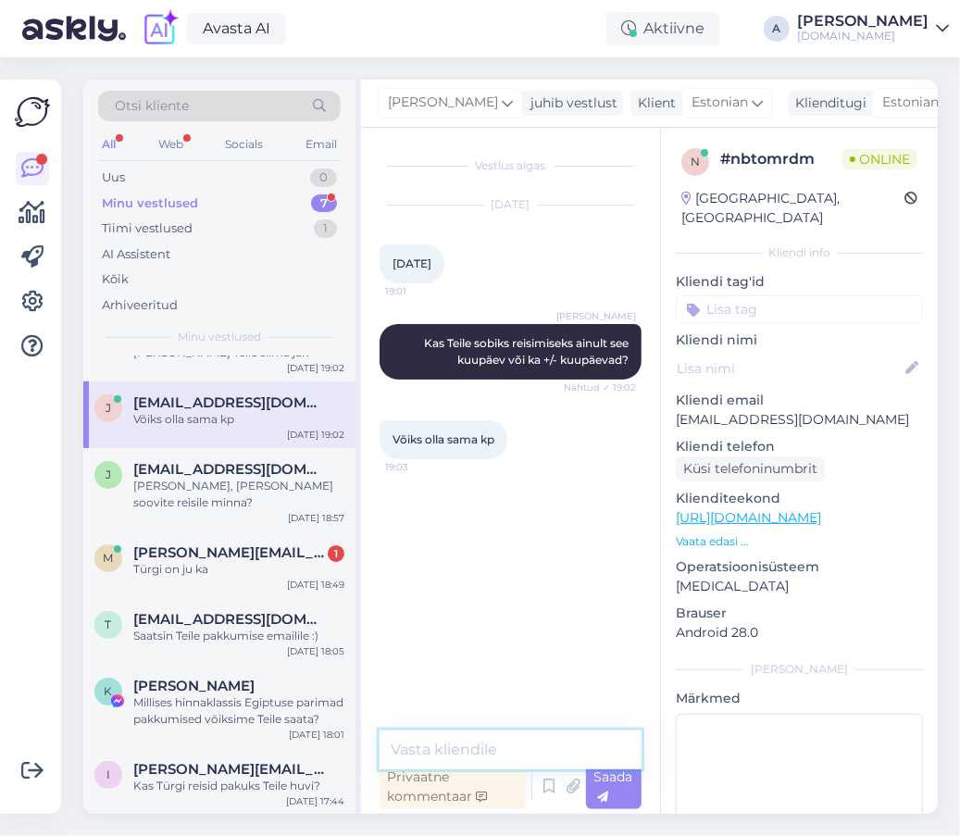
scroll to position [42, 0]
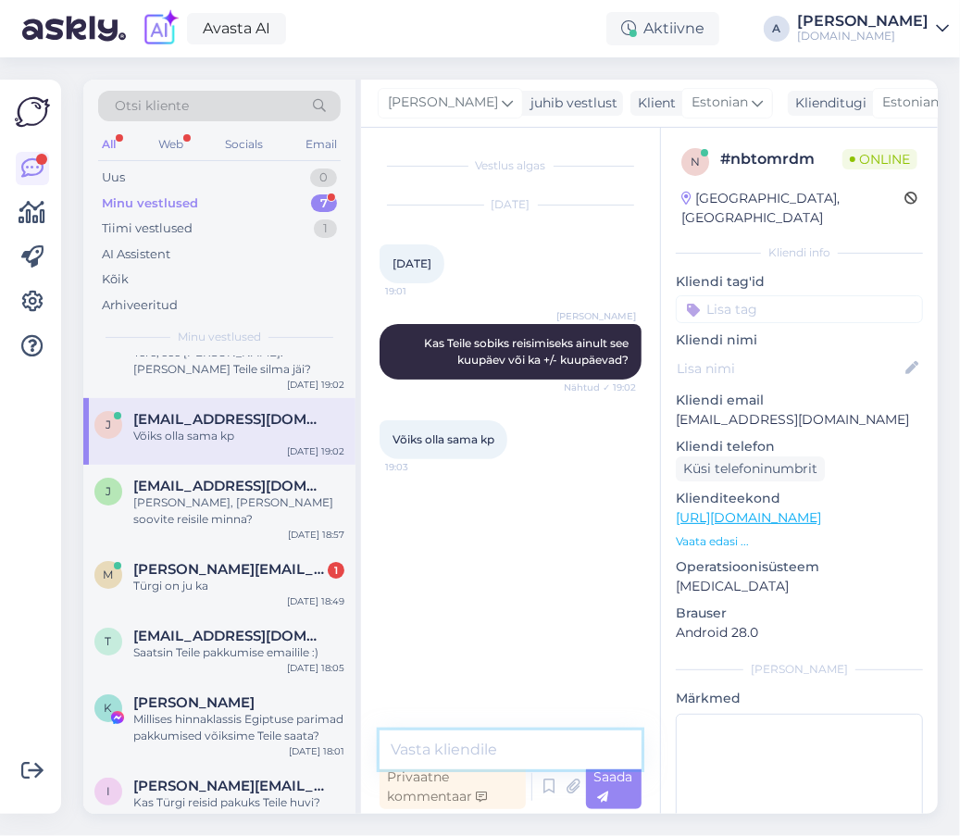
click at [513, 743] on textarea at bounding box center [510, 749] width 262 height 39
type textarea "05.11 kuu"
click at [272, 523] on div "J [EMAIL_ADDRESS][DOMAIN_NAME] [PERSON_NAME], [PERSON_NAME] soovite reisile min…" at bounding box center [219, 506] width 272 height 83
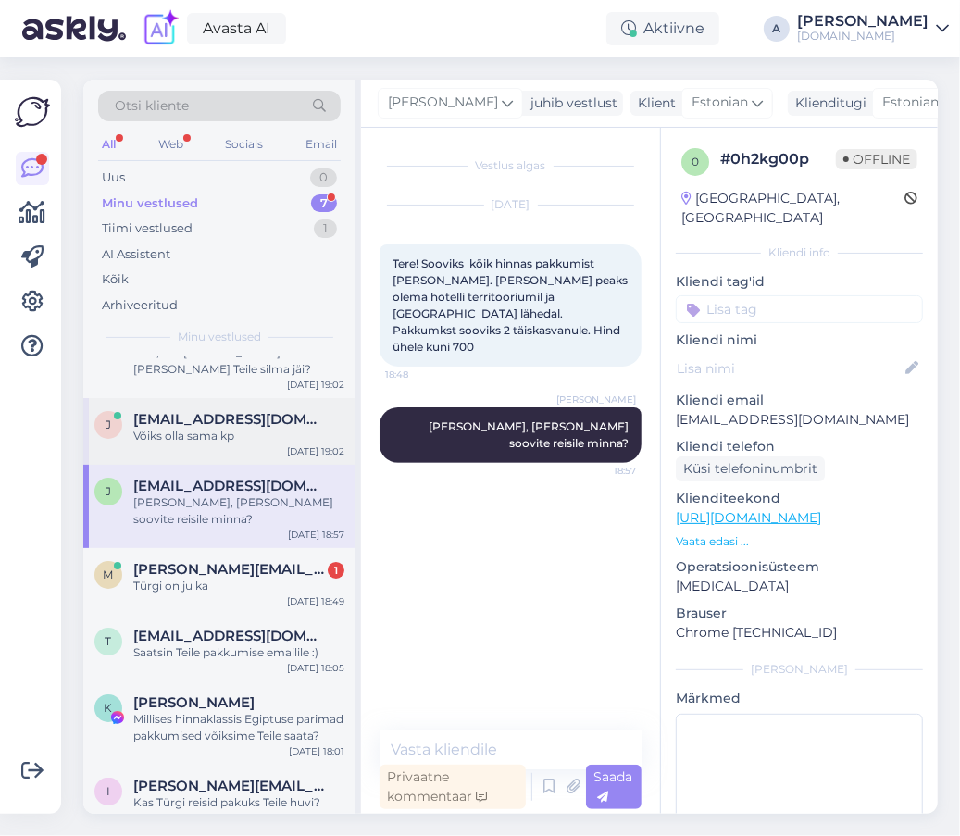
click at [268, 448] on div "J [EMAIL_ADDRESS][DOMAIN_NAME] Võiks olla sama kp [DATE] 19:02" at bounding box center [219, 431] width 272 height 67
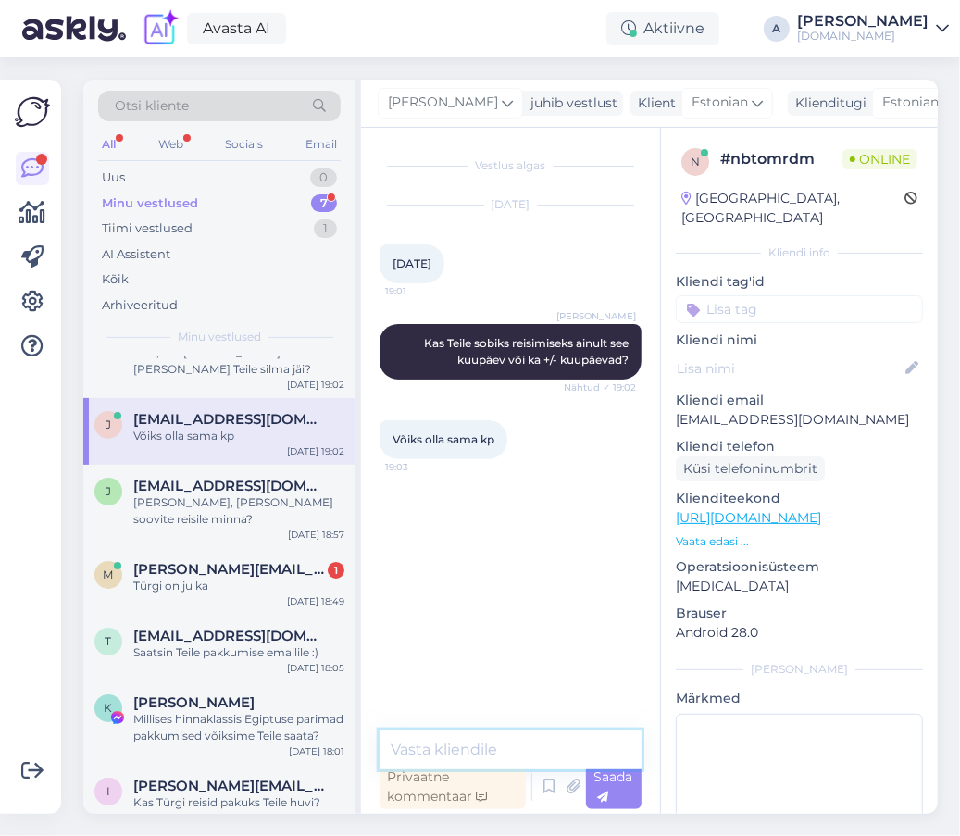
click at [514, 751] on textarea at bounding box center [510, 749] width 262 height 39
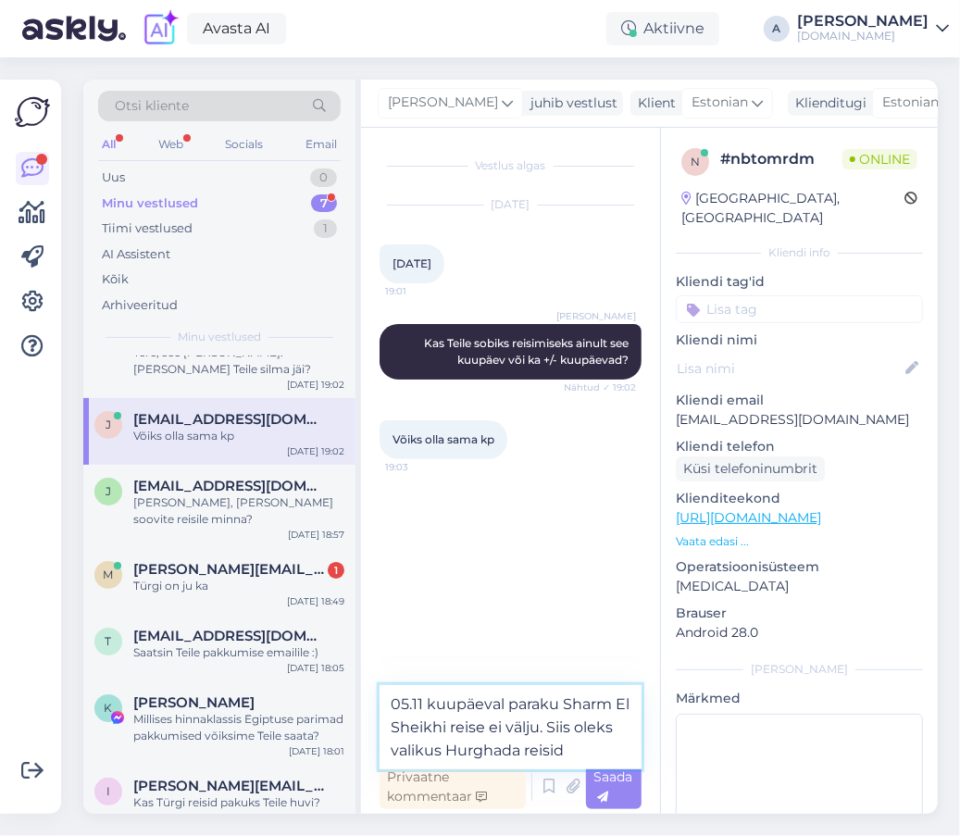
type textarea "05.11 kuupäeval paraku Sharm El Sheikhi reise ei välju. Siis oleks valikus Hurg…"
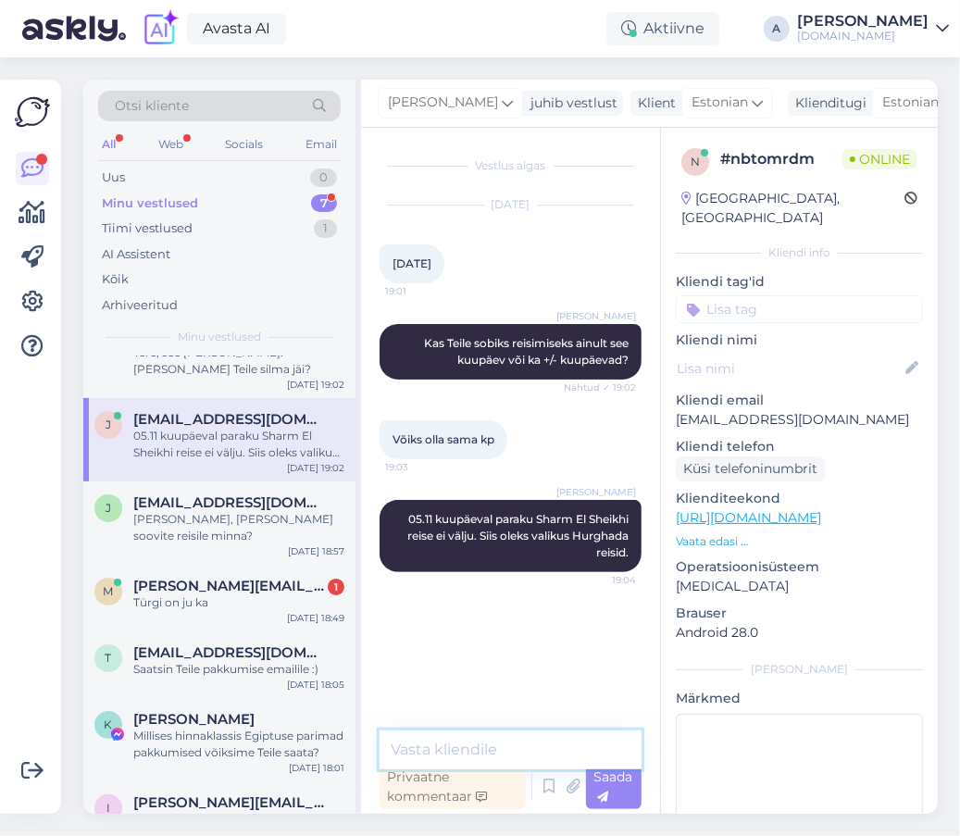
scroll to position [58, 0]
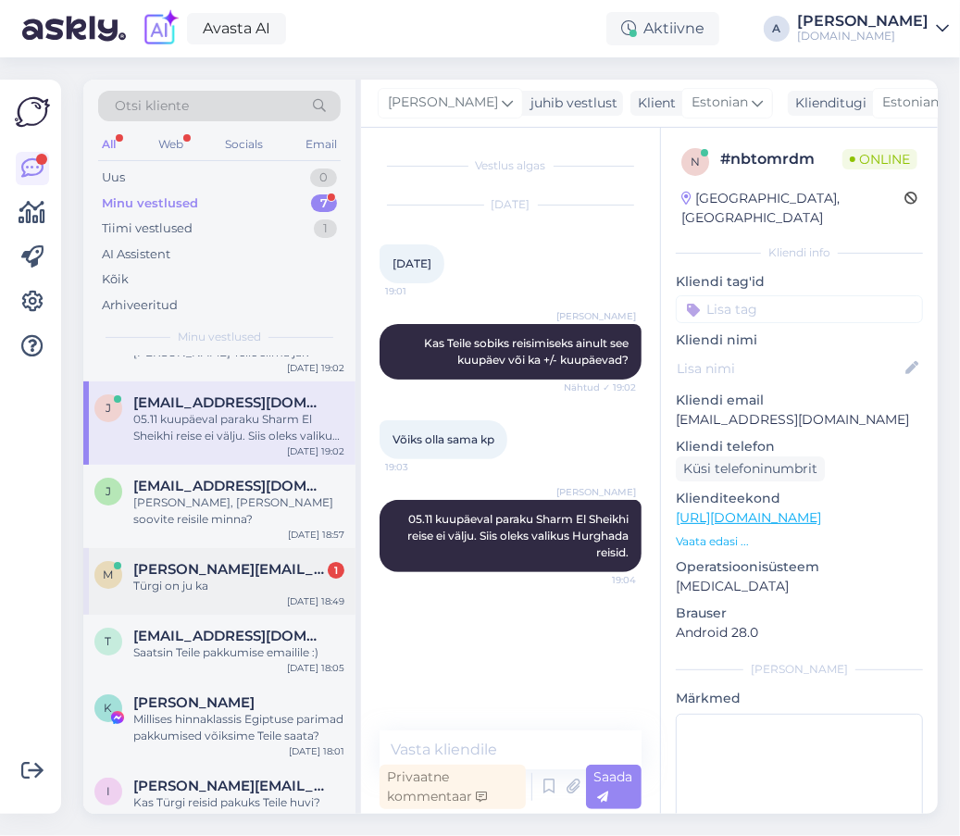
click at [225, 561] on span "[PERSON_NAME][EMAIL_ADDRESS][PERSON_NAME][DOMAIN_NAME]" at bounding box center [229, 569] width 192 height 17
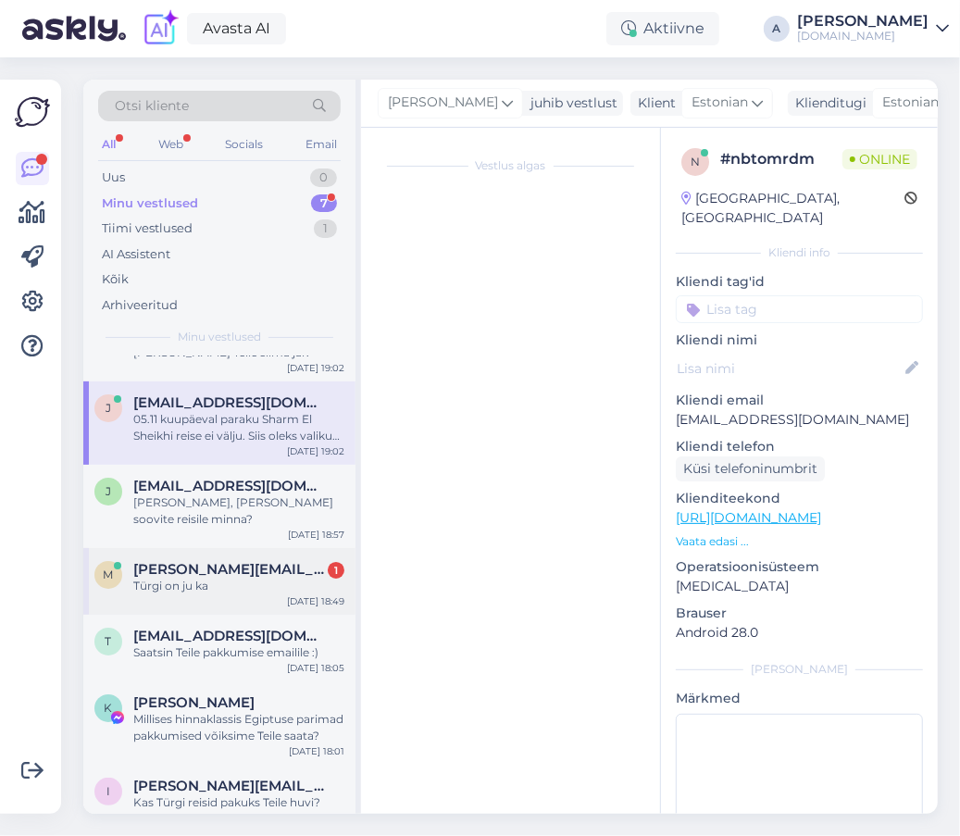
scroll to position [2759, 0]
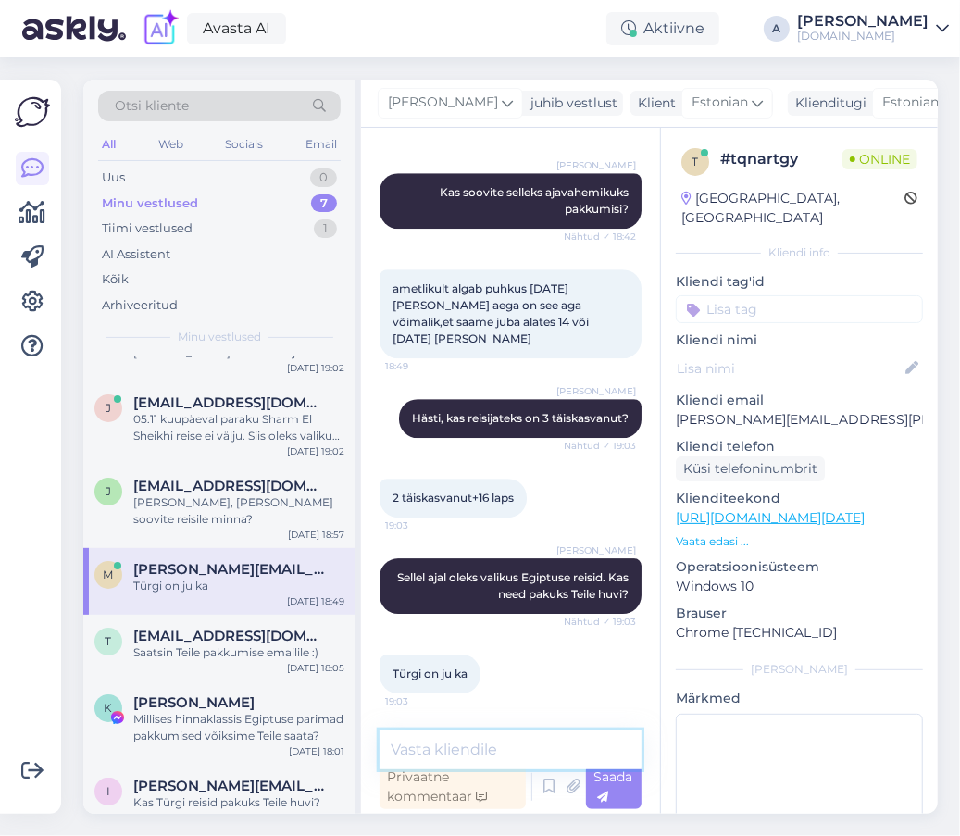
click at [428, 742] on textarea at bounding box center [510, 749] width 262 height 39
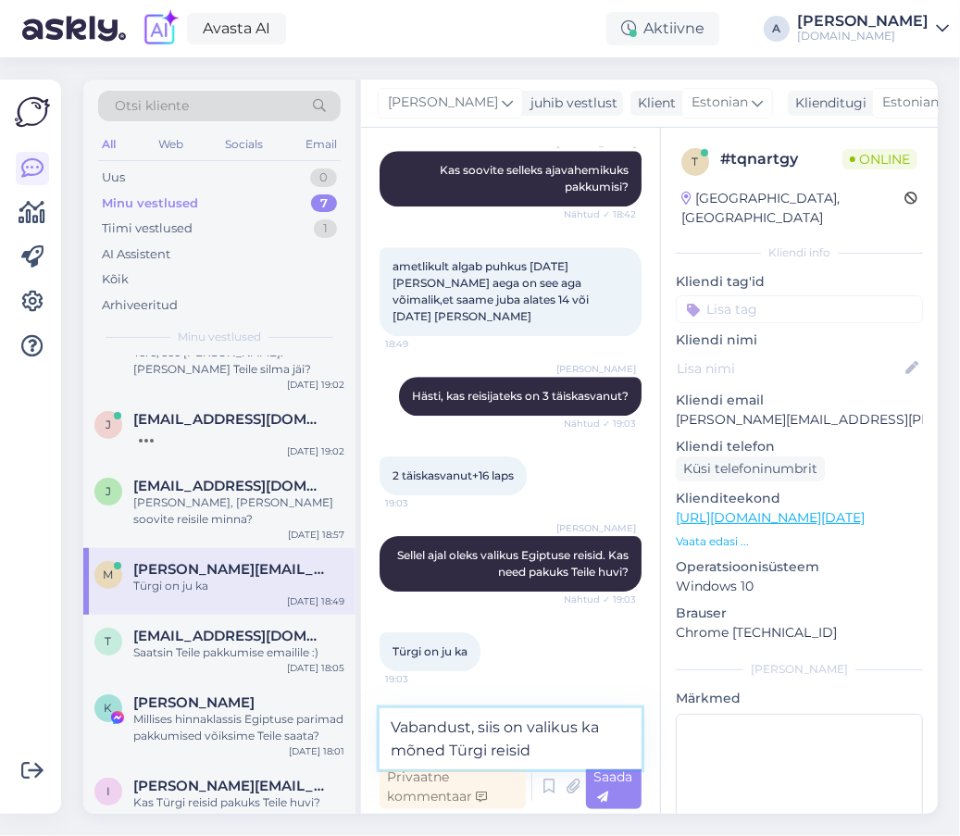
type textarea "Vabandust, siis on valikus ka mõned Türgi reisid."
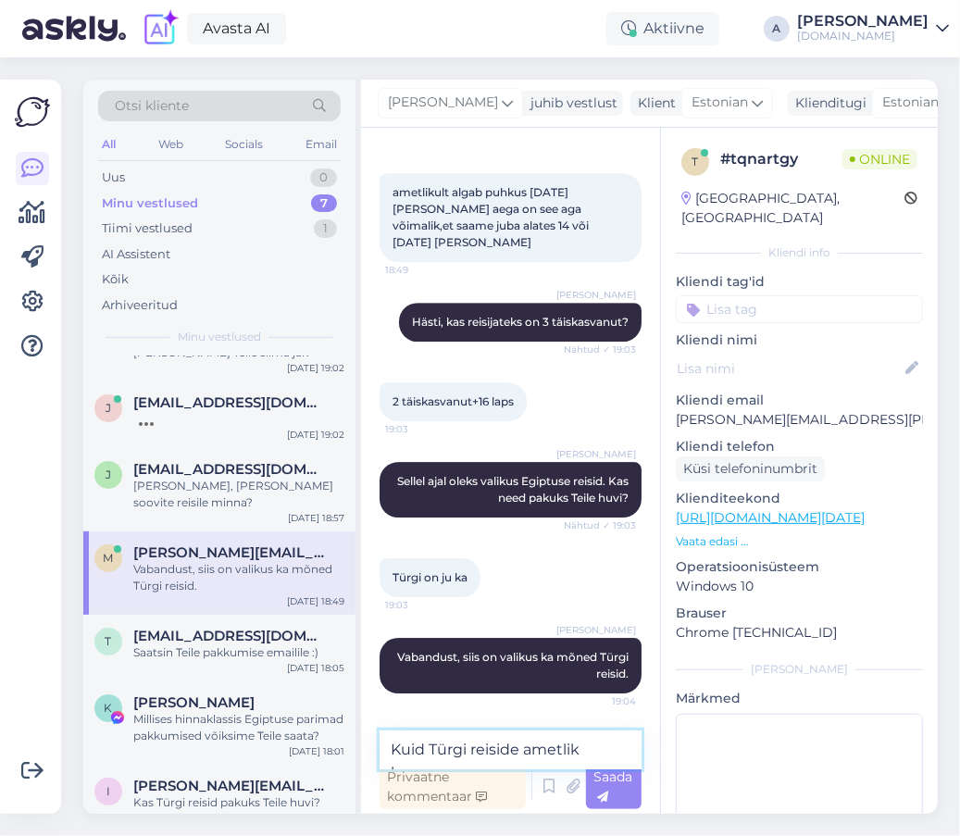
scroll to position [2878, 0]
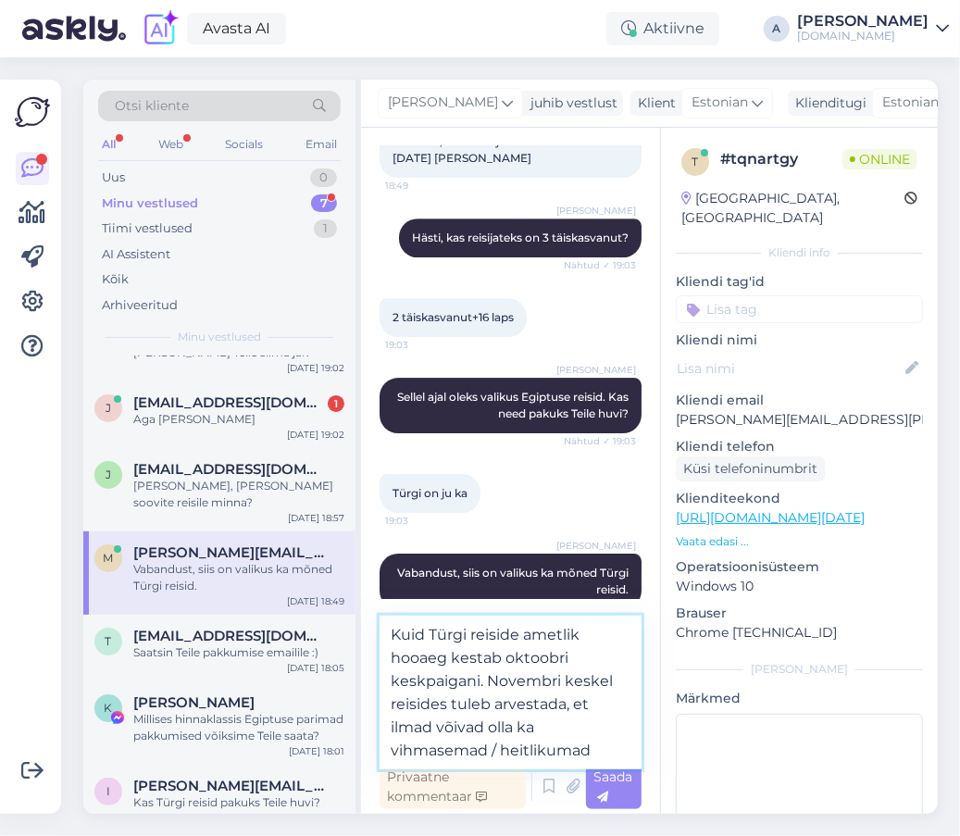
type textarea "Kuid Türgi reiside ametlik hooaeg kestab oktoobri keskpaigani. Novembri keskel …"
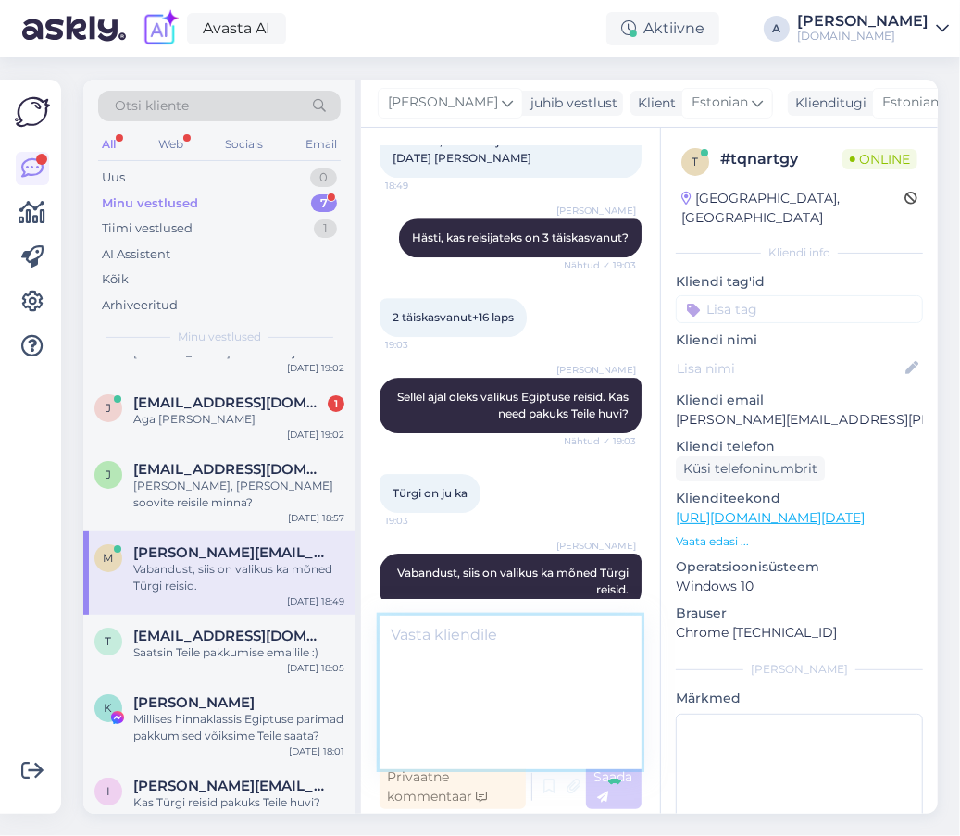
scroll to position [3002, 0]
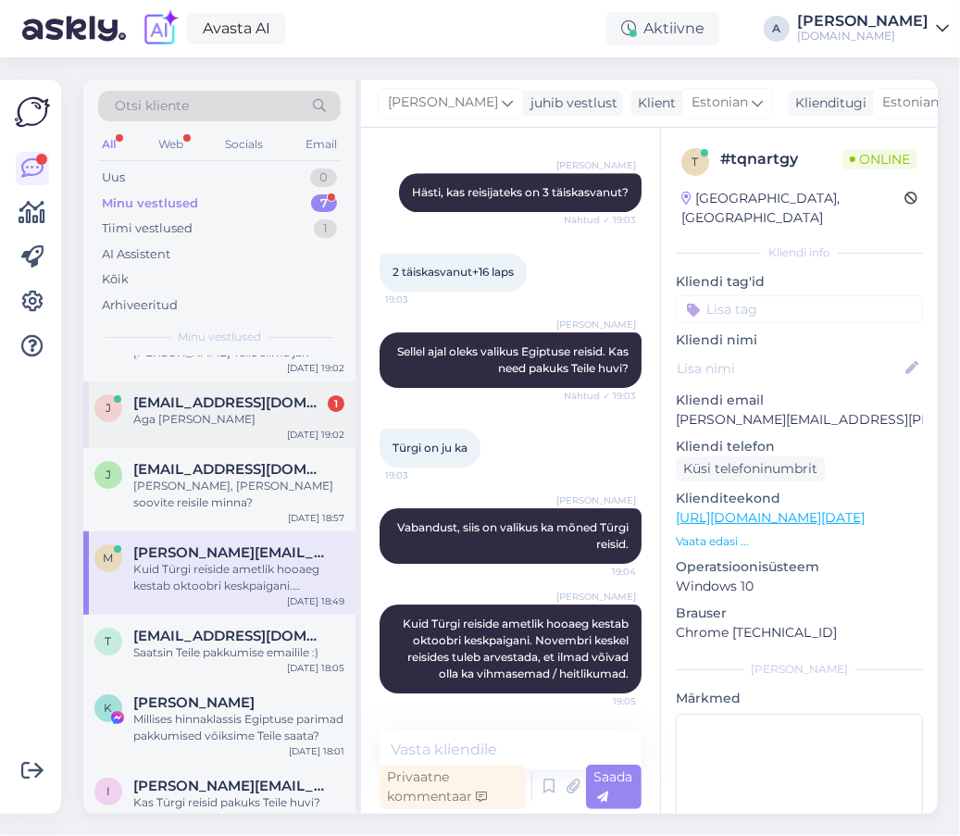
click at [192, 406] on span "[EMAIL_ADDRESS][DOMAIN_NAME]" at bounding box center [229, 402] width 192 height 17
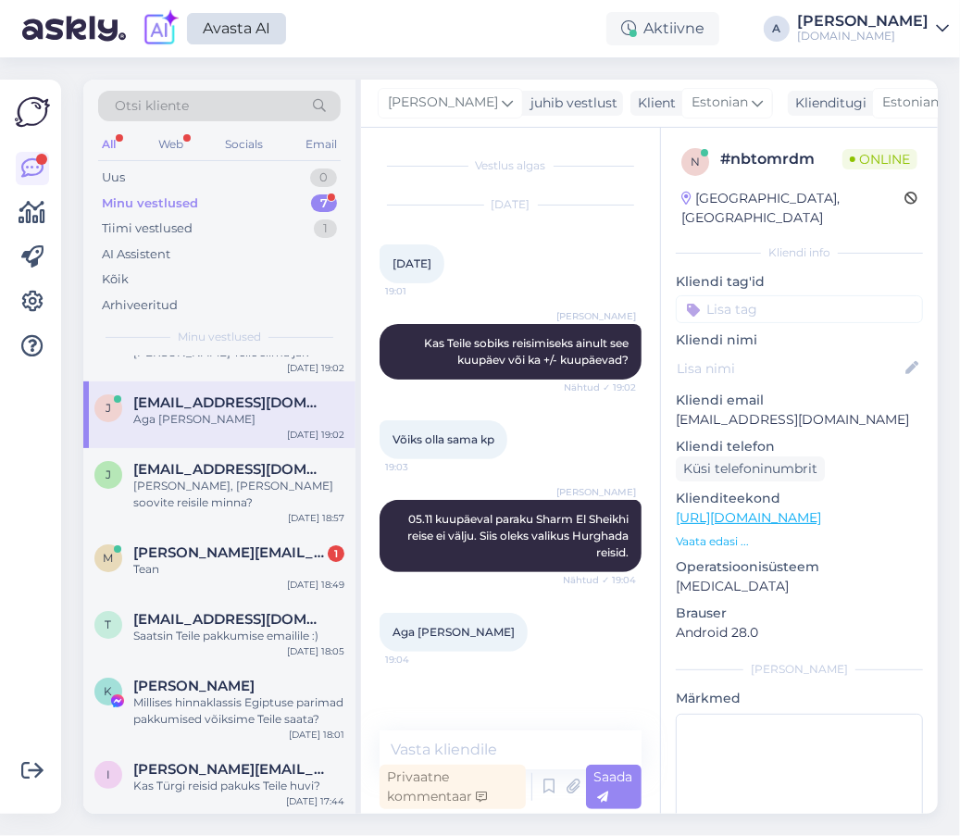
scroll to position [42, 0]
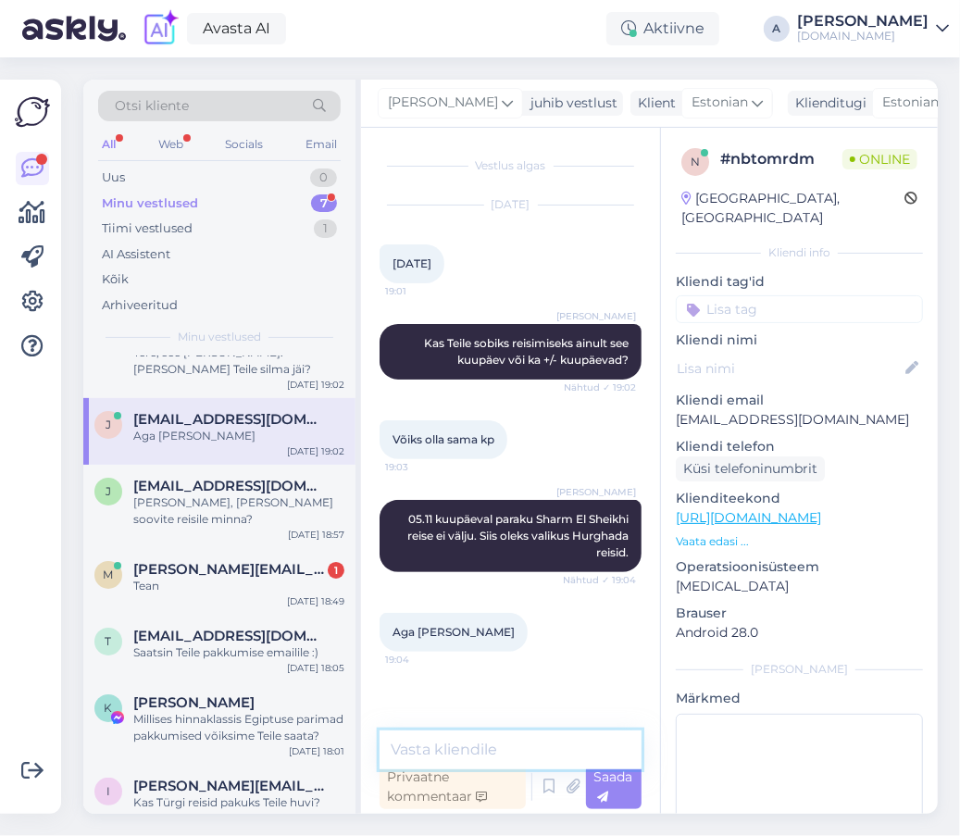
click at [516, 731] on textarea at bounding box center [510, 749] width 262 height 39
type textarea "06.11 kuupäeval on valikus ka Sharm El Sheikhi reisid."
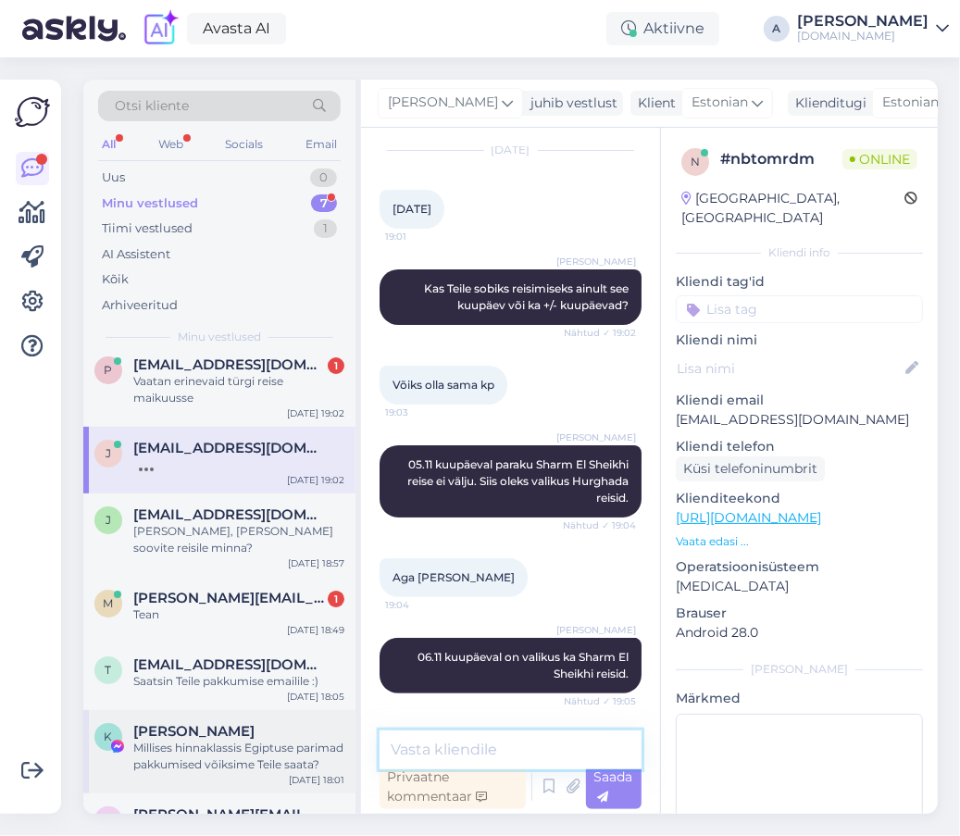
scroll to position [0, 0]
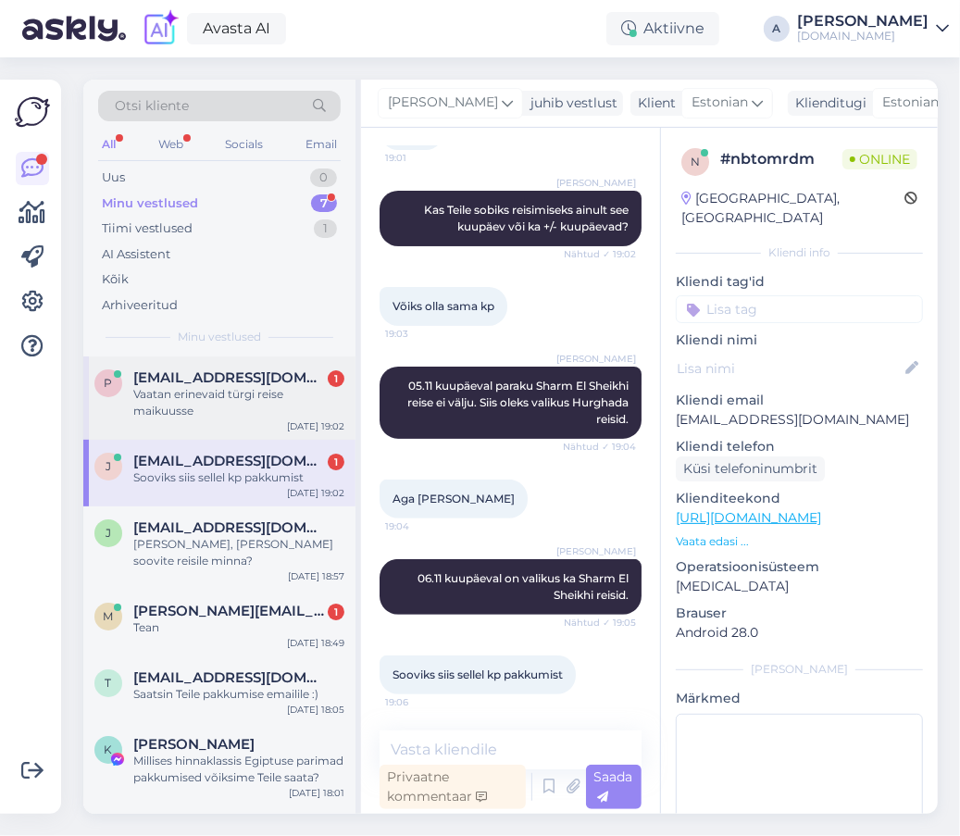
click at [210, 421] on div "P [EMAIL_ADDRESS][DOMAIN_NAME] 1 Vaatan erinevaid türgi reise maikuusse [DATE] …" at bounding box center [219, 397] width 272 height 83
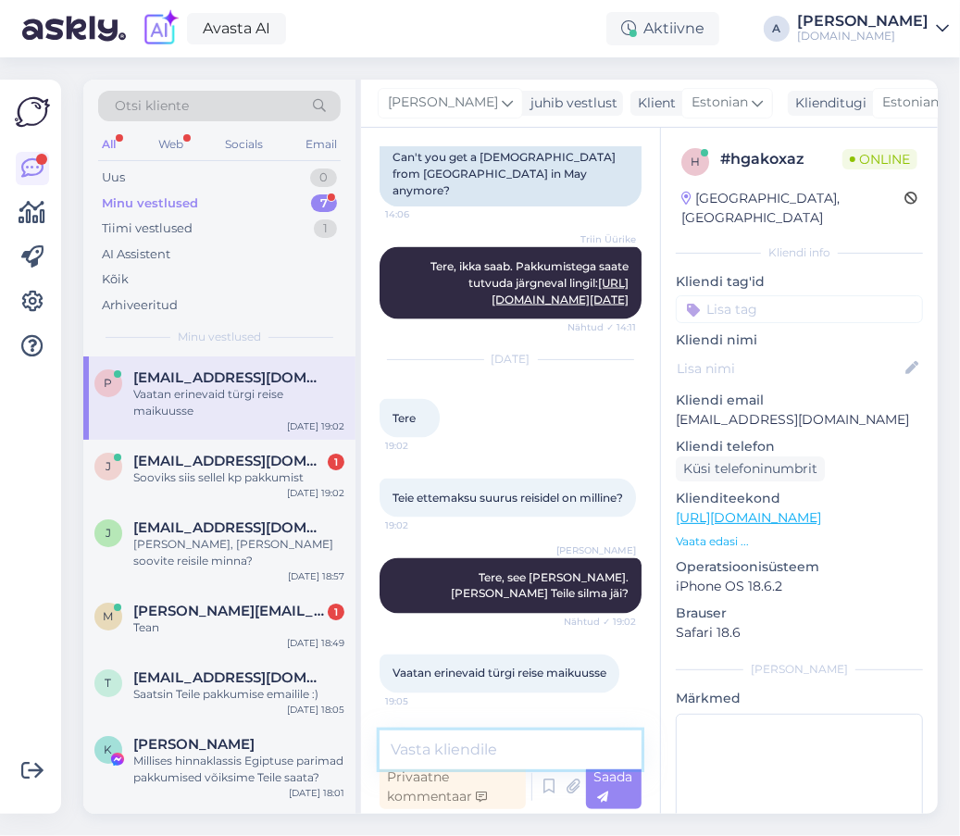
click at [434, 743] on textarea at bounding box center [510, 749] width 262 height 39
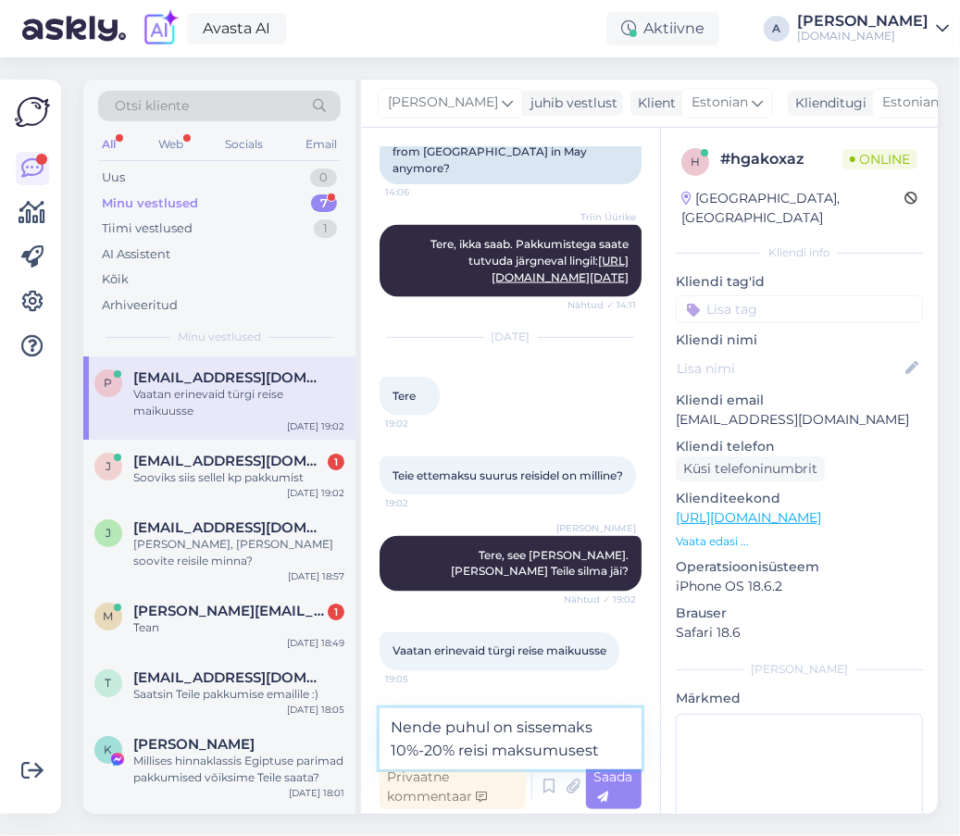
type textarea "Nende puhul on sissemaks 10%-20% reisi maksumusest."
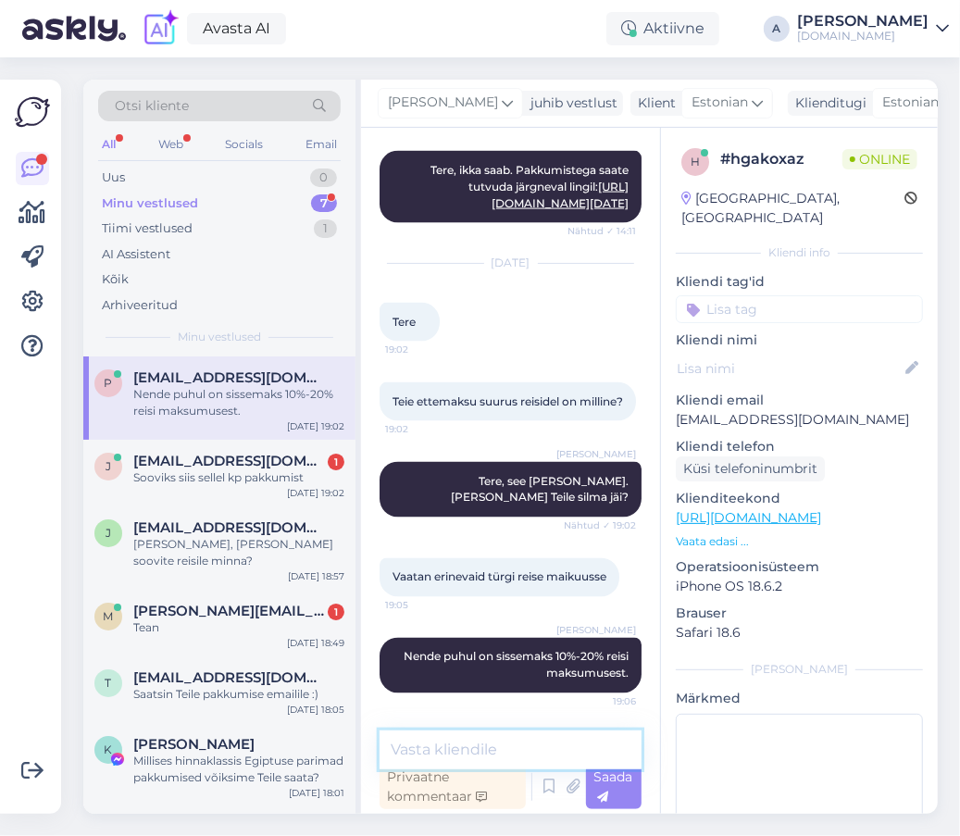
scroll to position [1504, 0]
click at [242, 451] on div "J [EMAIL_ADDRESS][DOMAIN_NAME] 1 Sooviks siis sellel kp pakkumist [DATE] 19:02" at bounding box center [219, 473] width 272 height 67
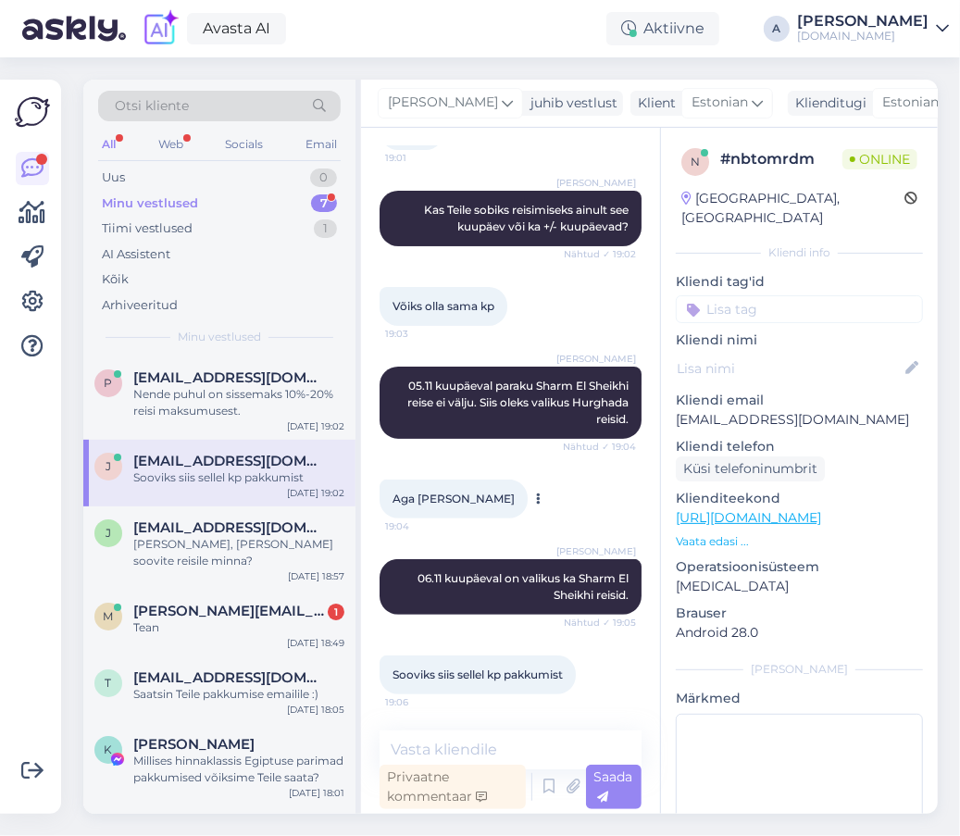
scroll to position [0, 0]
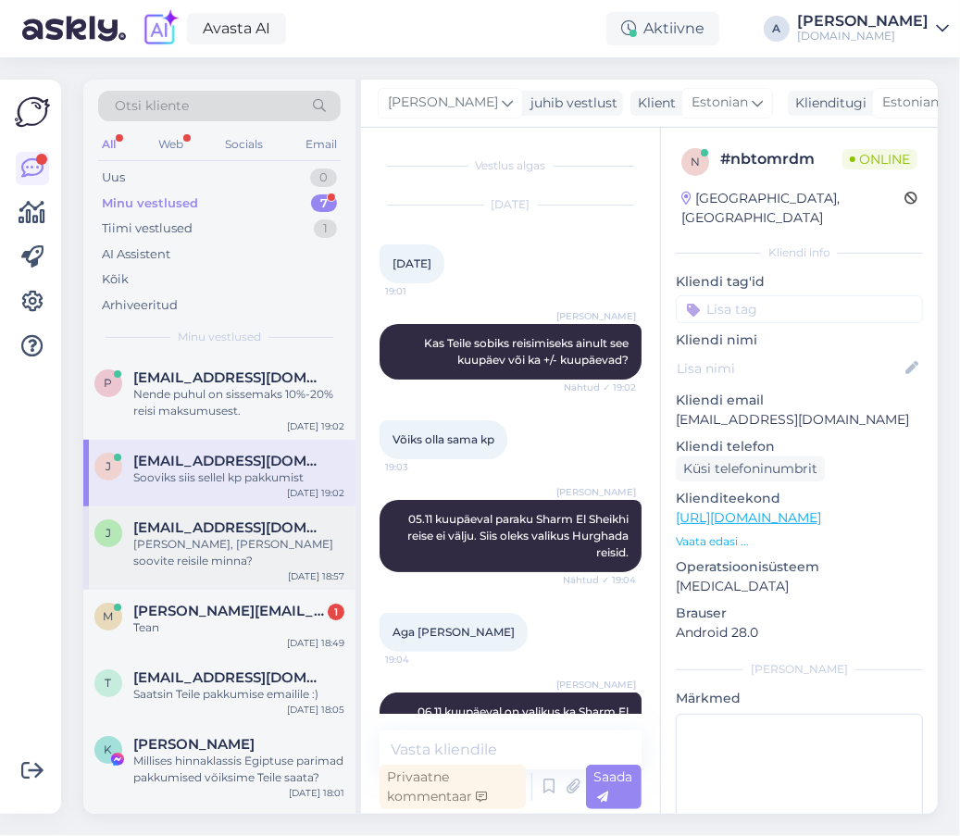
click at [165, 513] on div "J [EMAIL_ADDRESS][DOMAIN_NAME] [PERSON_NAME], [PERSON_NAME] soovite reisile min…" at bounding box center [219, 547] width 272 height 83
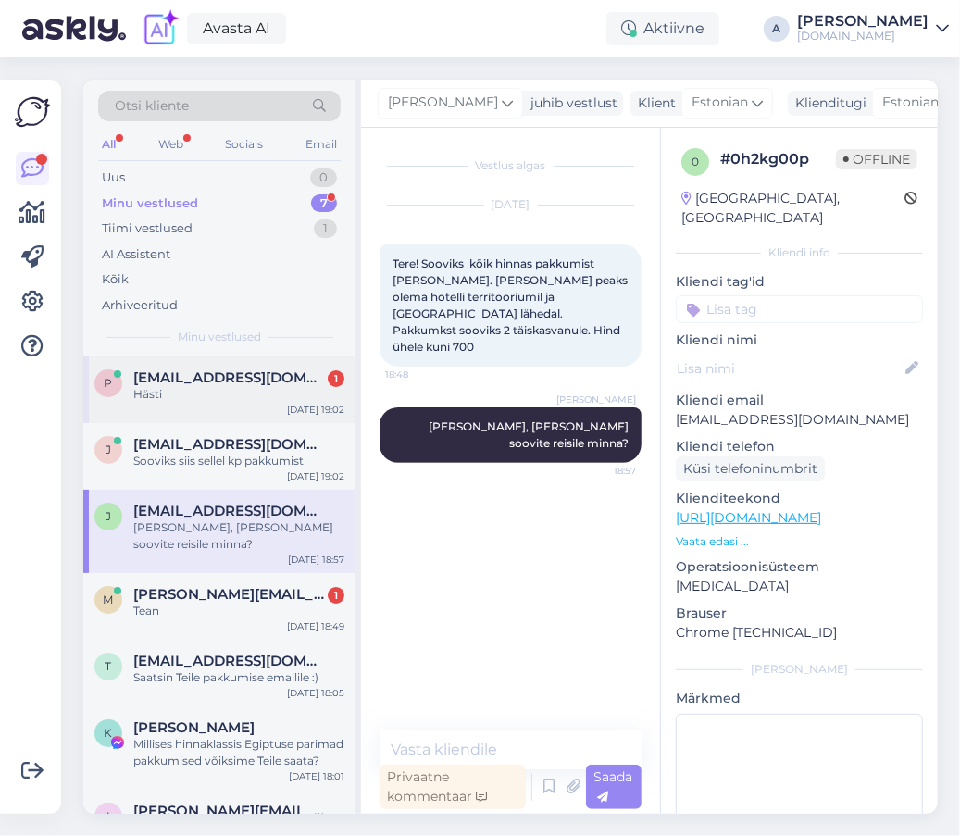
click at [228, 369] on span "[EMAIL_ADDRESS][DOMAIN_NAME]" at bounding box center [229, 377] width 192 height 17
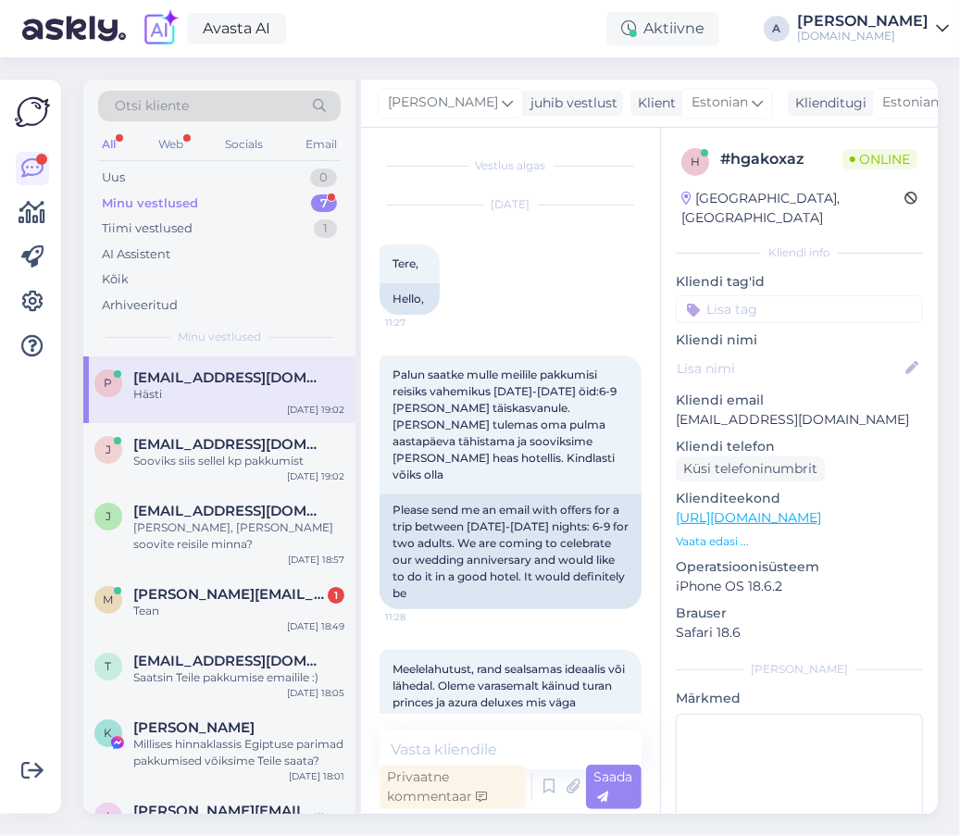
scroll to position [1583, 0]
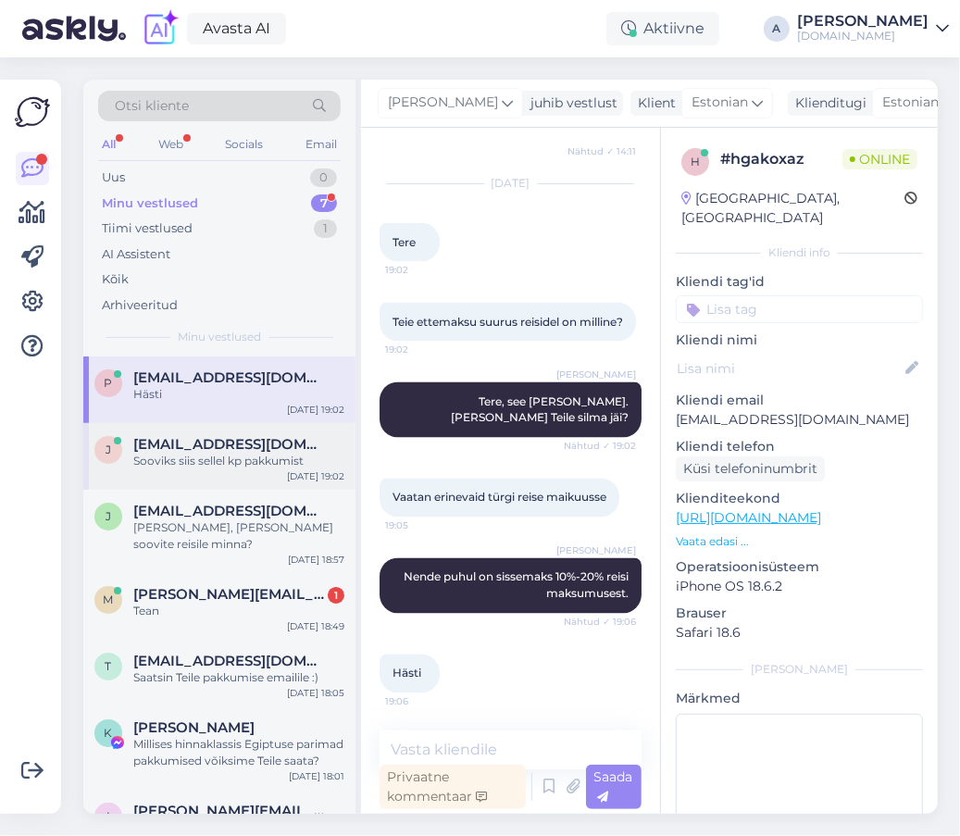
click at [249, 470] on div "J [EMAIL_ADDRESS][DOMAIN_NAME] Sooviks siis sellel kp pakkumist [DATE] 19:02" at bounding box center [219, 456] width 272 height 67
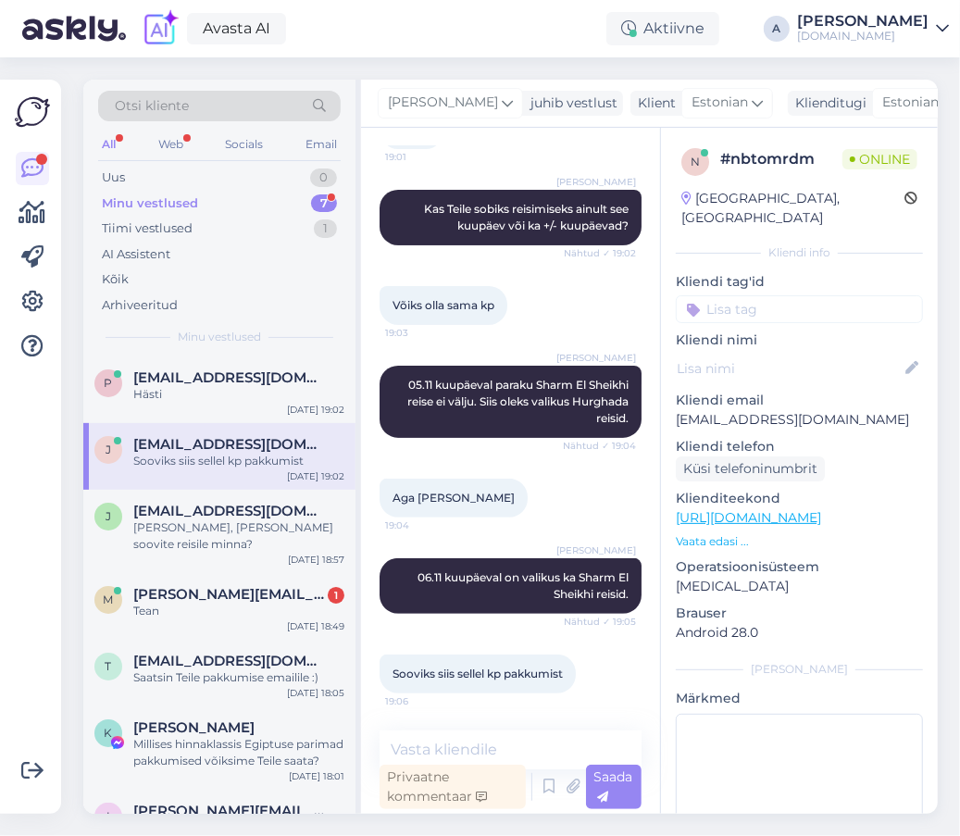
scroll to position [133, 0]
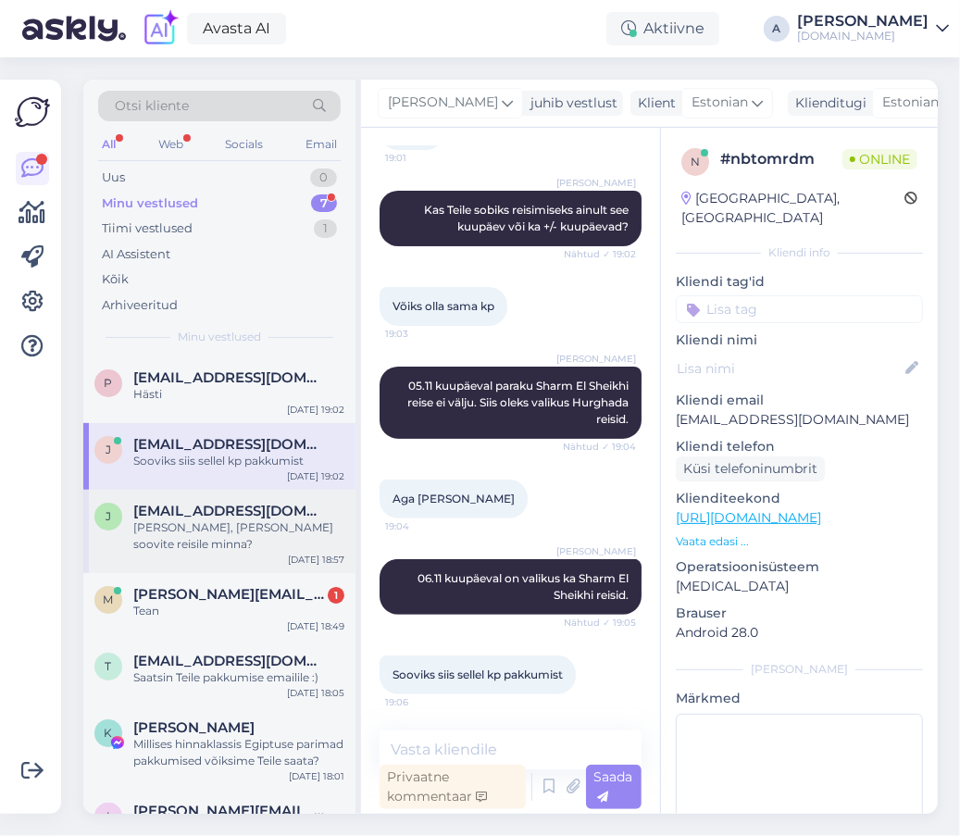
click at [304, 512] on div "[EMAIL_ADDRESS][DOMAIN_NAME]" at bounding box center [238, 510] width 211 height 17
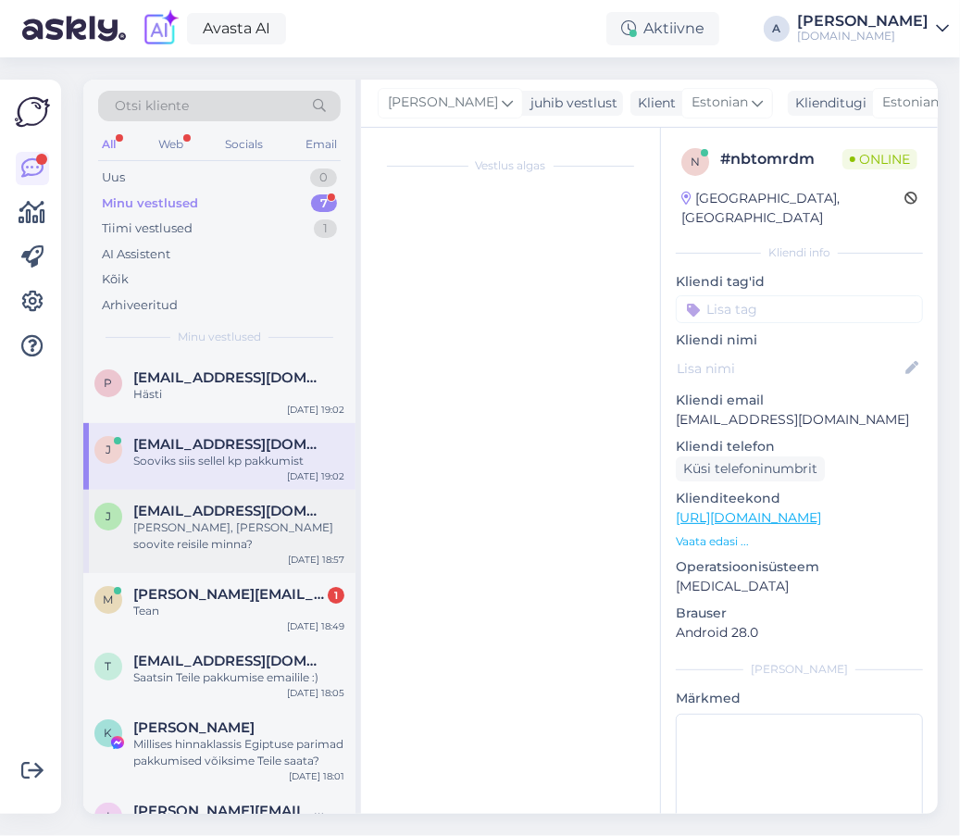
scroll to position [0, 0]
